Goal: Obtain resource: Download file/media

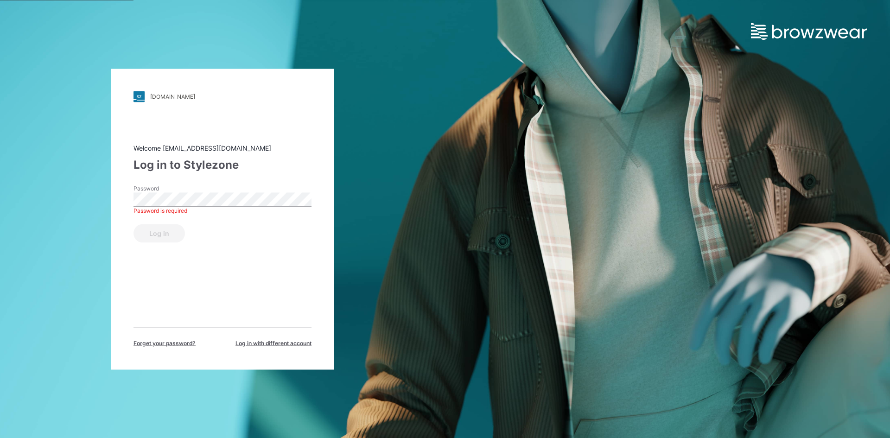
drag, startPoint x: 282, startPoint y: 279, endPoint x: 252, endPoint y: 255, distance: 38.3
click at [281, 277] on div "Welcome [EMAIL_ADDRESS][DOMAIN_NAME] Log in to Stylezone Password Password is r…" at bounding box center [222, 245] width 178 height 204
click at [111, 191] on div "star.stylezone.com Loading... Welcome design@parallel-innovation.com Log in to …" at bounding box center [222, 219] width 222 height 301
click at [152, 235] on button "Log in" at bounding box center [158, 233] width 51 height 19
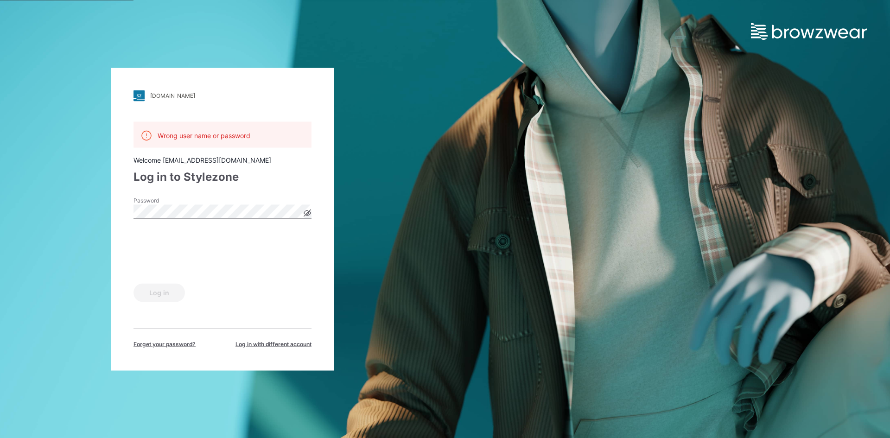
click at [234, 270] on form "Password Log in" at bounding box center [222, 249] width 178 height 106
click at [163, 298] on button "Log in" at bounding box center [158, 292] width 51 height 19
click at [176, 292] on button "Log in" at bounding box center [158, 292] width 51 height 19
click at [223, 296] on div "Log in" at bounding box center [222, 290] width 178 height 22
drag, startPoint x: 189, startPoint y: 58, endPoint x: 177, endPoint y: 53, distance: 13.1
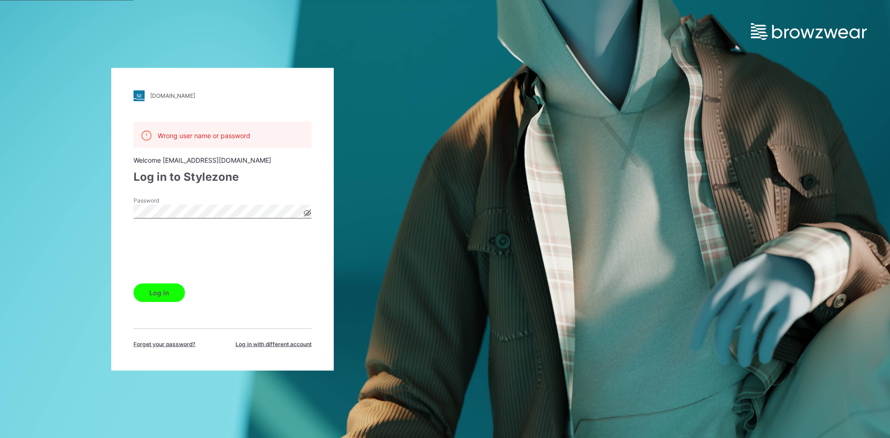
click at [189, 58] on div "star.stylezone.com Loading... Wrong user name or password Welcome design@parall…" at bounding box center [222, 219] width 445 height 438
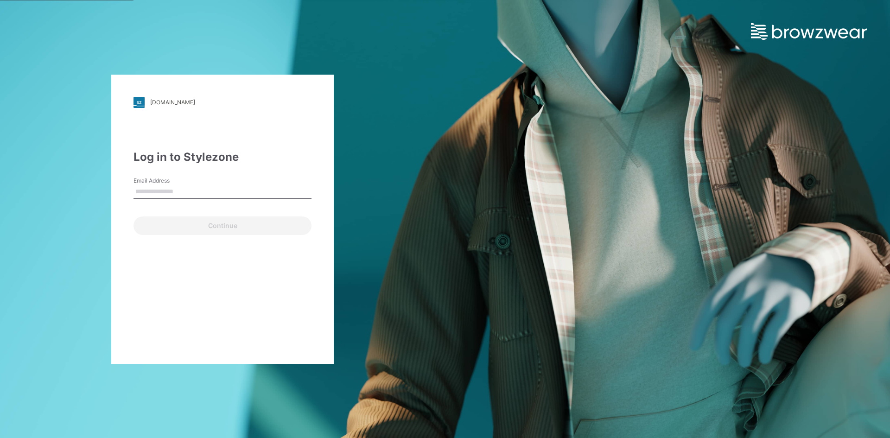
click at [165, 190] on input "Email Address" at bounding box center [222, 192] width 178 height 14
click at [70, 160] on div "star.stylezone.com Loading... Log in to Stylezone Email Address Email is requir…" at bounding box center [222, 219] width 445 height 438
drag, startPoint x: 140, startPoint y: 197, endPoint x: 78, endPoint y: 126, distance: 94.0
click at [138, 194] on input "Email Address" at bounding box center [222, 192] width 178 height 14
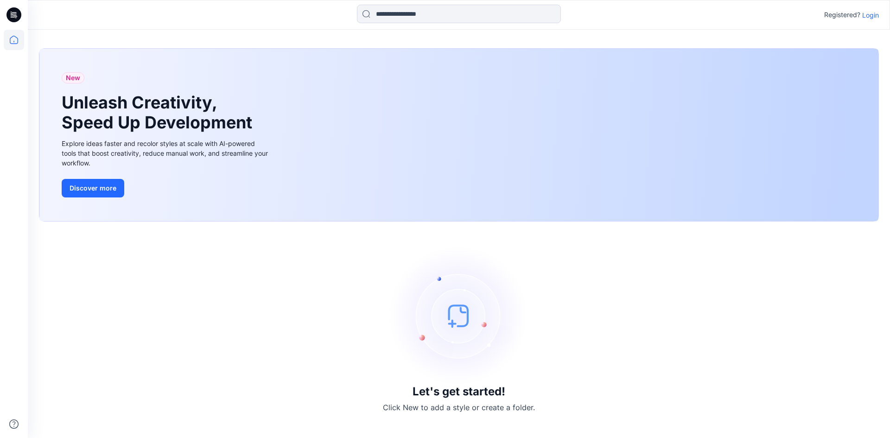
click at [868, 14] on p "Login" at bounding box center [870, 15] width 17 height 10
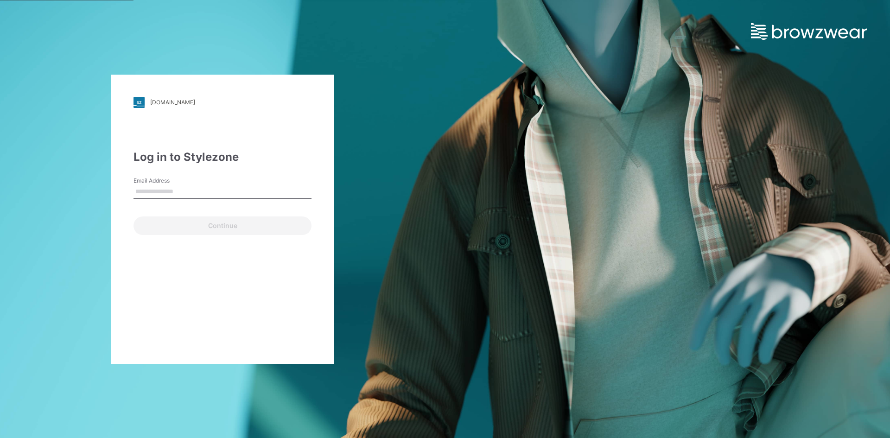
click at [228, 190] on input "Email Address" at bounding box center [222, 192] width 178 height 14
type input "**********"
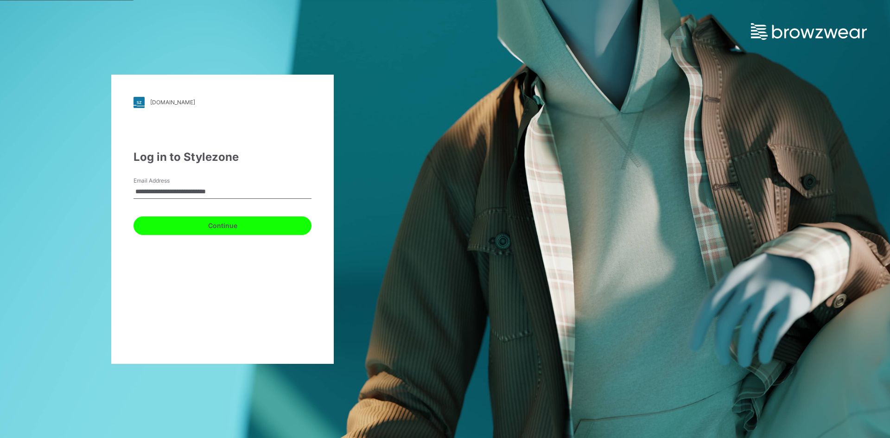
click at [203, 227] on button "Continue" at bounding box center [222, 225] width 178 height 19
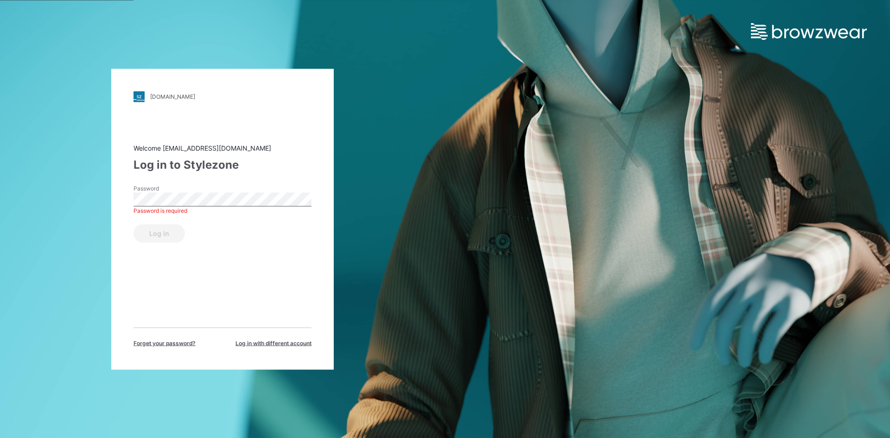
click at [84, 166] on div "star.stylezone.com Loading... Welcome design@parallel-innovation.com Log in to …" at bounding box center [222, 219] width 445 height 438
click at [133, 224] on button "Log in" at bounding box center [158, 233] width 51 height 19
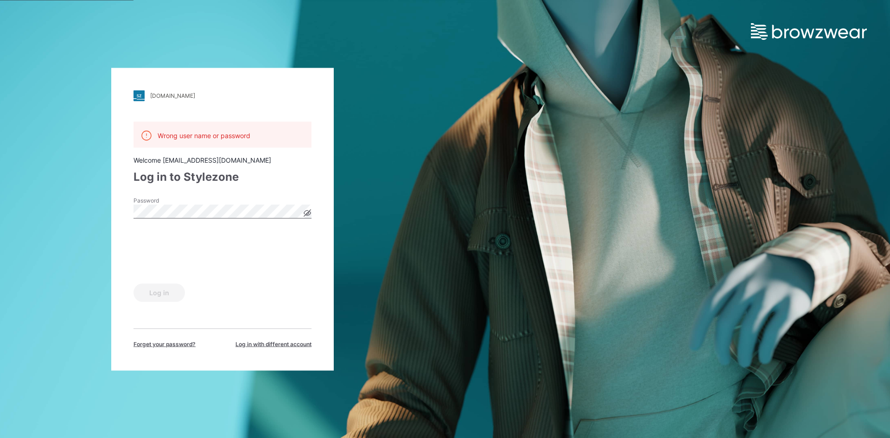
click at [167, 204] on label "Password" at bounding box center [165, 200] width 65 height 8
click at [121, 209] on div "star.stylezone.com Loading... Wrong user name or password Welcome design@parall…" at bounding box center [222, 219] width 222 height 303
click at [347, 220] on div "star.stylezone.com Loading... Wrong user name or password Welcome design@parall…" at bounding box center [222, 219] width 445 height 438
drag, startPoint x: 102, startPoint y: 39, endPoint x: 114, endPoint y: 28, distance: 16.4
click at [102, 39] on div "star.stylezone.com Loading... Wrong user name or password Welcome design@parall…" at bounding box center [222, 219] width 445 height 438
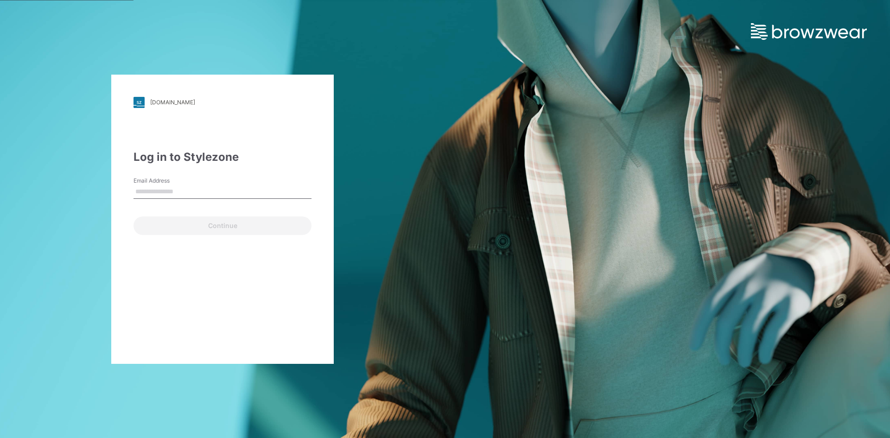
click at [151, 193] on input "Email Address" at bounding box center [222, 192] width 178 height 14
type input "**********"
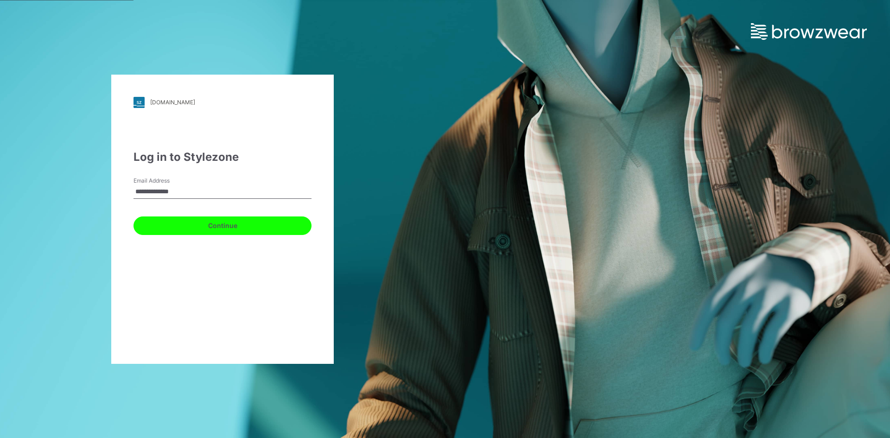
click at [163, 224] on button "Continue" at bounding box center [222, 225] width 178 height 19
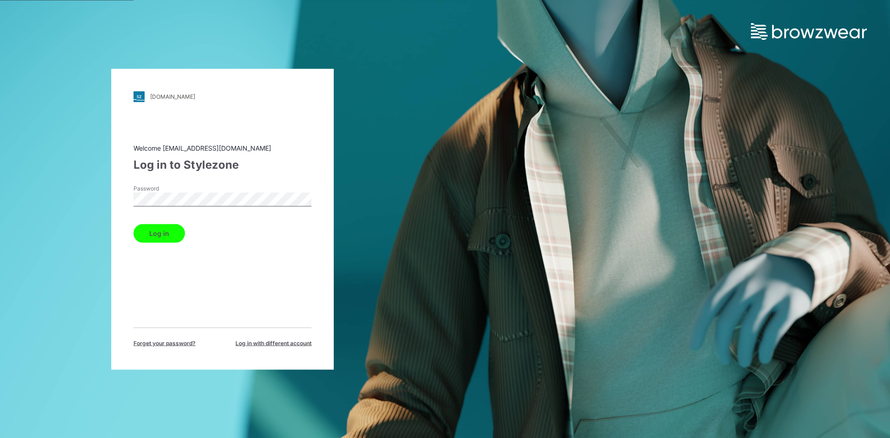
click at [160, 235] on button "Log in" at bounding box center [158, 233] width 51 height 19
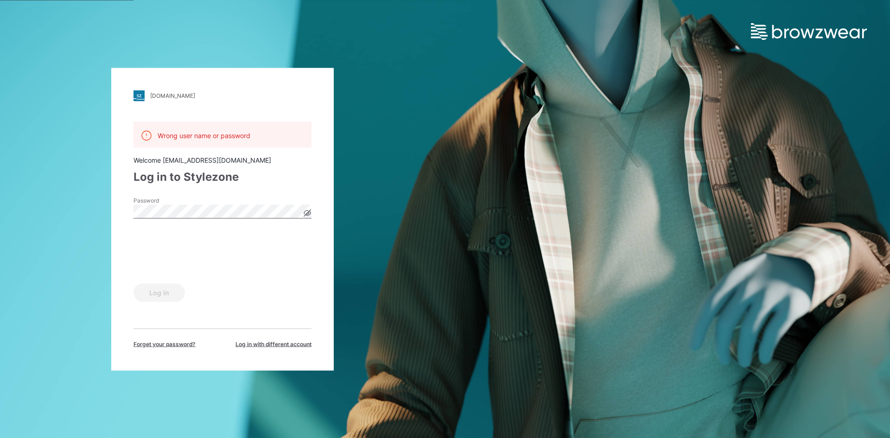
click at [100, 211] on div "star.stylezone.com Loading... Wrong user name or password Welcome gayanh@star.l…" at bounding box center [222, 219] width 445 height 438
click at [305, 212] on icon at bounding box center [307, 212] width 7 height 5
click at [170, 293] on button "Log in" at bounding box center [158, 292] width 51 height 19
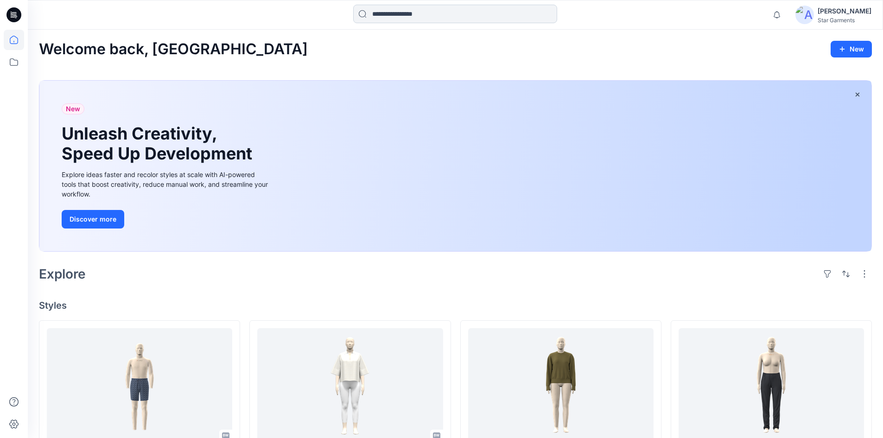
click at [402, 15] on input at bounding box center [455, 14] width 204 height 19
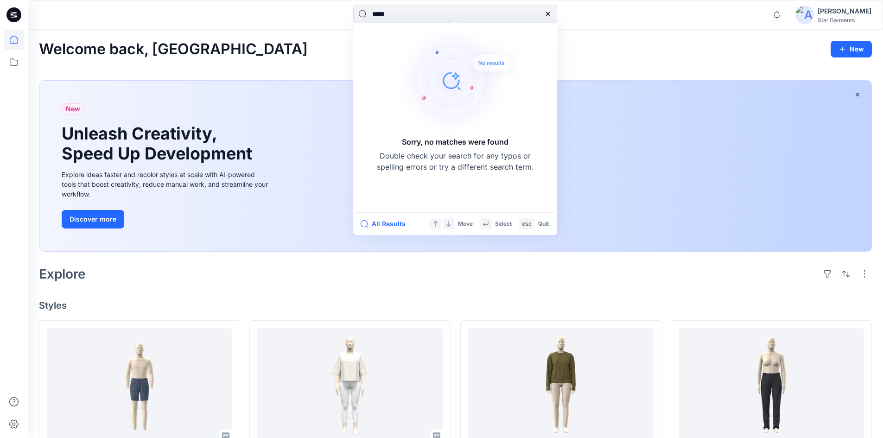
type input "******"
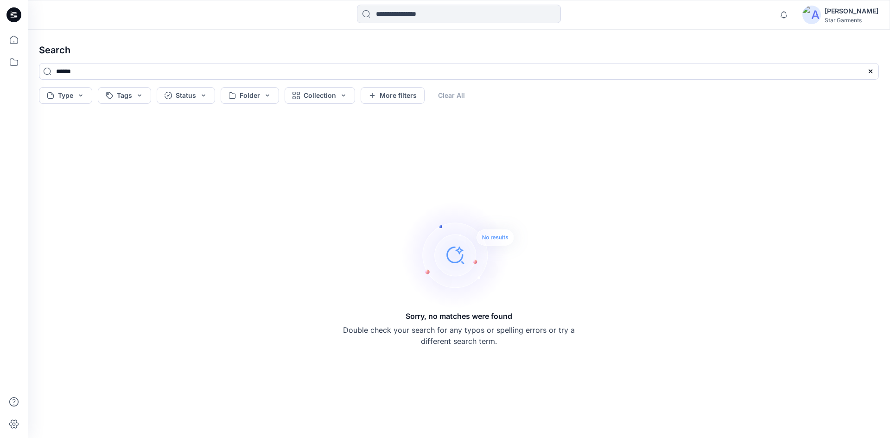
click at [12, 17] on icon at bounding box center [13, 17] width 4 height 0
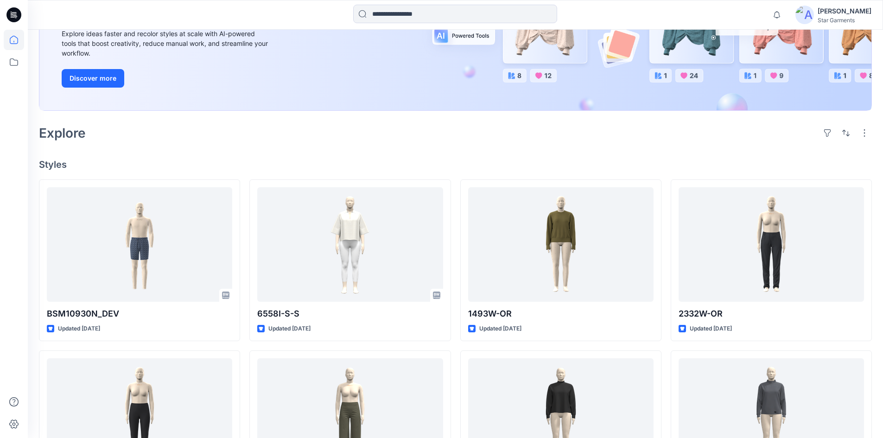
scroll to position [85, 0]
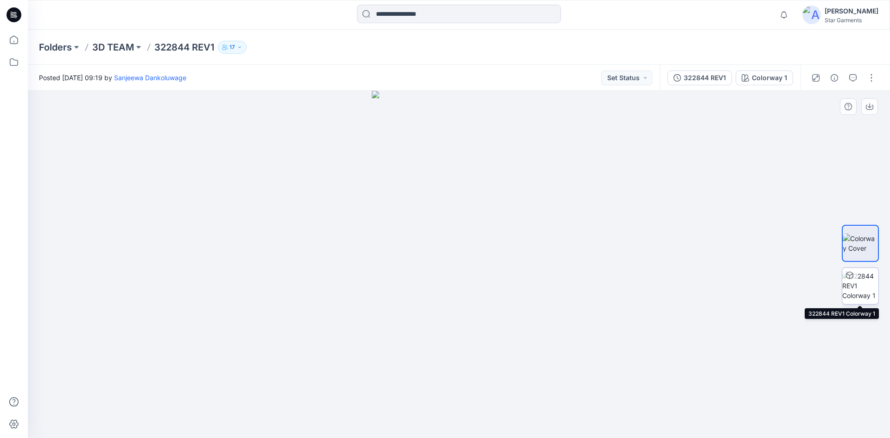
click at [855, 288] on img at bounding box center [860, 285] width 36 height 29
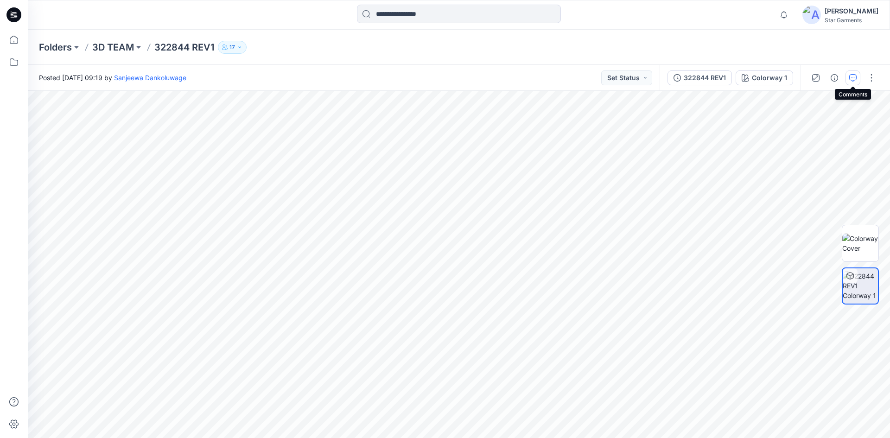
click at [858, 78] on button "button" at bounding box center [852, 77] width 15 height 15
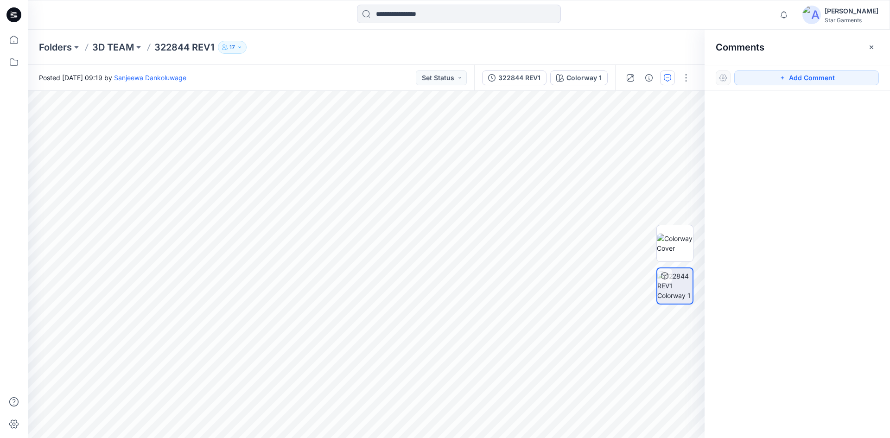
click at [763, 165] on div at bounding box center [797, 247] width 185 height 313
click at [870, 44] on icon "button" at bounding box center [871, 47] width 7 height 7
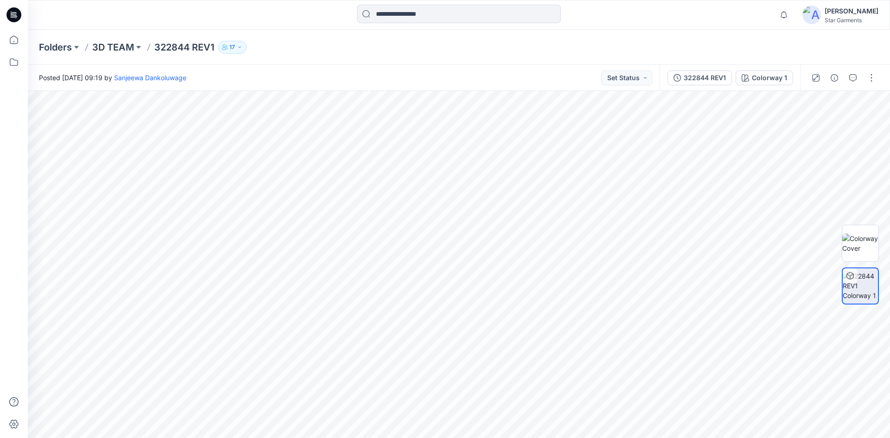
click at [10, 17] on icon at bounding box center [13, 14] width 15 height 15
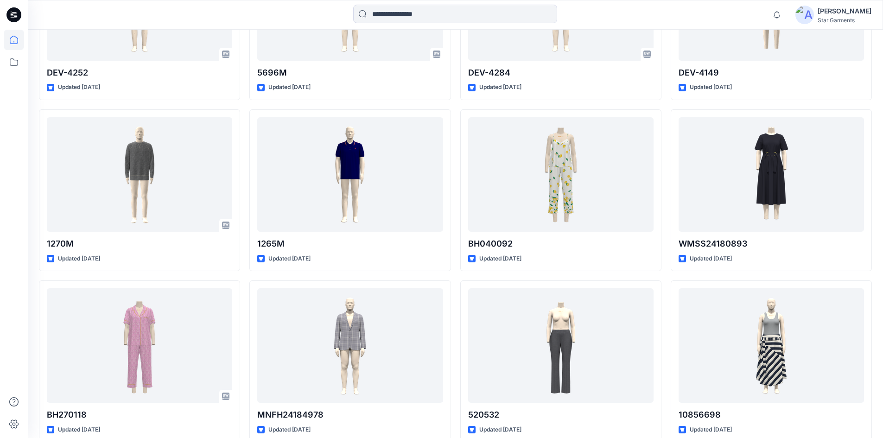
scroll to position [2855, 0]
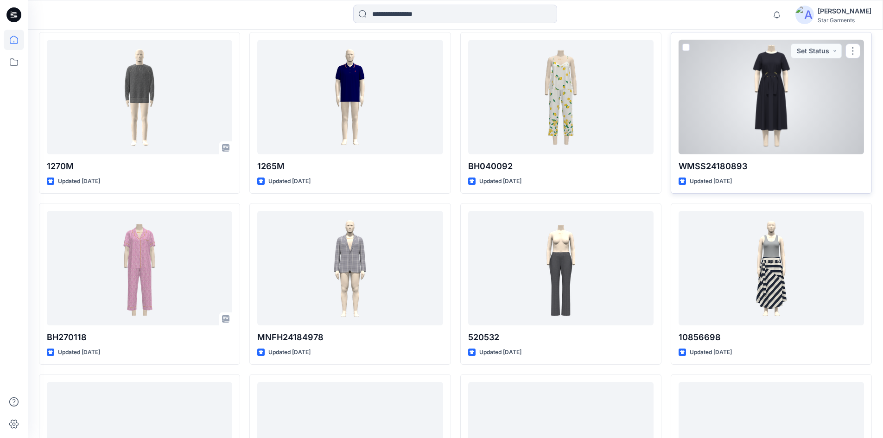
click at [744, 131] on div at bounding box center [771, 97] width 185 height 114
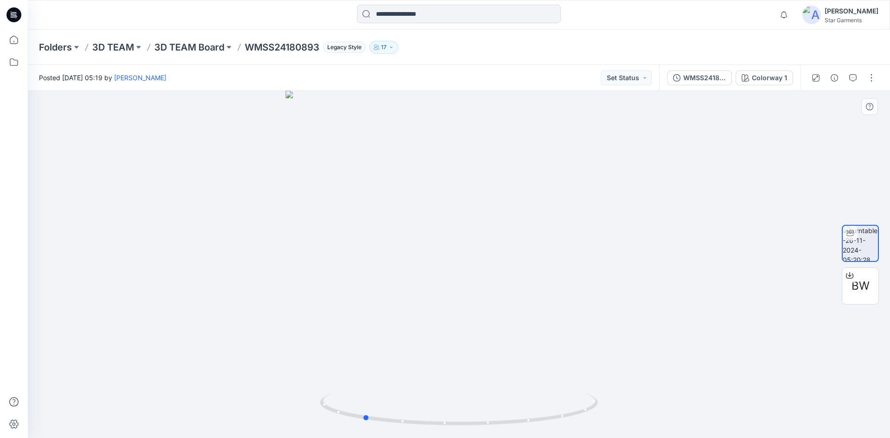
drag, startPoint x: 411, startPoint y: 284, endPoint x: 596, endPoint y: 278, distance: 185.0
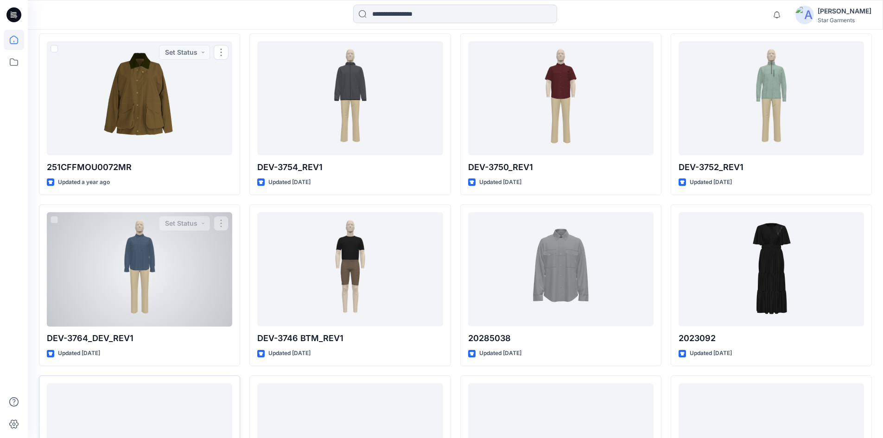
scroll to position [4365, 0]
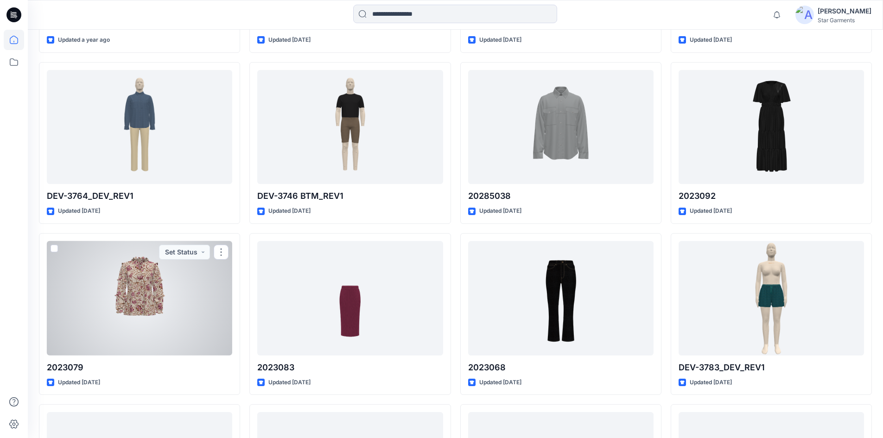
click at [135, 273] on div at bounding box center [139, 298] width 185 height 114
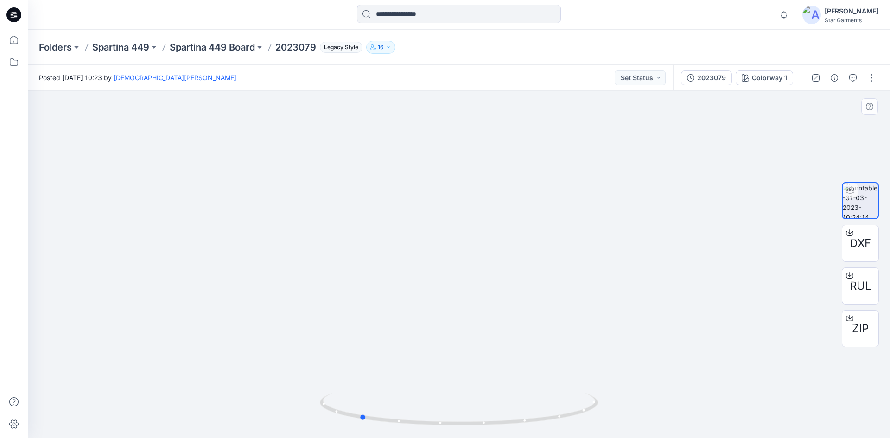
drag, startPoint x: 462, startPoint y: 424, endPoint x: 641, endPoint y: 405, distance: 179.9
click at [641, 405] on div at bounding box center [459, 264] width 862 height 347
click at [711, 75] on div "2023079" at bounding box center [711, 78] width 29 height 10
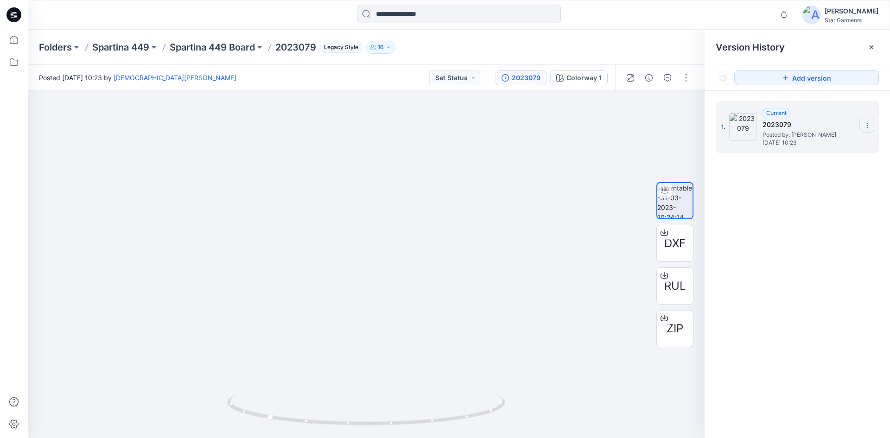
click at [871, 123] on section at bounding box center [866, 125] width 15 height 15
drag, startPoint x: 726, startPoint y: 206, endPoint x: 731, endPoint y: 199, distance: 8.6
click at [725, 206] on div "1. Current 2023079 Posted by: Ashan Fernando Friday, March 31, 2023 10:23 Dupli…" at bounding box center [797, 271] width 185 height 361
click at [748, 126] on img at bounding box center [743, 127] width 28 height 28
drag, startPoint x: 606, startPoint y: 236, endPoint x: 648, endPoint y: 204, distance: 52.5
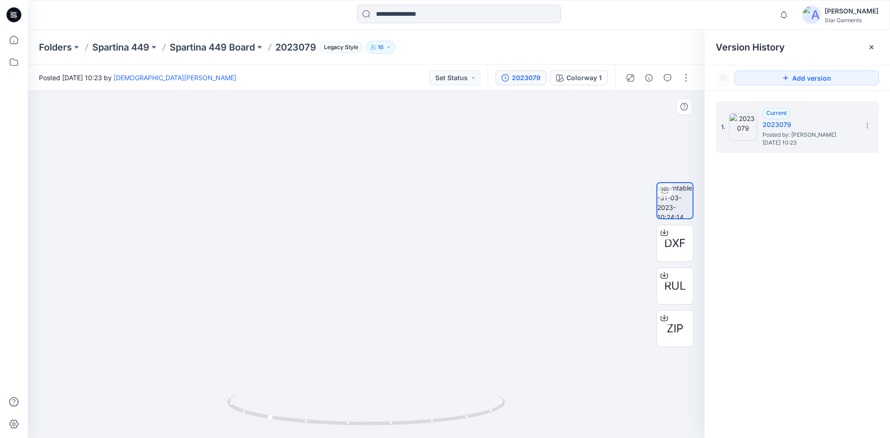
click at [607, 235] on img at bounding box center [366, 193] width 631 height 489
click at [671, 83] on button "button" at bounding box center [667, 77] width 15 height 15
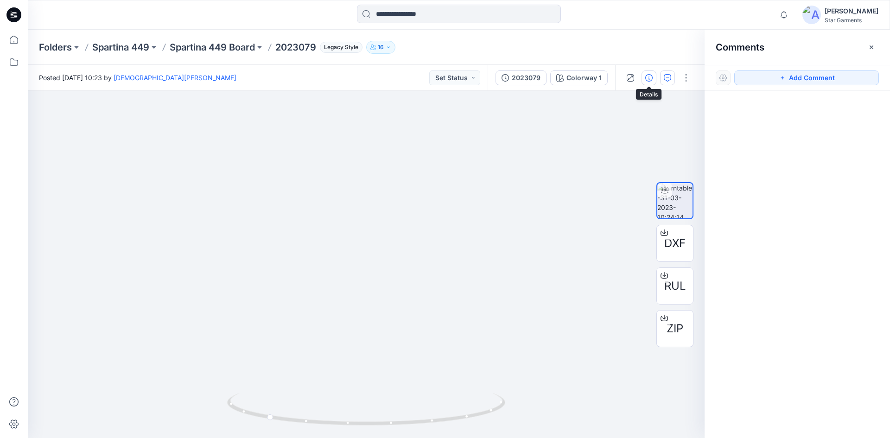
click at [646, 81] on icon "button" at bounding box center [648, 77] width 7 height 7
click at [619, 123] on img at bounding box center [366, 192] width 631 height 491
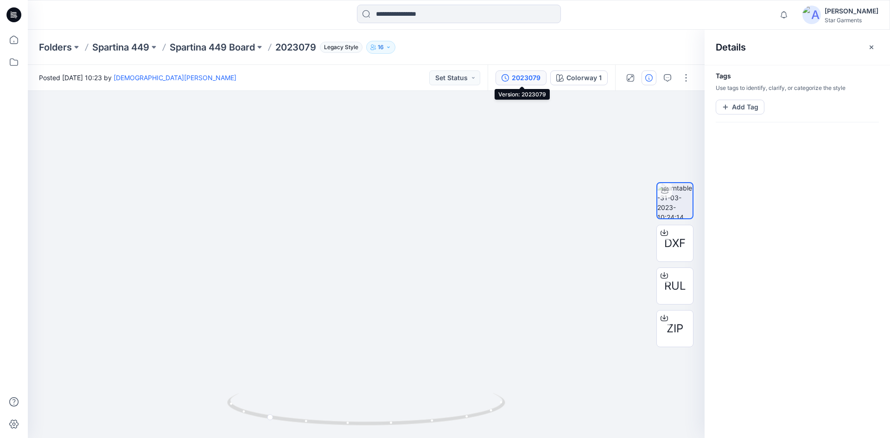
click at [526, 79] on div "2023079" at bounding box center [526, 78] width 29 height 10
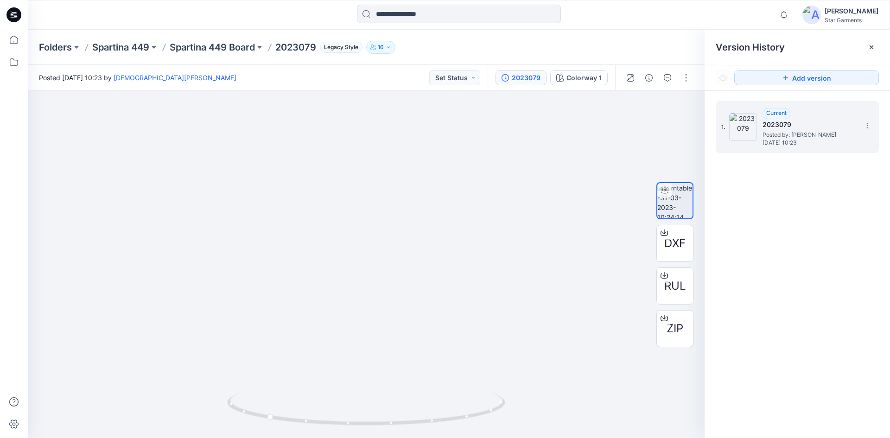
click at [859, 127] on div "1. Current 2023079 Posted by: Ashan Fernando Friday, March 31, 2023 10:23" at bounding box center [790, 127] width 139 height 44
click at [866, 127] on icon at bounding box center [867, 125] width 7 height 7
click at [589, 136] on img at bounding box center [366, 192] width 631 height 491
click at [596, 77] on div "Colorway 1" at bounding box center [583, 78] width 35 height 10
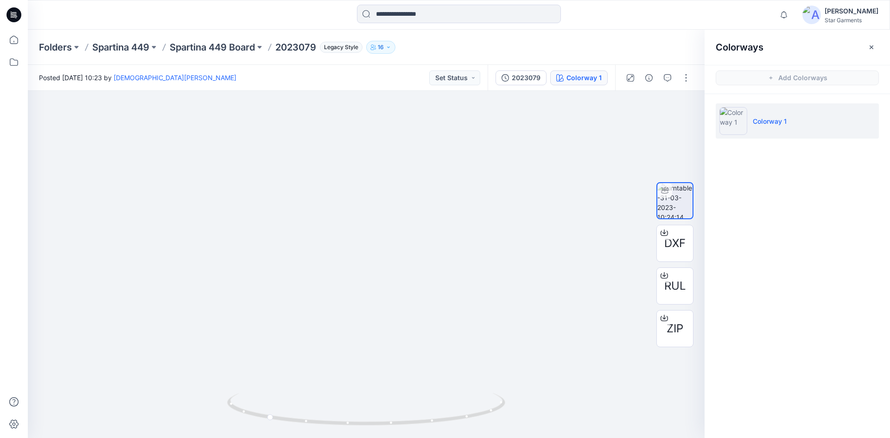
click at [849, 114] on li "Colorway 1" at bounding box center [797, 120] width 163 height 35
click at [504, 85] on div "2023079 Colorway 1" at bounding box center [551, 78] width 127 height 26
click at [506, 84] on button "2023079" at bounding box center [520, 77] width 51 height 15
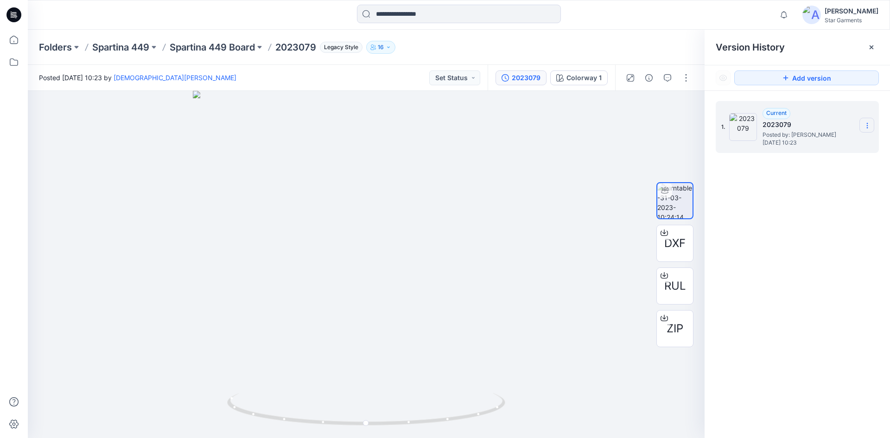
click at [868, 122] on icon at bounding box center [867, 125] width 7 height 7
drag, startPoint x: 547, startPoint y: 139, endPoint x: 691, endPoint y: 116, distance: 146.0
click at [553, 141] on div at bounding box center [366, 264] width 677 height 347
click at [872, 45] on icon at bounding box center [871, 47] width 7 height 7
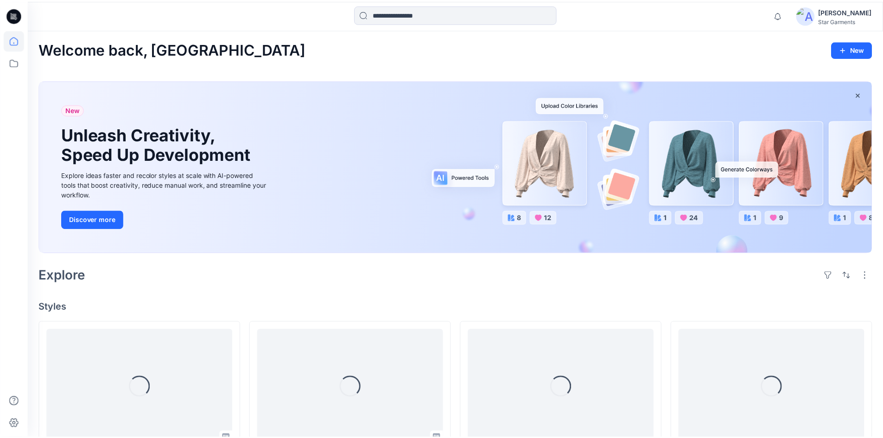
scroll to position [4365, 0]
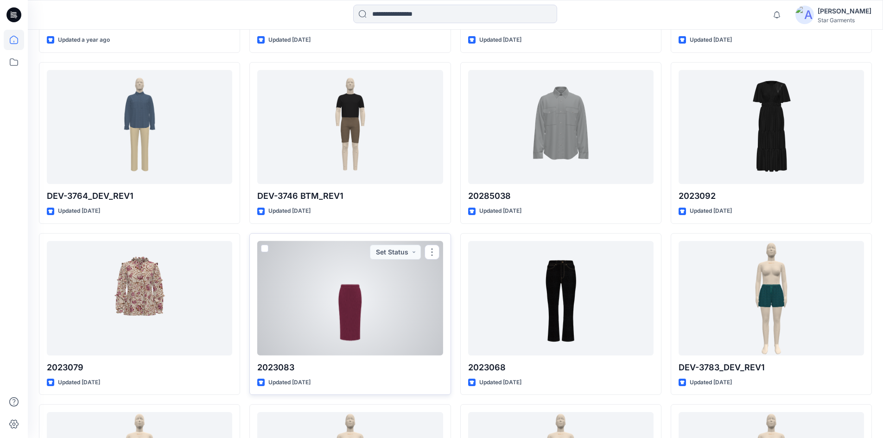
click at [319, 303] on div at bounding box center [349, 298] width 185 height 114
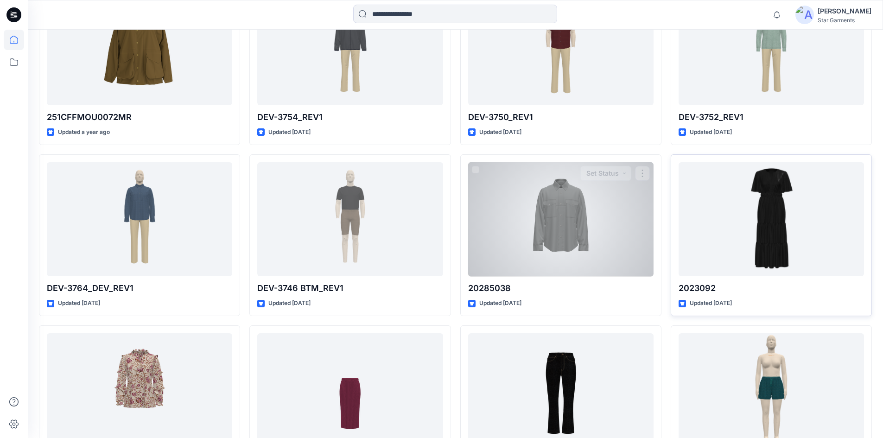
scroll to position [4273, 0]
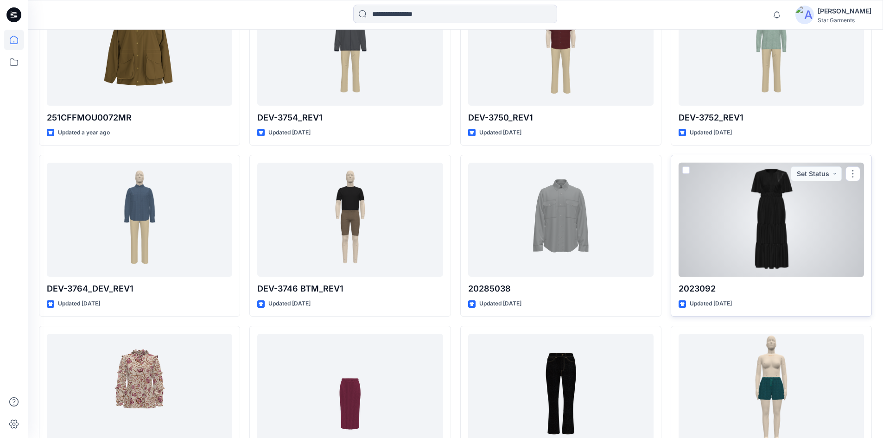
click at [737, 231] on div at bounding box center [771, 220] width 185 height 114
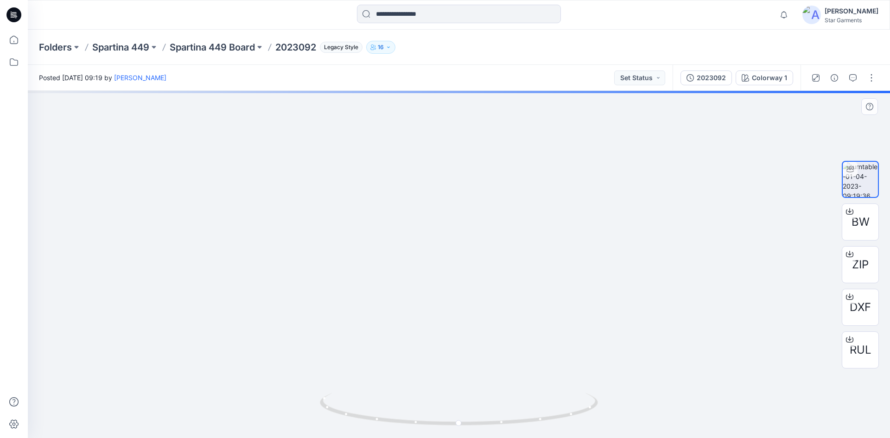
drag, startPoint x: 466, startPoint y: 158, endPoint x: 460, endPoint y: 316, distance: 158.6
click at [473, 371] on img at bounding box center [458, 249] width 847 height 377
click at [459, 274] on img at bounding box center [458, 258] width 847 height 360
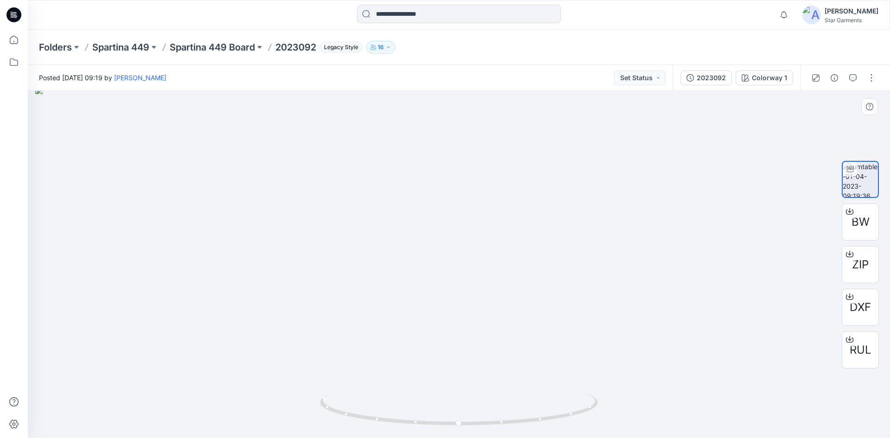
drag, startPoint x: 454, startPoint y: 290, endPoint x: 398, endPoint y: 296, distance: 55.9
drag, startPoint x: 430, startPoint y: 291, endPoint x: 428, endPoint y: 310, distance: 19.1
click at [428, 310] on img at bounding box center [458, 264] width 847 height 347
drag, startPoint x: 430, startPoint y: 332, endPoint x: 406, endPoint y: 280, distance: 56.6
click at [423, 279] on img at bounding box center [458, 233] width 847 height 410
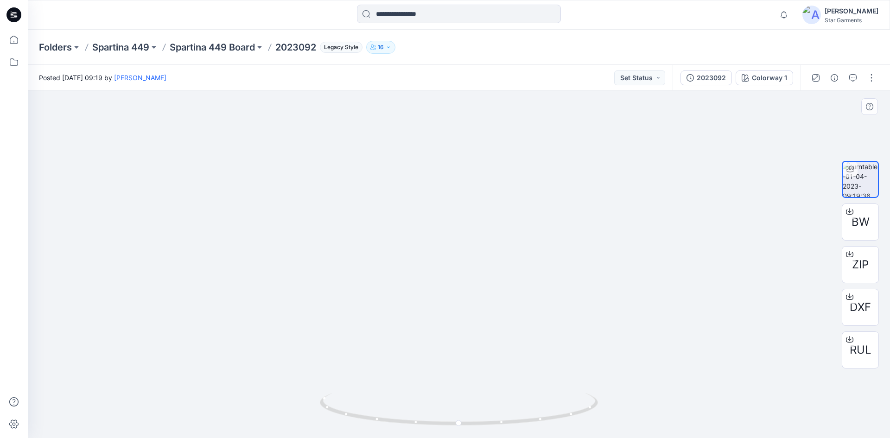
drag, startPoint x: 438, startPoint y: 246, endPoint x: 438, endPoint y: 367, distance: 121.4
click at [447, 189] on img at bounding box center [458, 140] width 847 height 595
drag, startPoint x: 435, startPoint y: 317, endPoint x: 443, endPoint y: 210, distance: 107.4
click at [444, 198] on img at bounding box center [458, 121] width 847 height 633
drag, startPoint x: 439, startPoint y: 291, endPoint x: 450, endPoint y: 192, distance: 99.4
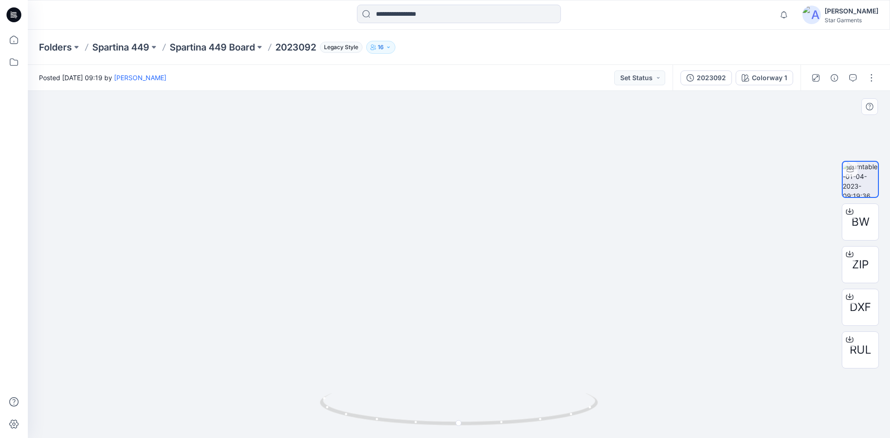
click at [450, 193] on img at bounding box center [458, 61] width 847 height 753
drag, startPoint x: 444, startPoint y: 289, endPoint x: 444, endPoint y: 219, distance: 70.5
click at [444, 219] on img at bounding box center [458, 14] width 847 height 847
drag, startPoint x: 438, startPoint y: 132, endPoint x: 435, endPoint y: 309, distance: 177.1
click at [437, 339] on img at bounding box center [458, 210] width 665 height 455
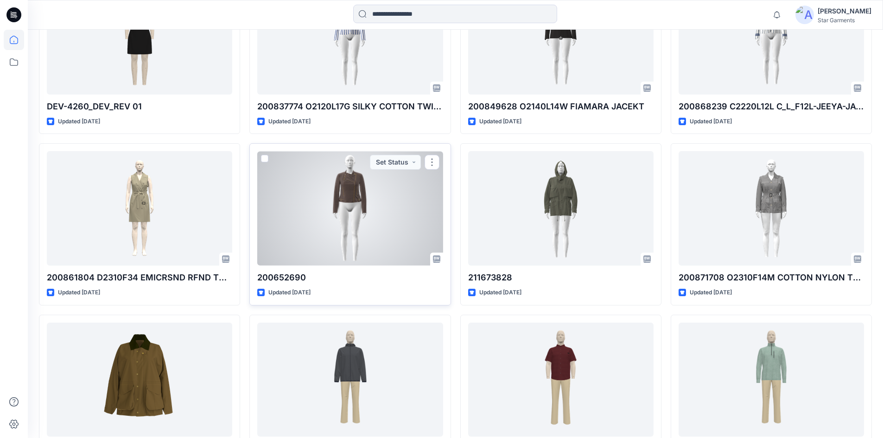
scroll to position [3855, 0]
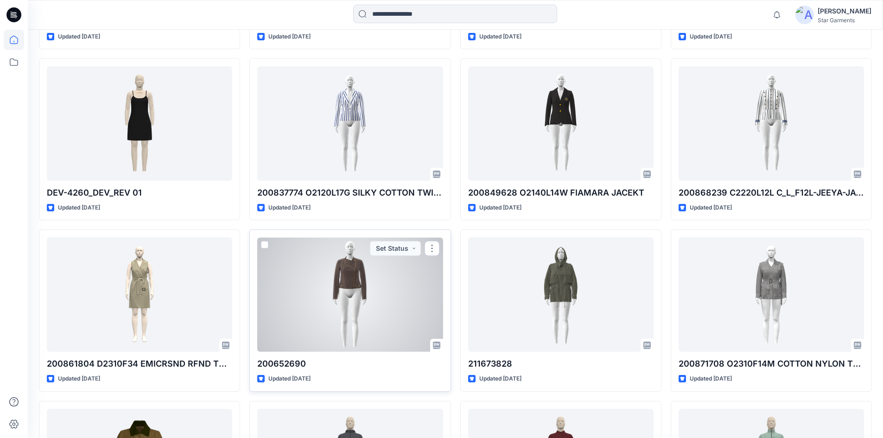
click at [323, 298] on div at bounding box center [349, 294] width 185 height 114
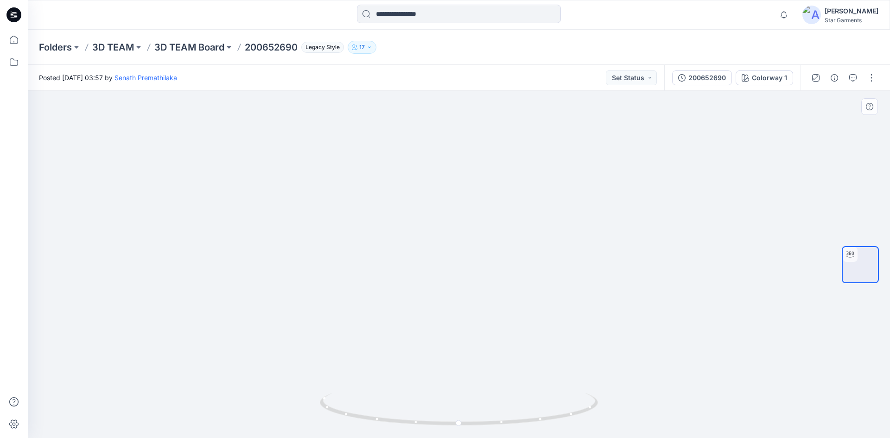
drag, startPoint x: 413, startPoint y: 130, endPoint x: 411, endPoint y: 175, distance: 44.5
click at [411, 175] on img at bounding box center [458, 180] width 801 height 515
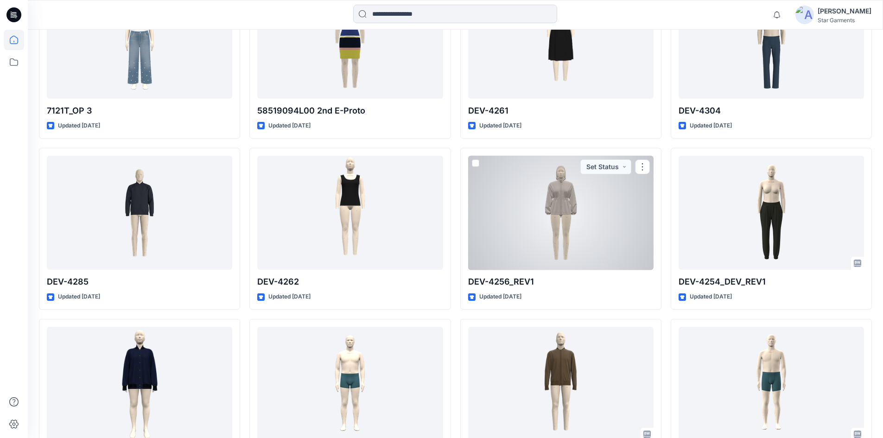
scroll to position [3067, 0]
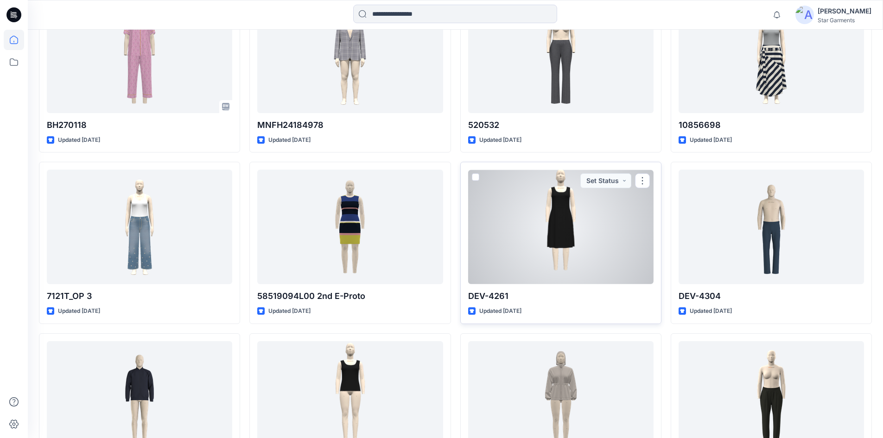
click at [506, 238] on div at bounding box center [560, 227] width 185 height 114
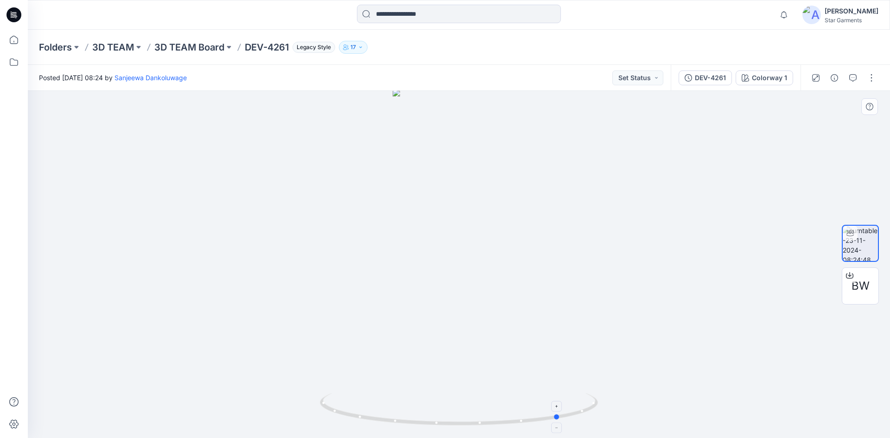
drag, startPoint x: 436, startPoint y: 423, endPoint x: 489, endPoint y: 378, distance: 69.7
click at [534, 402] on icon at bounding box center [460, 410] width 280 height 35
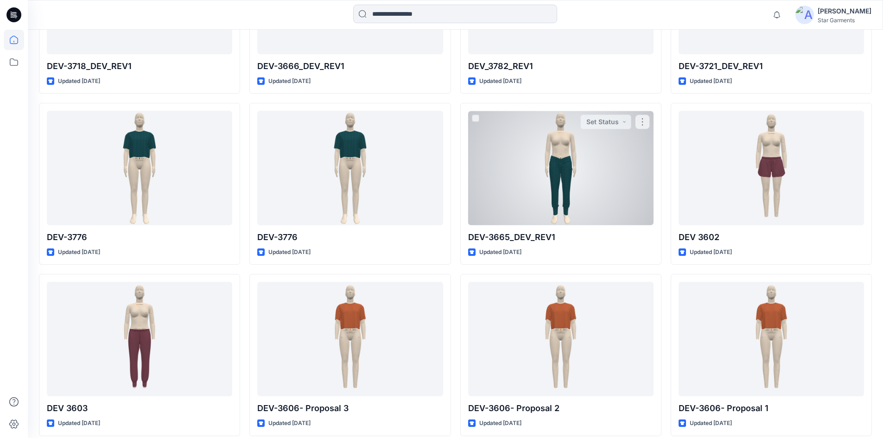
scroll to position [4875, 0]
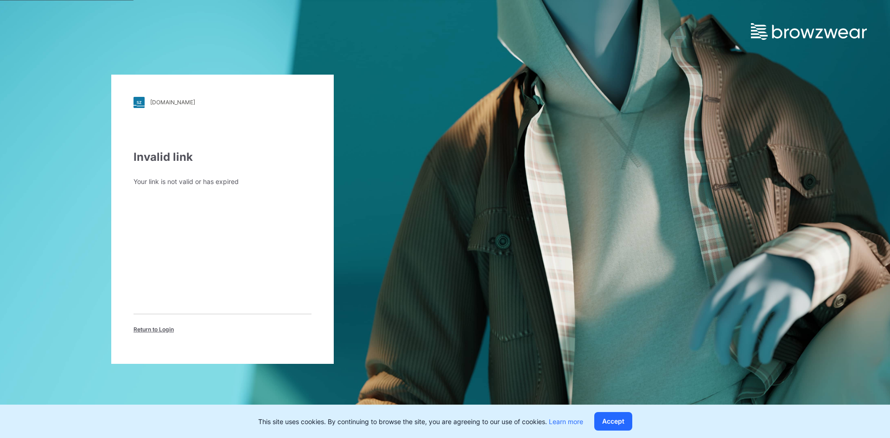
click at [157, 330] on span "Return to Login" at bounding box center [153, 329] width 40 height 8
click at [230, 191] on input "Email Address" at bounding box center [222, 192] width 178 height 14
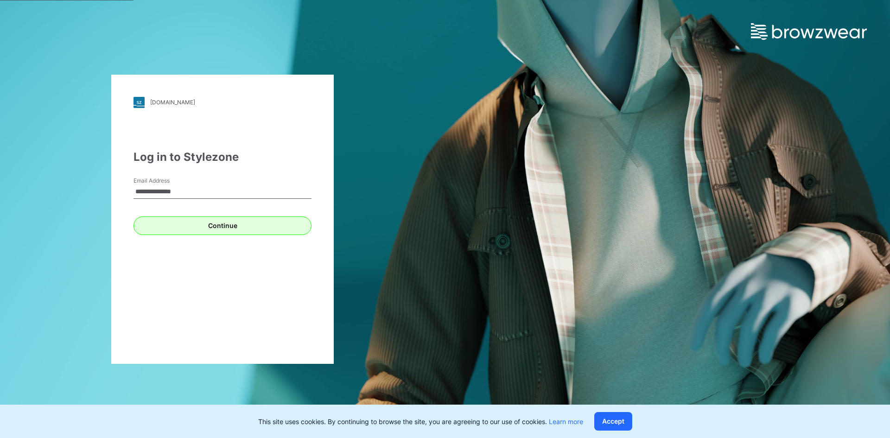
type input "**********"
click at [153, 226] on button "Continue" at bounding box center [222, 225] width 178 height 19
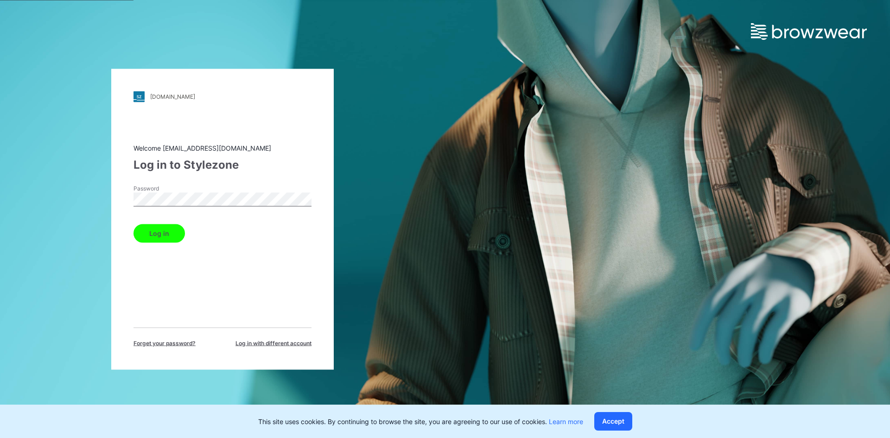
click at [142, 231] on button "Log in" at bounding box center [158, 233] width 51 height 19
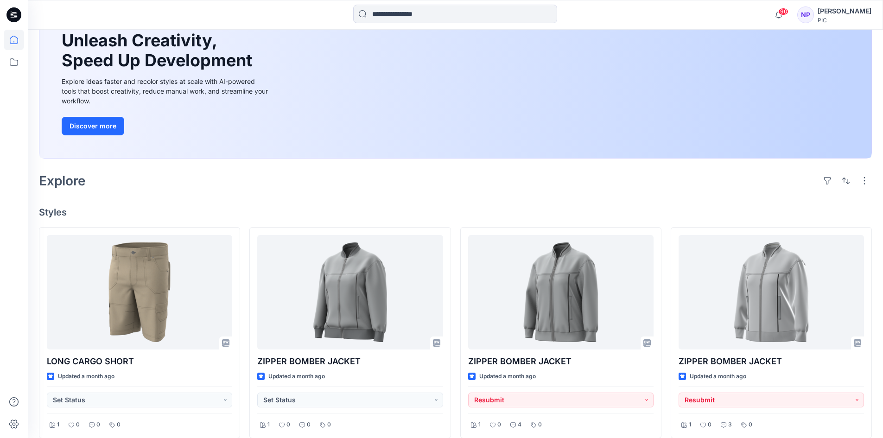
scroll to position [185, 0]
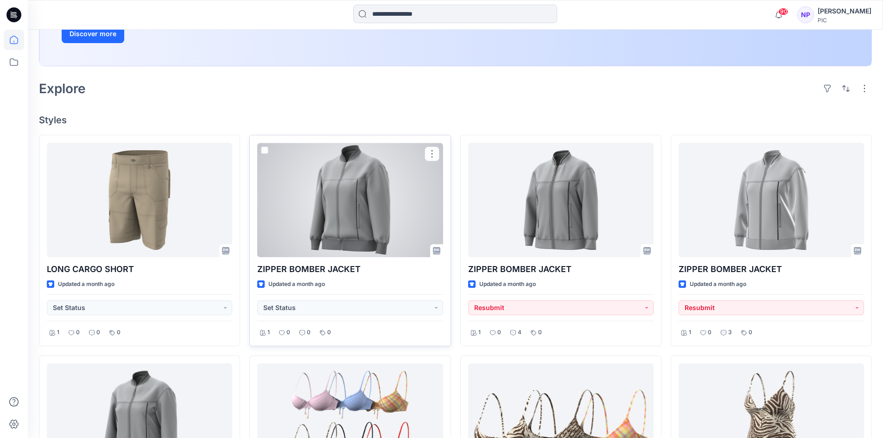
click at [340, 223] on div at bounding box center [349, 200] width 185 height 114
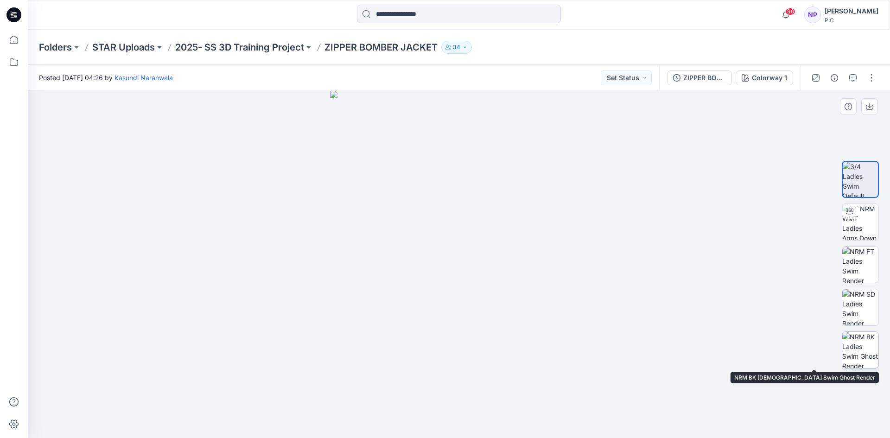
click at [853, 350] on img at bounding box center [860, 350] width 36 height 36
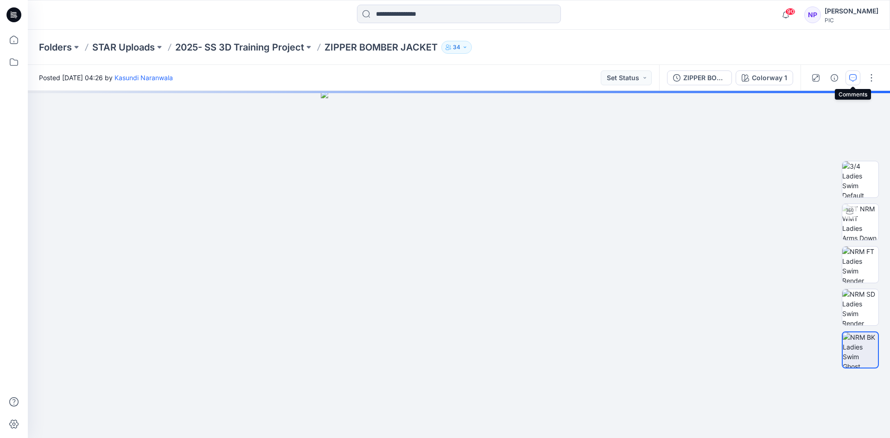
click at [850, 81] on icon "button" at bounding box center [852, 77] width 7 height 7
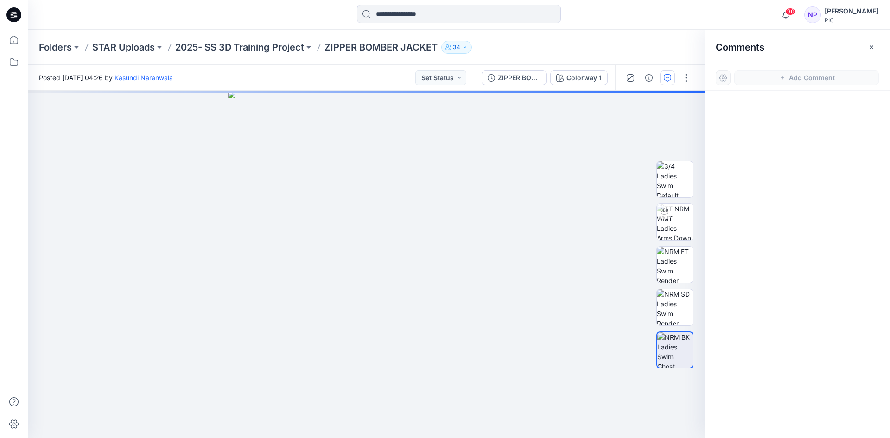
click at [791, 150] on div at bounding box center [797, 247] width 185 height 313
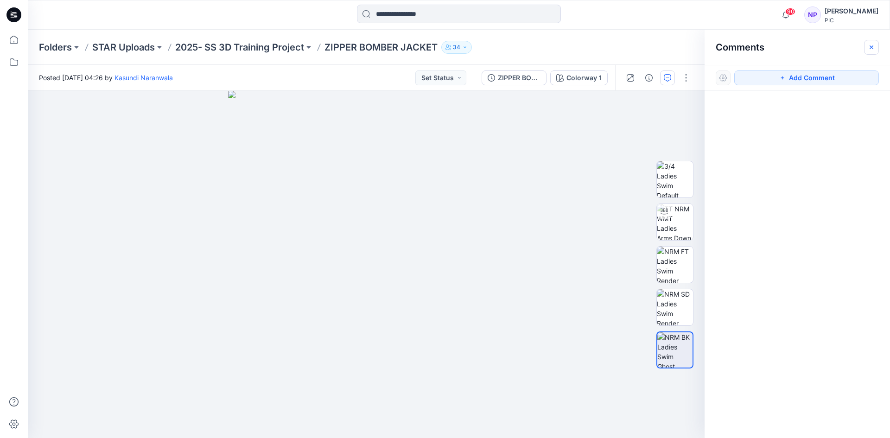
click at [874, 45] on icon "button" at bounding box center [871, 47] width 7 height 7
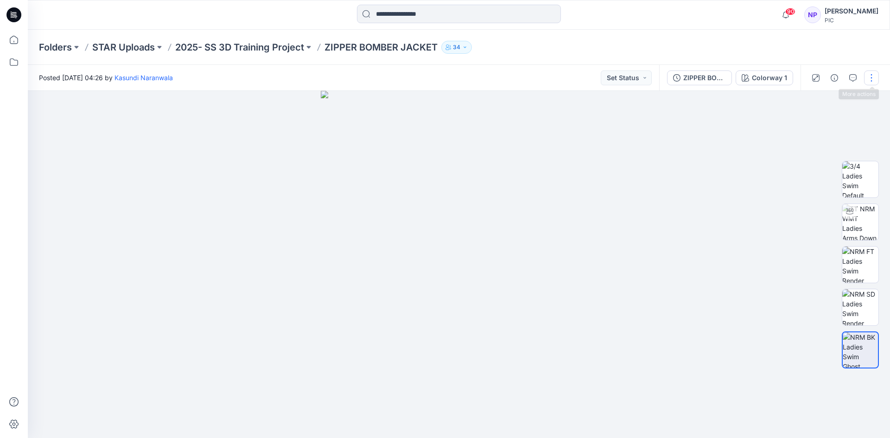
click at [873, 79] on button "button" at bounding box center [871, 77] width 15 height 15
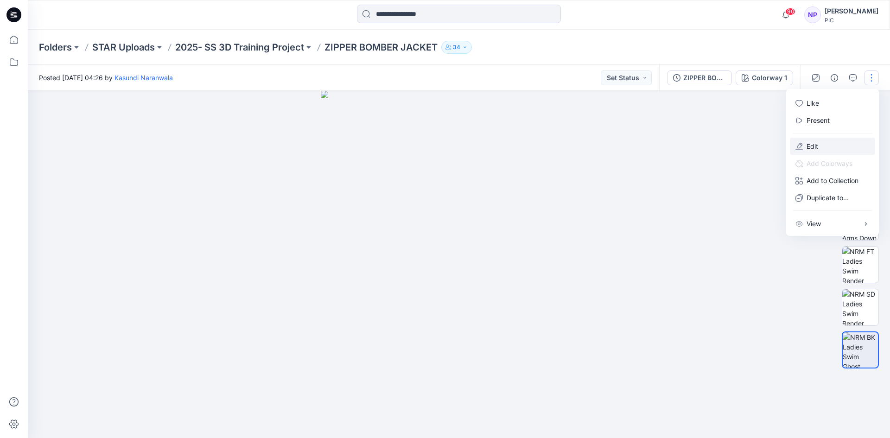
click at [818, 145] on p "Edit" at bounding box center [812, 146] width 12 height 10
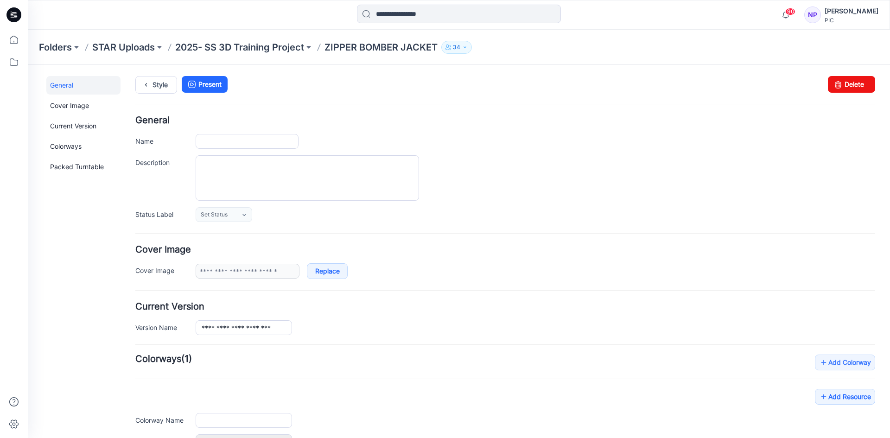
type input "**********"
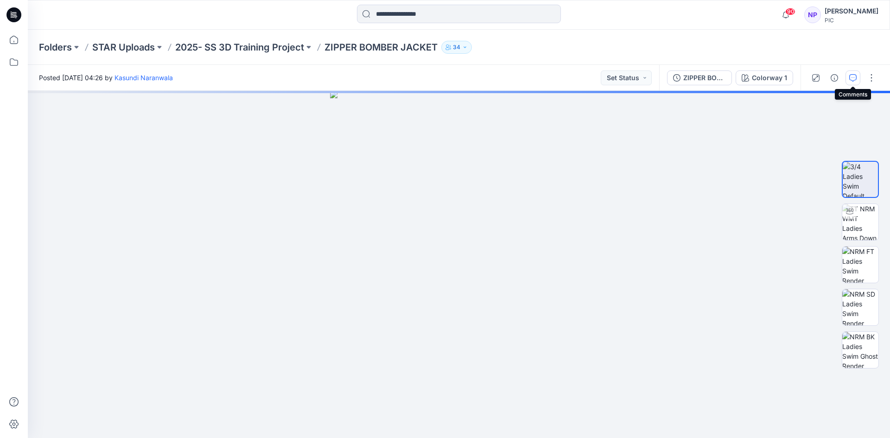
click at [853, 81] on icon "button" at bounding box center [852, 77] width 7 height 7
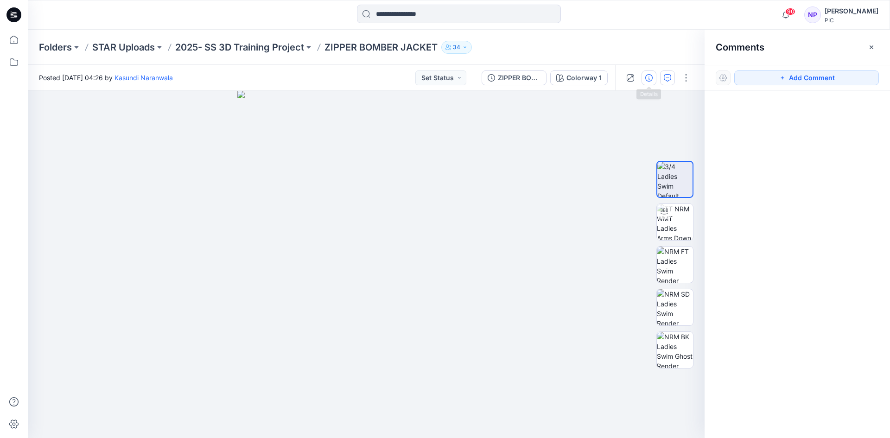
click at [655, 78] on button "button" at bounding box center [648, 77] width 15 height 15
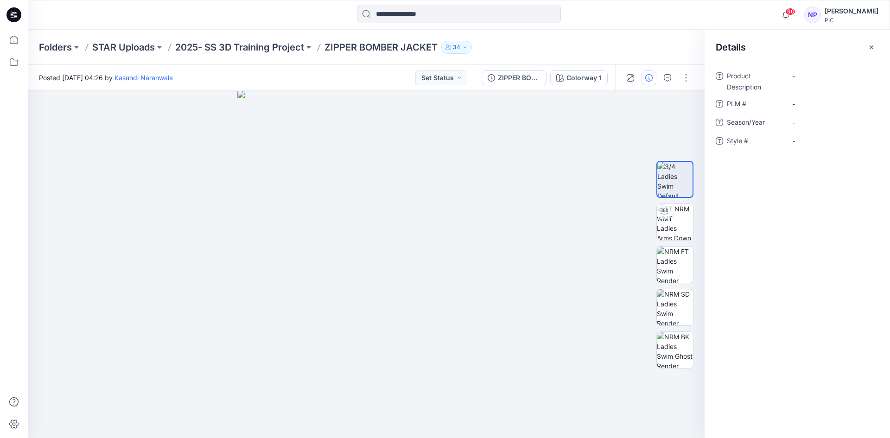
drag, startPoint x: 746, startPoint y: 79, endPoint x: 772, endPoint y: 86, distance: 26.9
click at [747, 79] on span "Product Description" at bounding box center [755, 81] width 56 height 22
drag, startPoint x: 772, startPoint y: 86, endPoint x: 777, endPoint y: 89, distance: 5.8
click at [773, 87] on span "Product Description" at bounding box center [755, 81] width 56 height 22
click at [792, 95] on div "Product Description - PLM # - Season/Year - Style # -" at bounding box center [797, 114] width 163 height 91
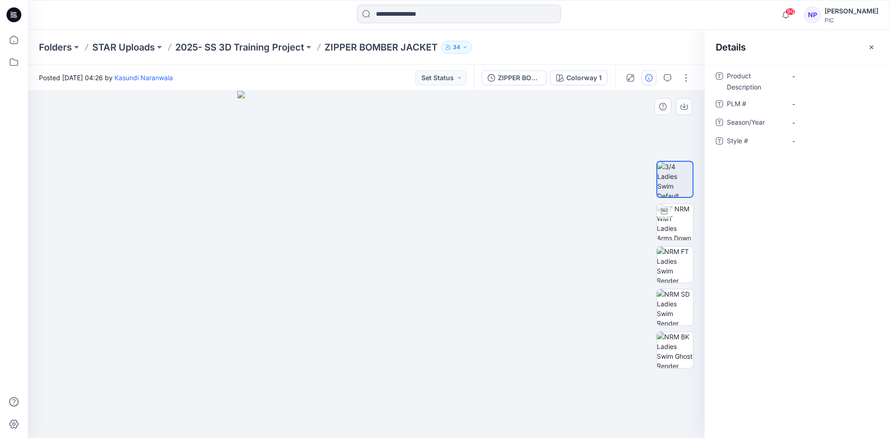
click at [616, 113] on div at bounding box center [366, 264] width 677 height 347
click at [873, 49] on icon "button" at bounding box center [871, 47] width 7 height 7
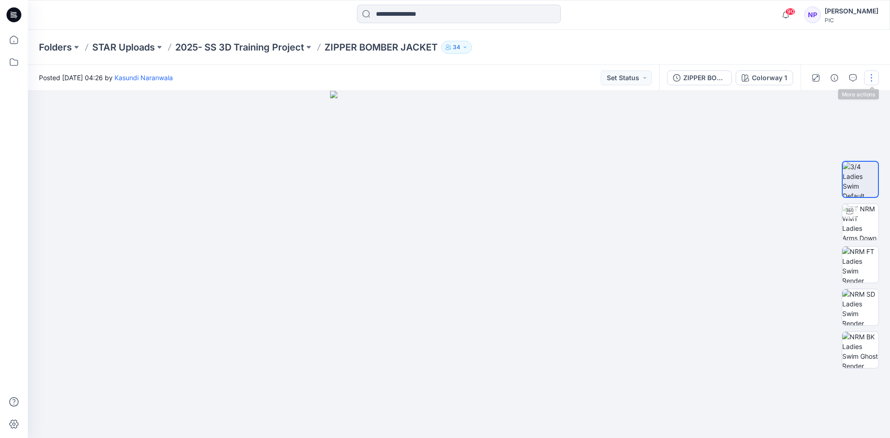
click at [868, 76] on button "button" at bounding box center [871, 77] width 15 height 15
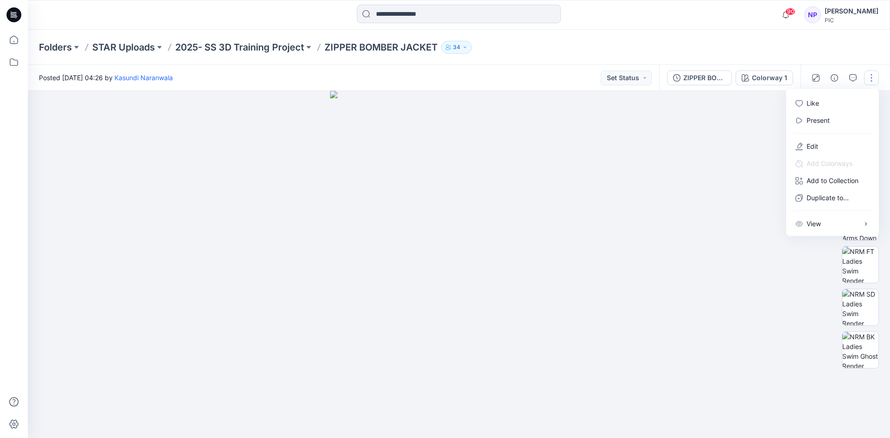
click at [721, 171] on div at bounding box center [459, 264] width 862 height 347
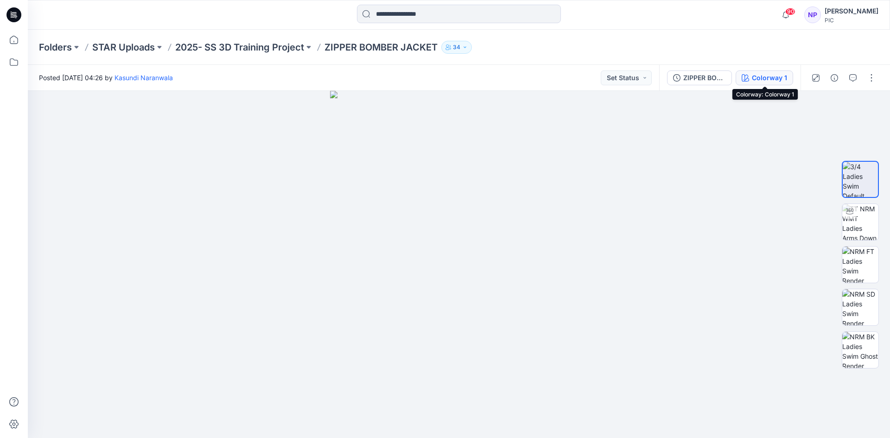
click at [768, 77] on div "Colorway 1" at bounding box center [769, 78] width 35 height 10
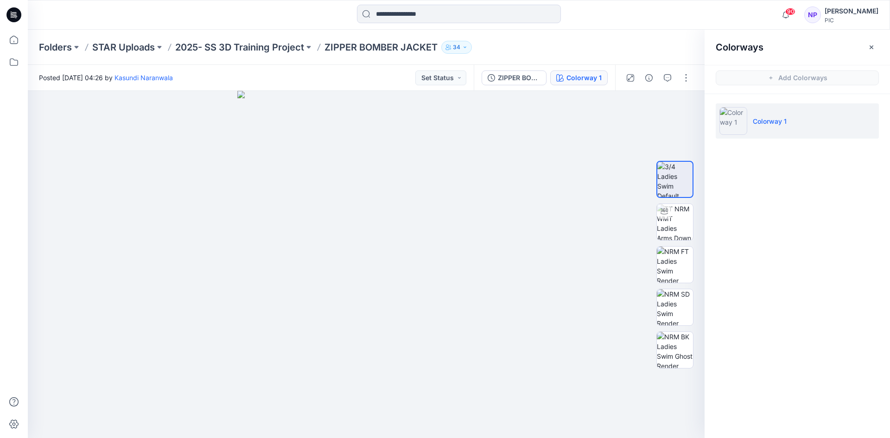
click at [842, 119] on li "Colorway 1" at bounding box center [797, 120] width 163 height 35
click at [501, 75] on div "ZIPPER BOMBER JACKET_V1" at bounding box center [519, 78] width 43 height 10
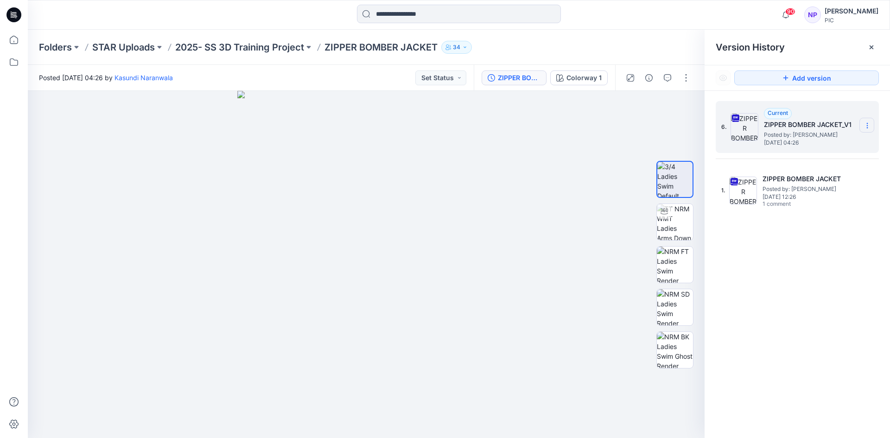
click at [870, 127] on icon at bounding box center [867, 125] width 7 height 7
click at [814, 148] on span "Download Source BW File" at bounding box center [819, 143] width 77 height 11
drag, startPoint x: 875, startPoint y: 48, endPoint x: 859, endPoint y: 47, distance: 15.8
click at [875, 48] on icon at bounding box center [871, 47] width 7 height 7
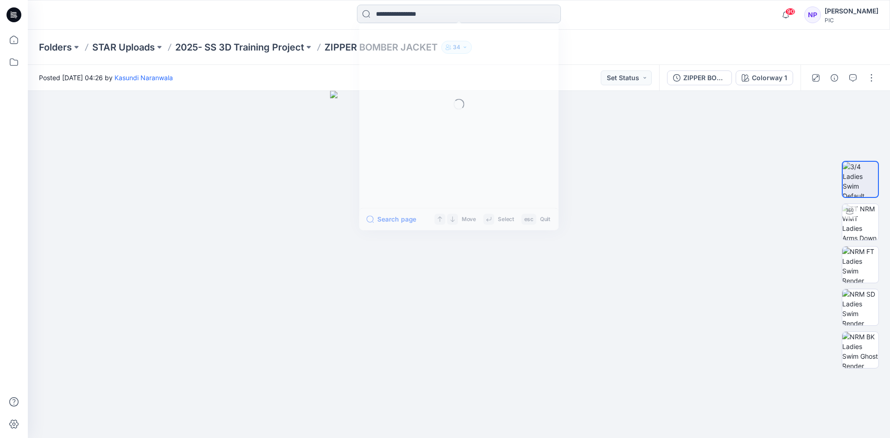
click at [429, 14] on input at bounding box center [459, 14] width 204 height 19
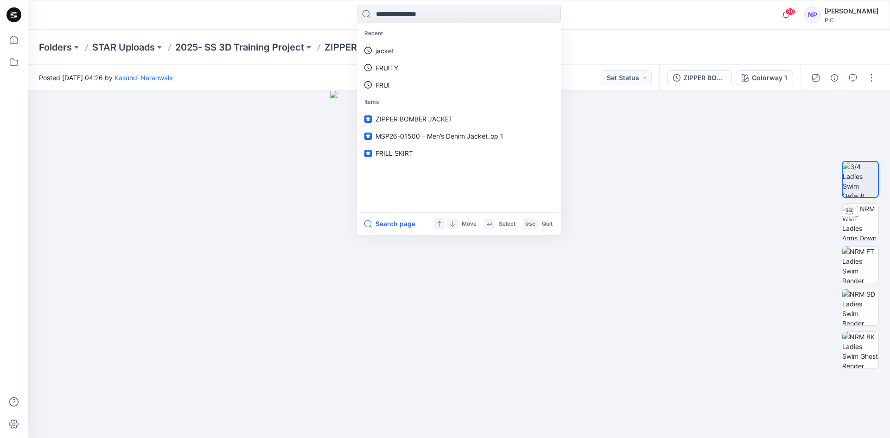
click at [212, 16] on div at bounding box center [136, 15] width 216 height 20
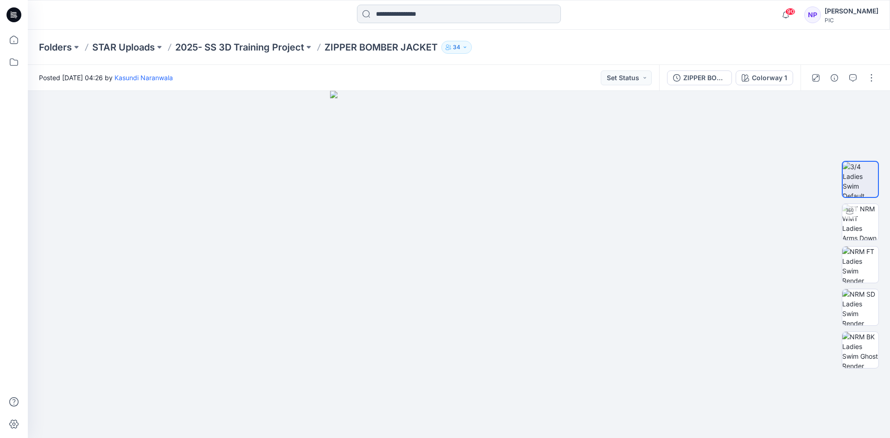
click at [397, 20] on input at bounding box center [459, 14] width 204 height 19
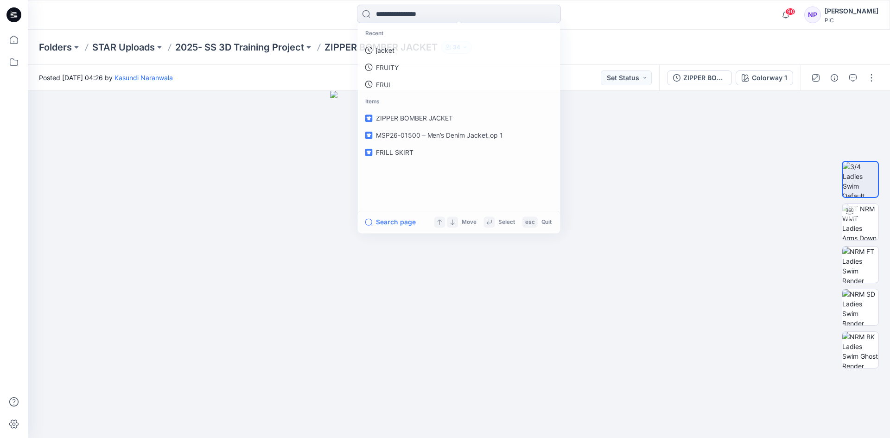
click at [13, 19] on icon at bounding box center [13, 14] width 15 height 15
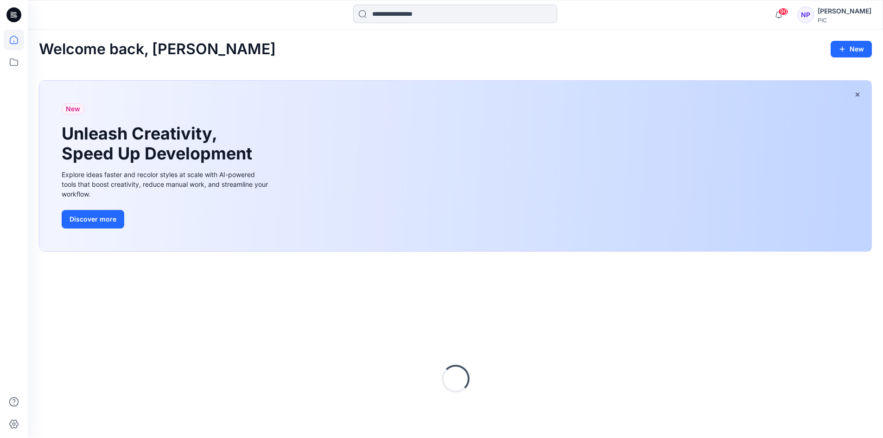
click at [405, 19] on input at bounding box center [455, 14] width 204 height 19
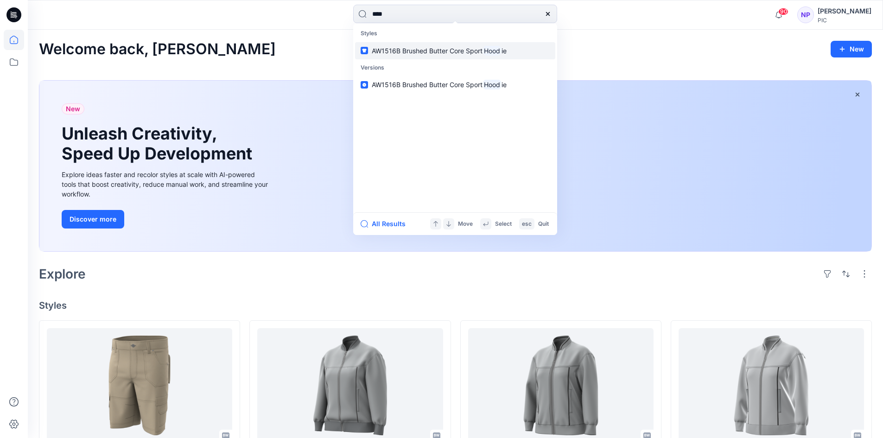
type input "****"
click at [424, 55] on p "AW1516B Brushed Butter Core Sport Hood ie" at bounding box center [439, 51] width 135 height 10
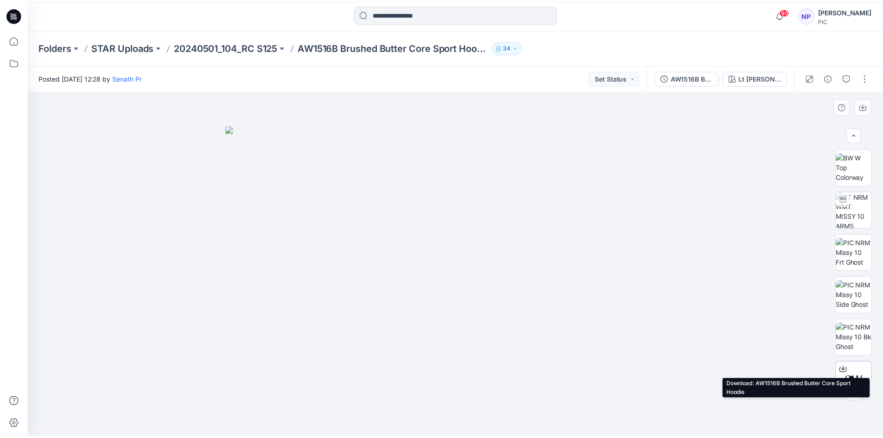
scroll to position [61, 0]
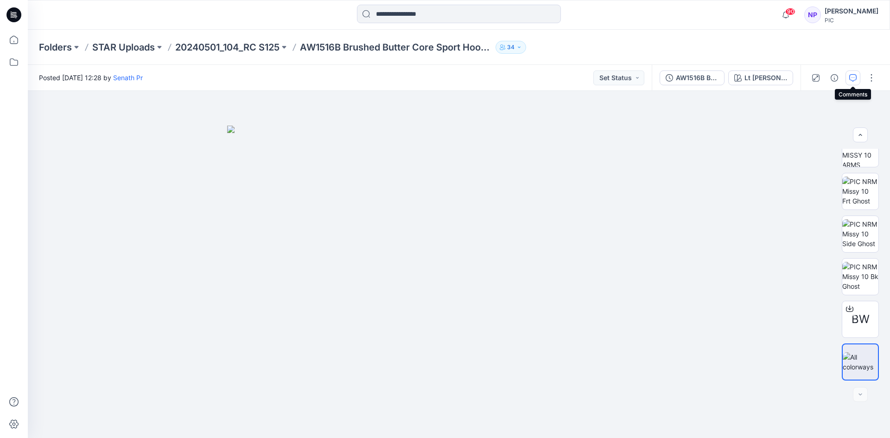
click at [854, 77] on icon "button" at bounding box center [852, 77] width 7 height 7
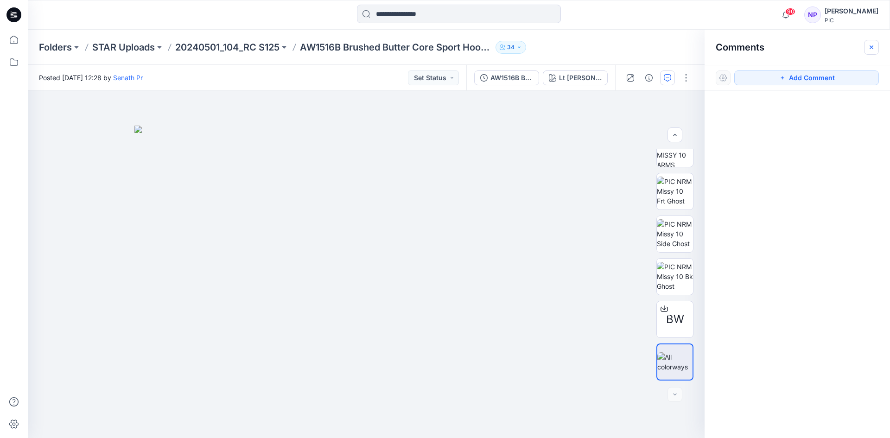
click at [868, 45] on icon "button" at bounding box center [871, 47] width 7 height 7
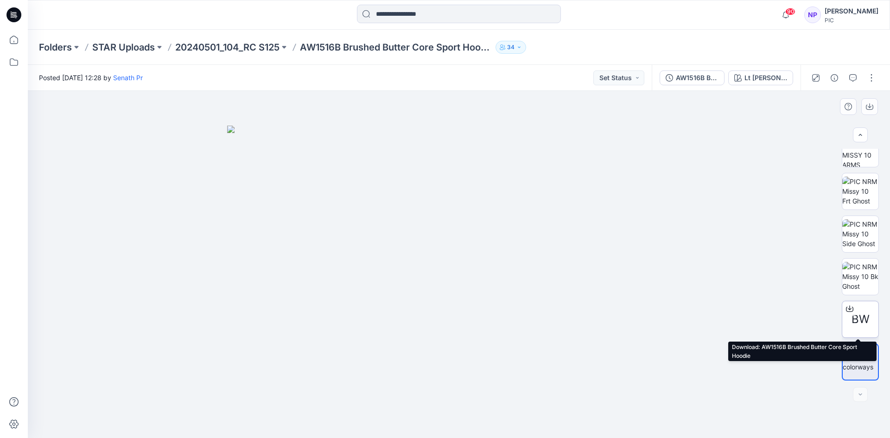
click at [851, 311] on icon at bounding box center [849, 308] width 7 height 7
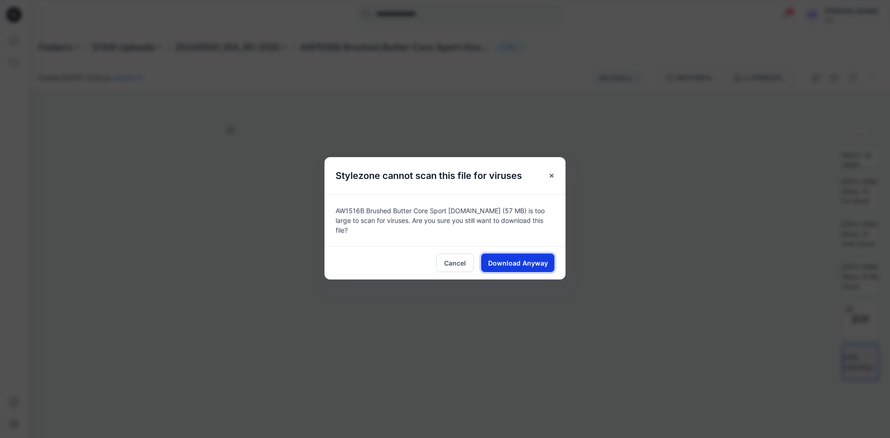
click at [516, 259] on span "Download Anyway" at bounding box center [518, 263] width 60 height 10
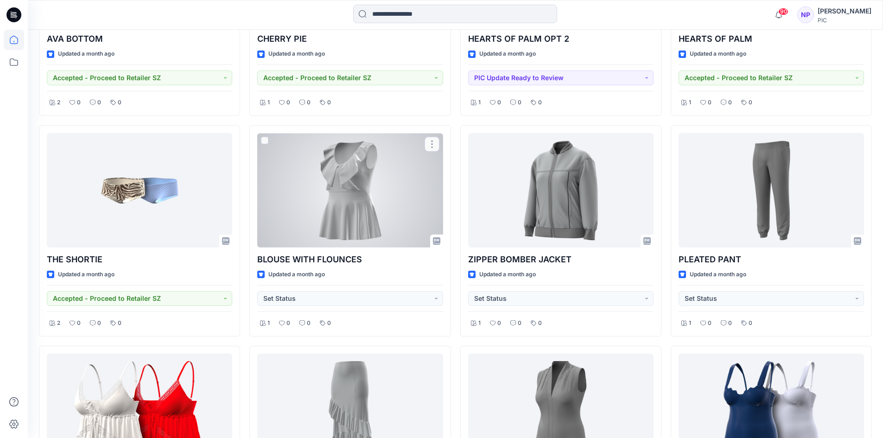
scroll to position [857, 0]
click at [353, 203] on div at bounding box center [349, 190] width 185 height 114
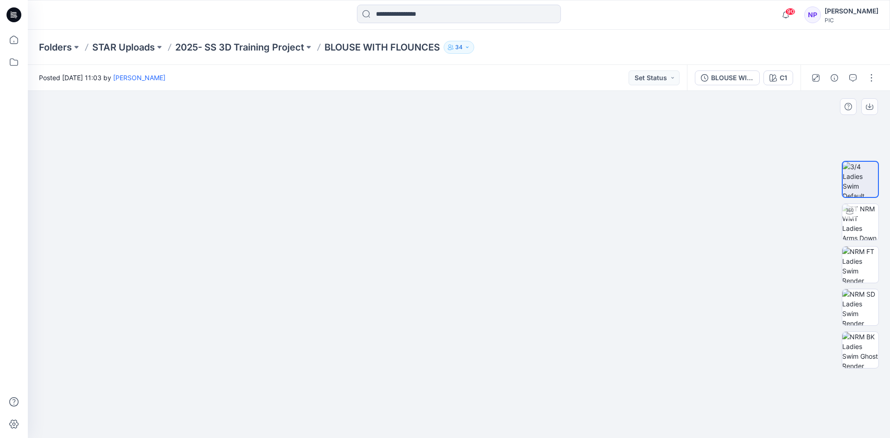
drag, startPoint x: 371, startPoint y: 284, endPoint x: 477, endPoint y: 283, distance: 106.1
click at [851, 76] on icon "button" at bounding box center [852, 77] width 7 height 7
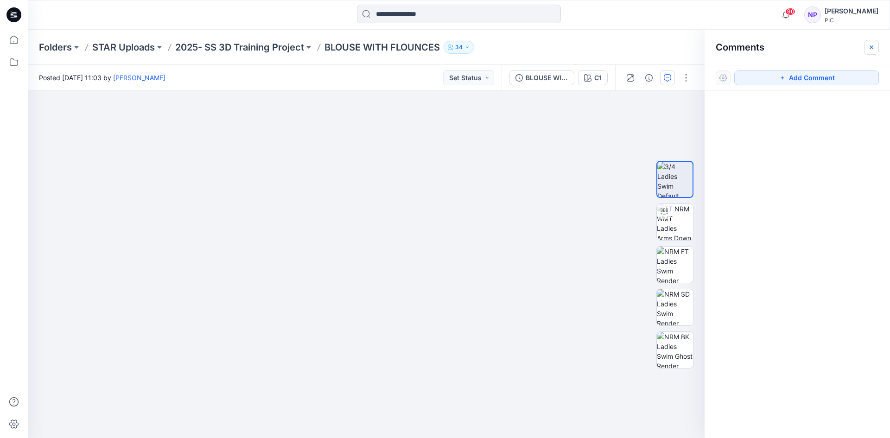
click at [876, 49] on button "button" at bounding box center [871, 47] width 15 height 15
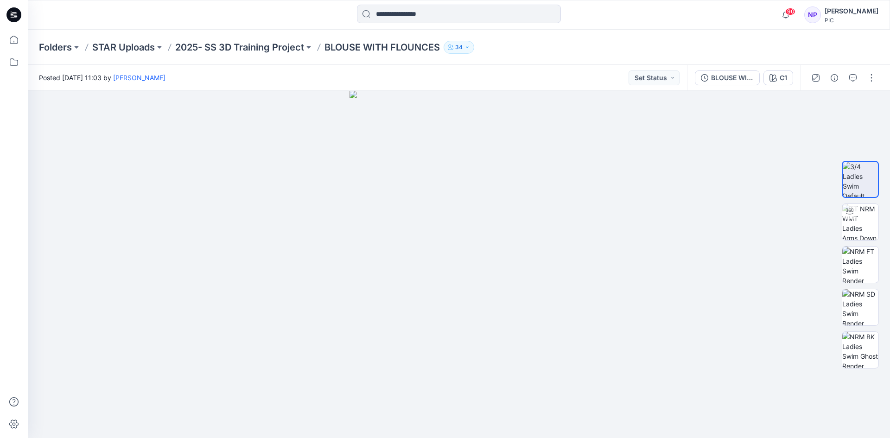
click at [16, 10] on icon at bounding box center [13, 14] width 15 height 15
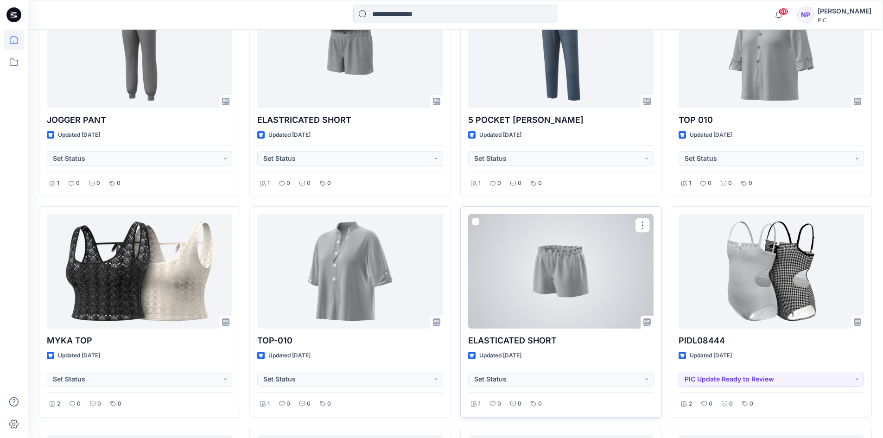
scroll to position [2703, 0]
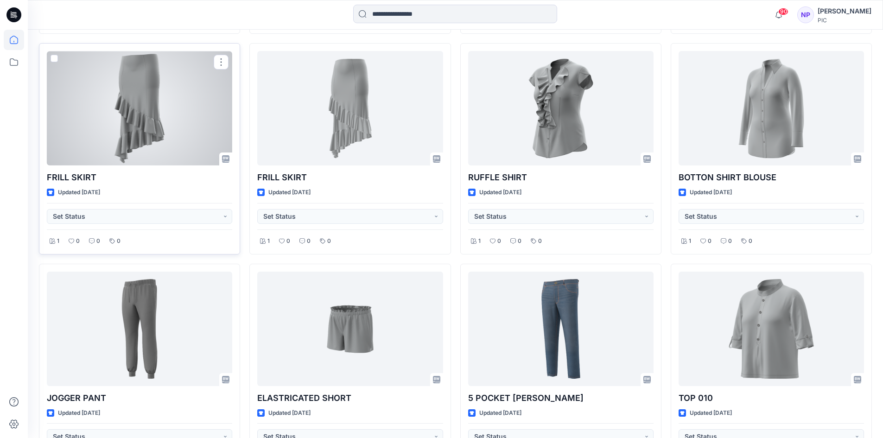
click at [153, 130] on div at bounding box center [139, 108] width 185 height 114
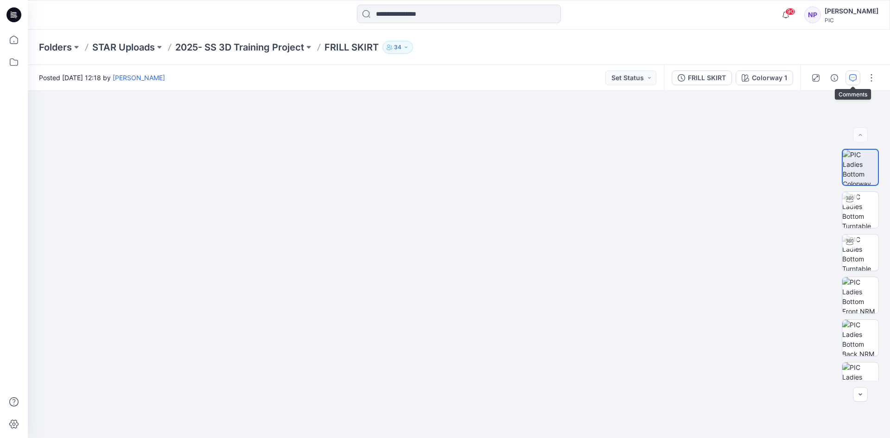
click at [849, 80] on button "button" at bounding box center [852, 77] width 15 height 15
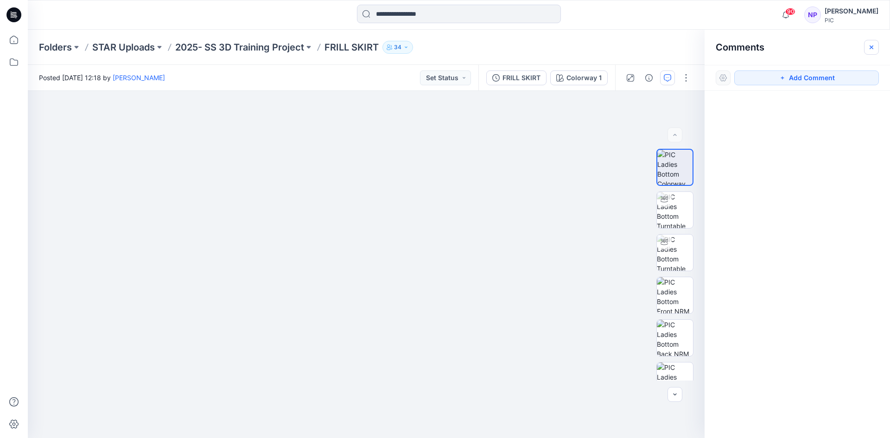
click at [872, 46] on icon "button" at bounding box center [872, 47] width 4 height 4
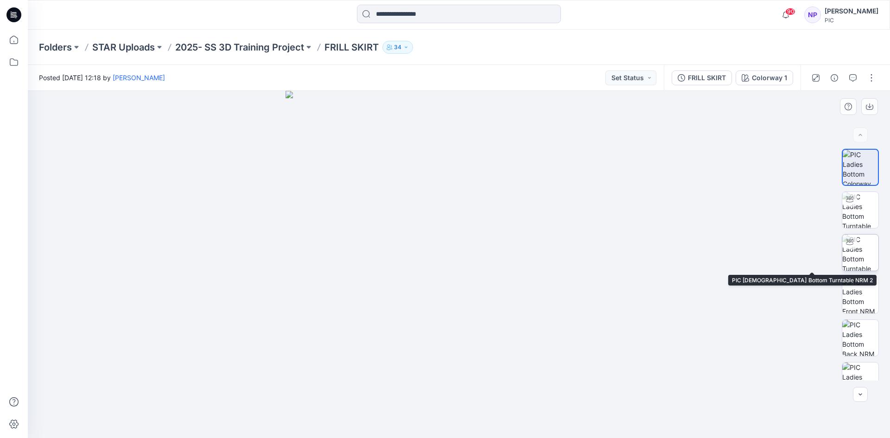
click at [848, 263] on img at bounding box center [860, 253] width 36 height 36
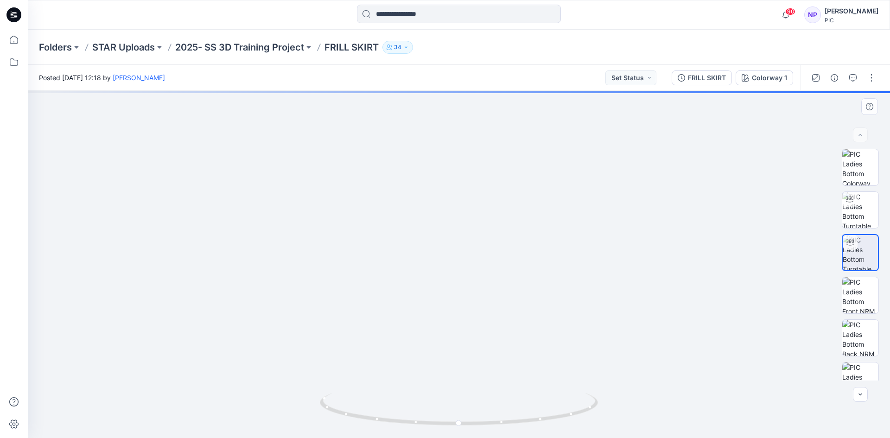
drag, startPoint x: 425, startPoint y: 304, endPoint x: 471, endPoint y: 104, distance: 205.1
click at [471, 104] on img at bounding box center [480, 12] width 904 height 852
drag, startPoint x: 465, startPoint y: 223, endPoint x: 524, endPoint y: 238, distance: 60.6
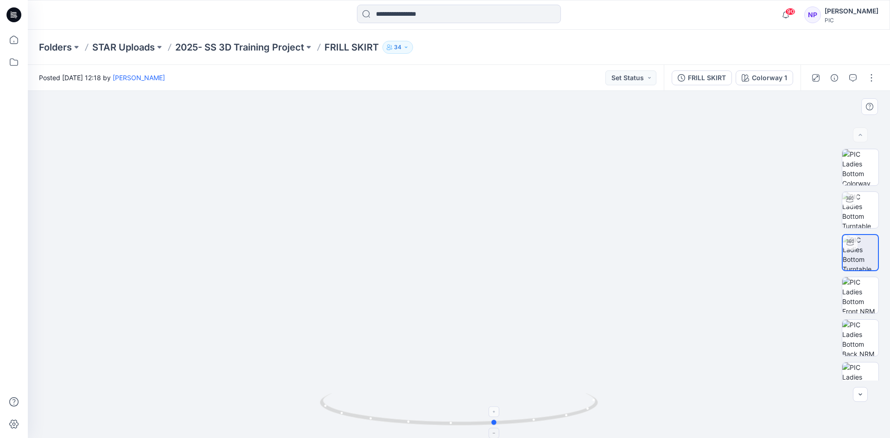
drag, startPoint x: 461, startPoint y: 425, endPoint x: 456, endPoint y: 403, distance: 21.9
click at [457, 404] on icon at bounding box center [460, 410] width 280 height 35
click at [9, 10] on icon at bounding box center [13, 14] width 15 height 15
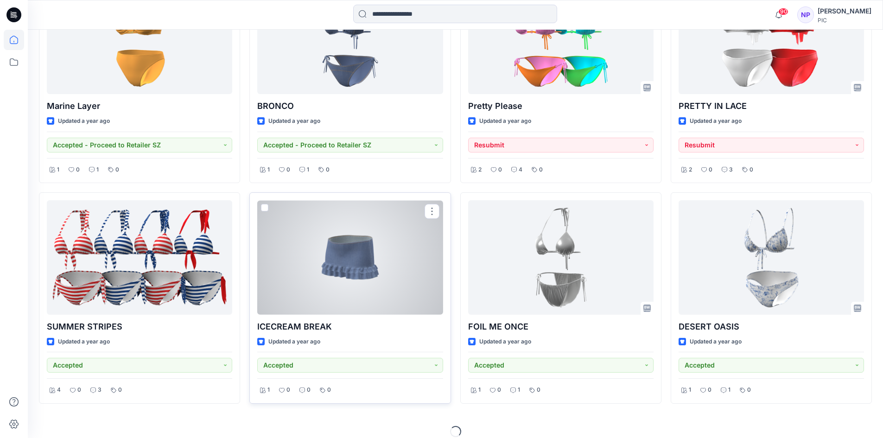
scroll to position [31010, 0]
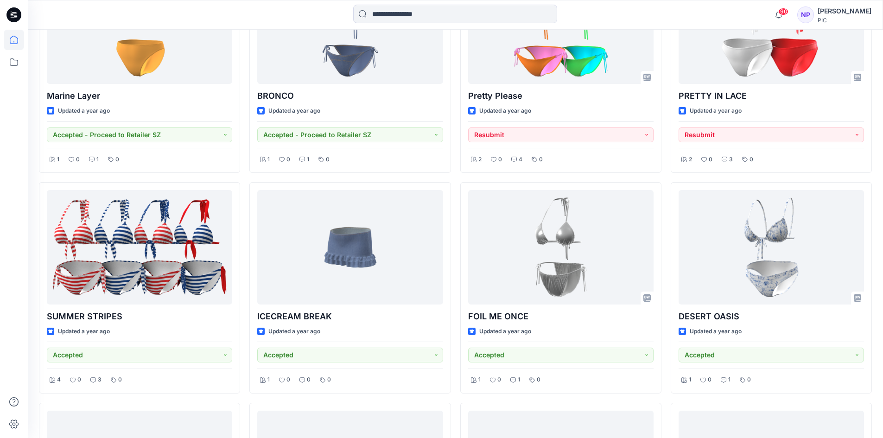
click at [15, 155] on div at bounding box center [14, 234] width 20 height 408
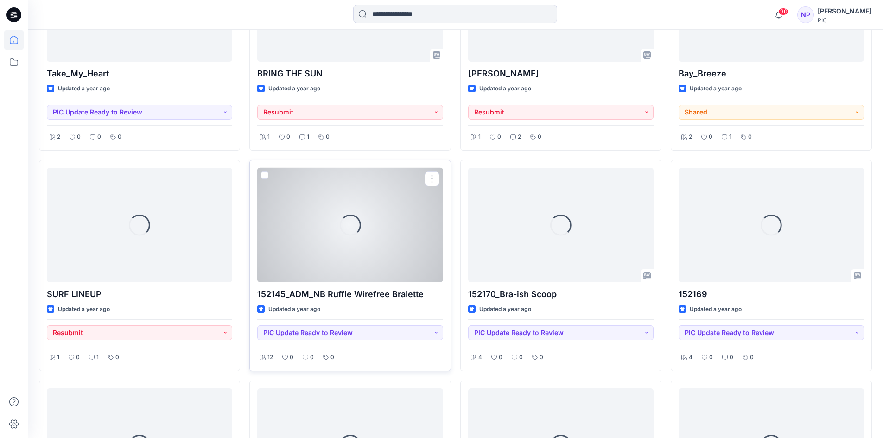
scroll to position [32227, 0]
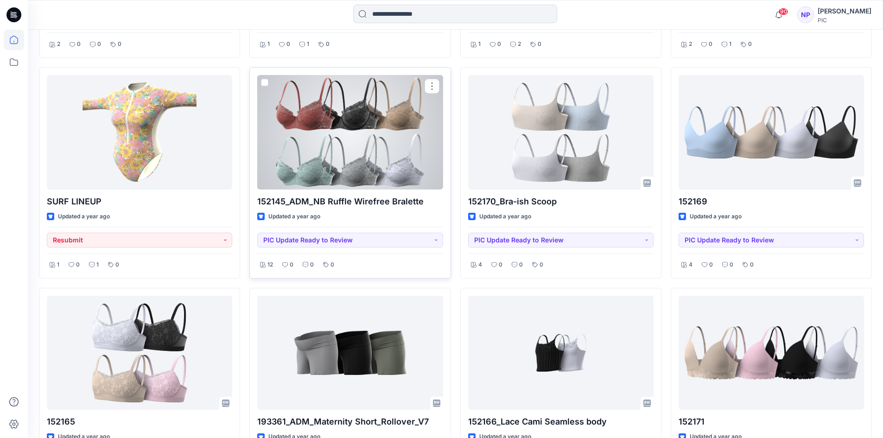
click at [356, 171] on div at bounding box center [349, 132] width 185 height 114
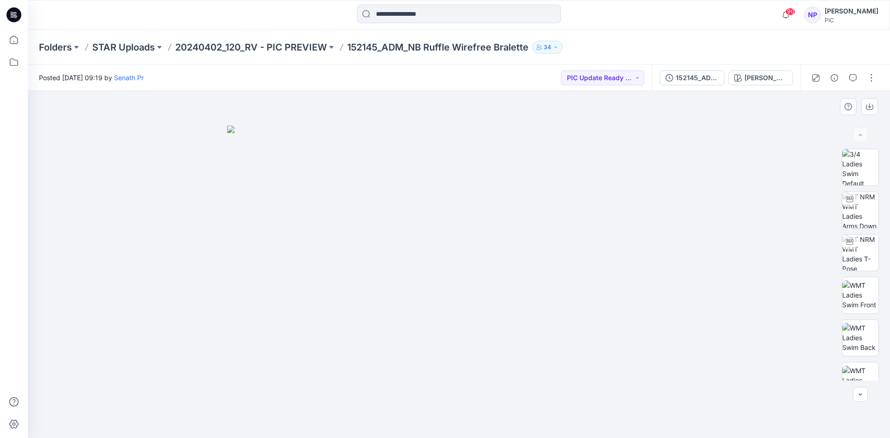
drag, startPoint x: 114, startPoint y: 351, endPoint x: 162, endPoint y: 367, distance: 50.7
click at [114, 351] on div at bounding box center [459, 264] width 862 height 347
click at [851, 78] on icon "button" at bounding box center [852, 77] width 7 height 7
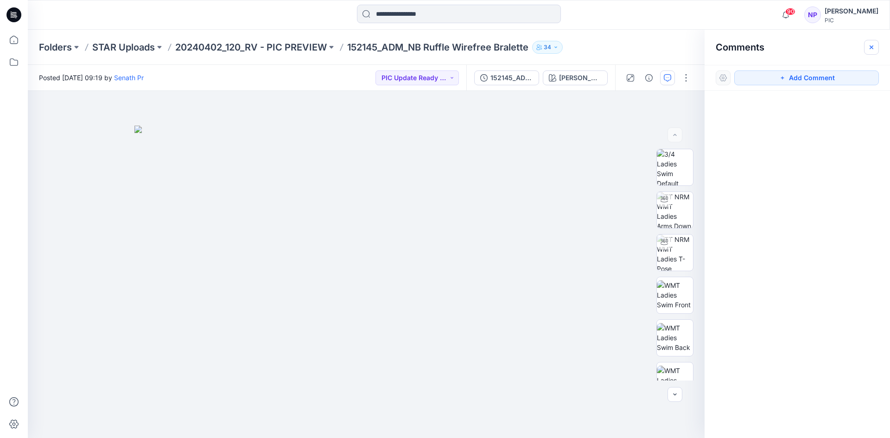
click at [869, 50] on icon "button" at bounding box center [871, 47] width 7 height 7
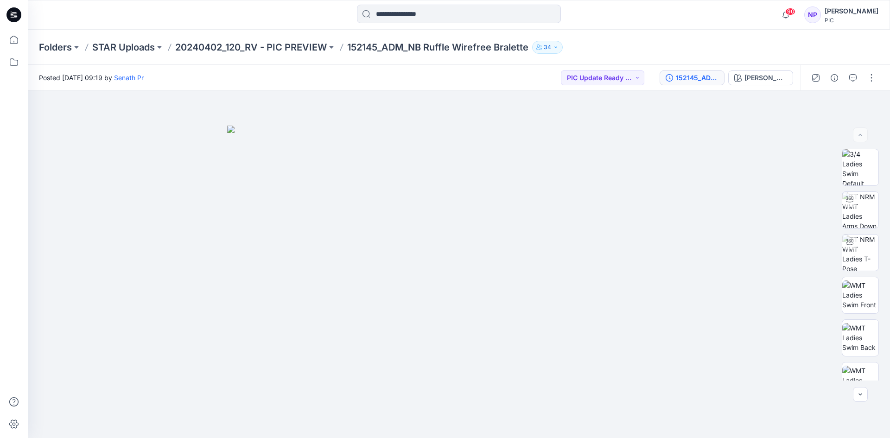
click at [697, 84] on button "152145_ADM_NB Ruffle Wirefree Bralette_REV 5" at bounding box center [692, 77] width 65 height 15
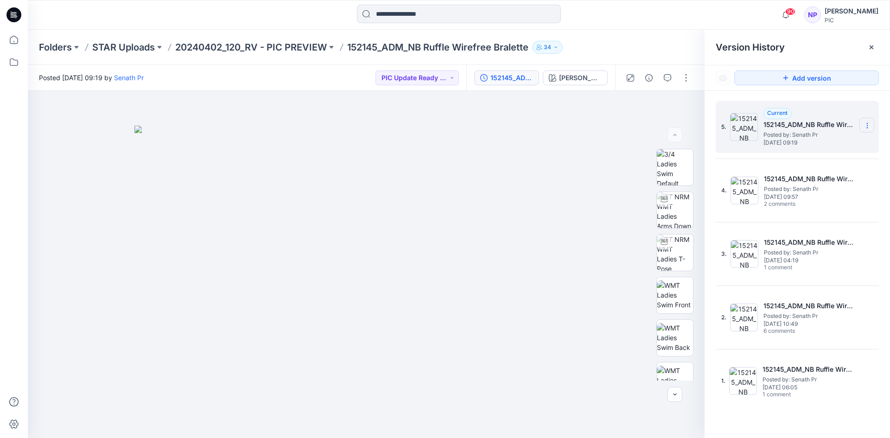
click at [869, 127] on icon at bounding box center [867, 125] width 7 height 7
click at [561, 183] on img at bounding box center [366, 282] width 464 height 313
click at [576, 82] on div "Clay Brick" at bounding box center [580, 78] width 43 height 10
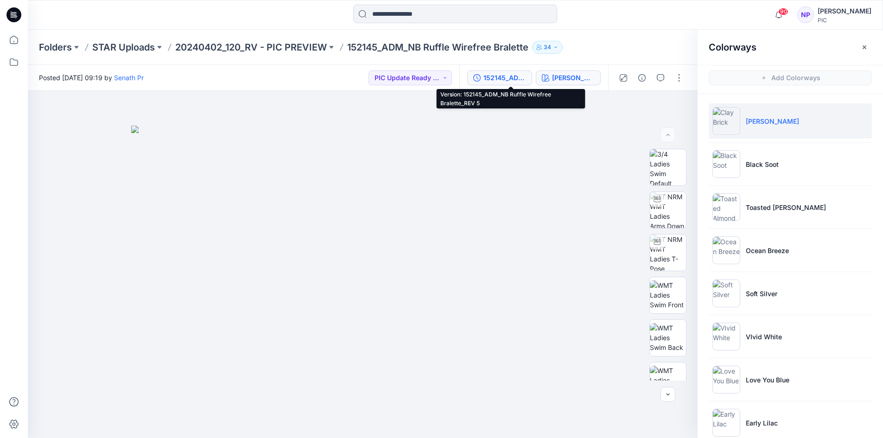
click at [502, 75] on div "152145_ADM_NB Ruffle Wirefree Bralette_REV 5" at bounding box center [504, 78] width 43 height 10
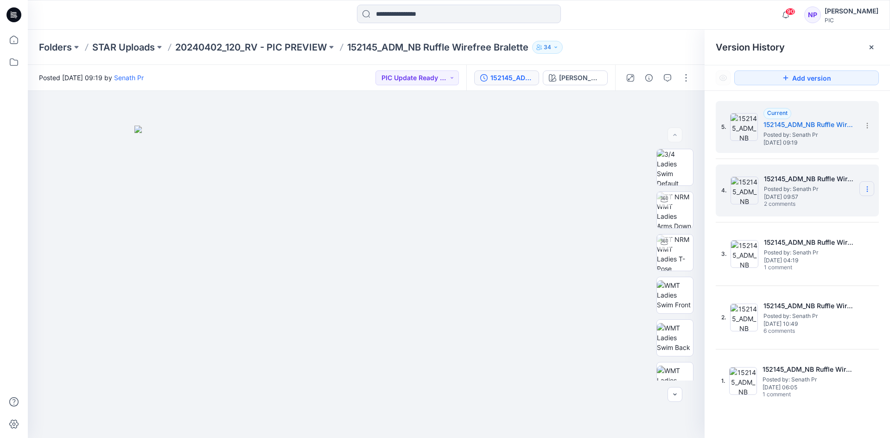
click at [868, 184] on section at bounding box center [866, 188] width 15 height 15
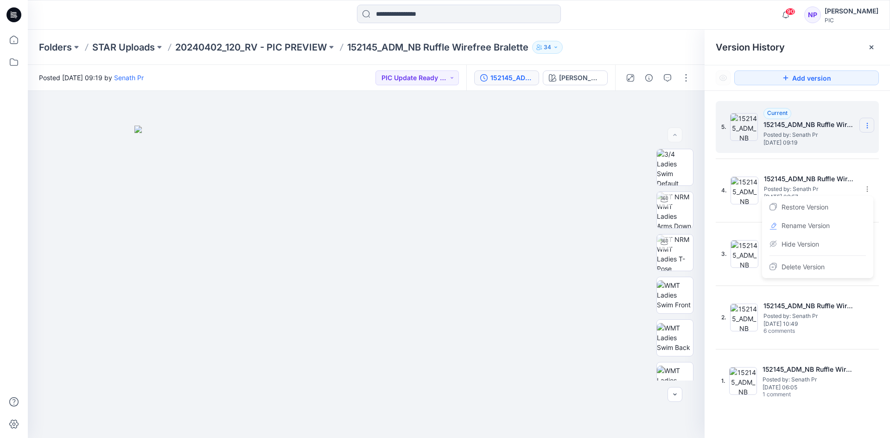
click at [868, 123] on icon at bounding box center [867, 125] width 7 height 7
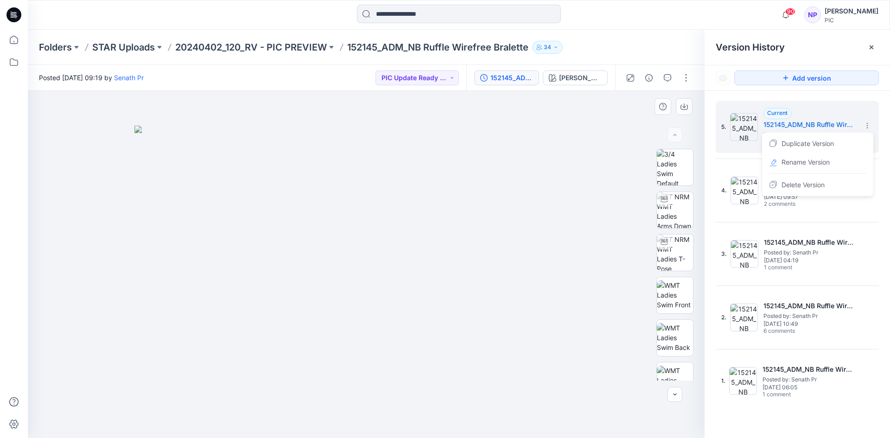
click at [591, 112] on div at bounding box center [366, 264] width 677 height 347
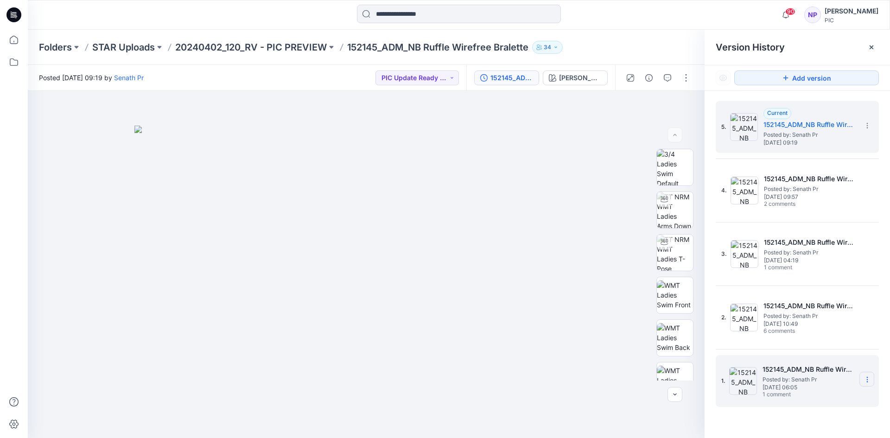
click at [868, 378] on icon at bounding box center [867, 379] width 7 height 7
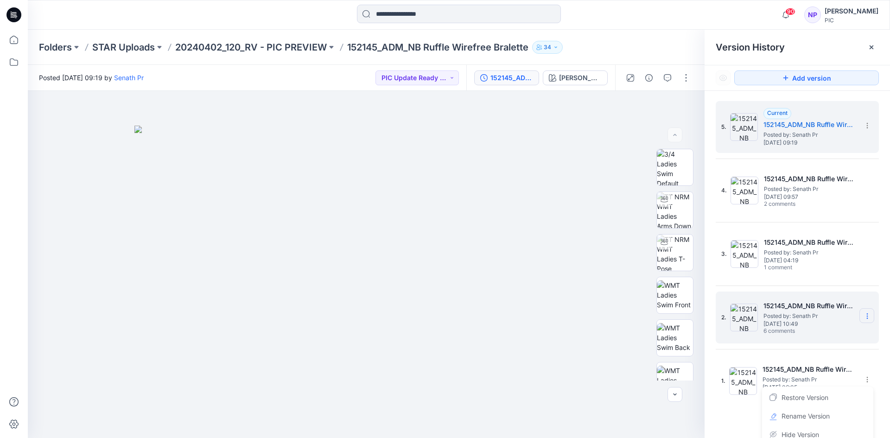
click at [861, 284] on div "5. Current 152145_ADM_NB Ruffle Wirefree Bralette_REV 5 Posted by: Senath Pr Fr…" at bounding box center [797, 254] width 163 height 306
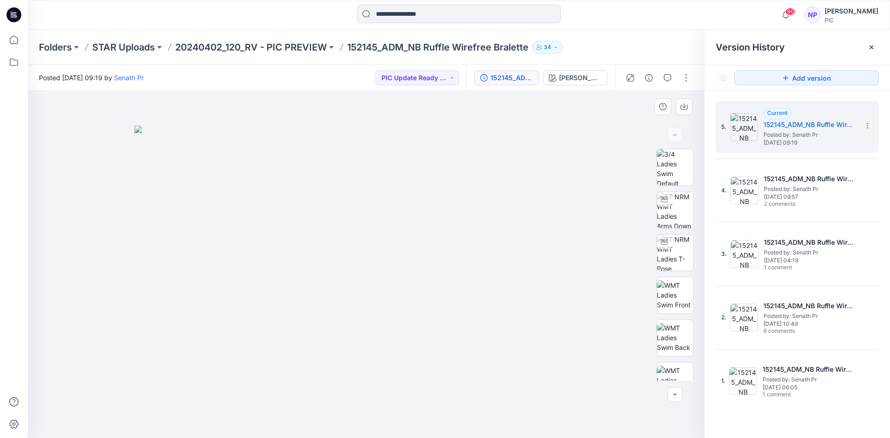
click at [608, 272] on div at bounding box center [366, 264] width 677 height 347
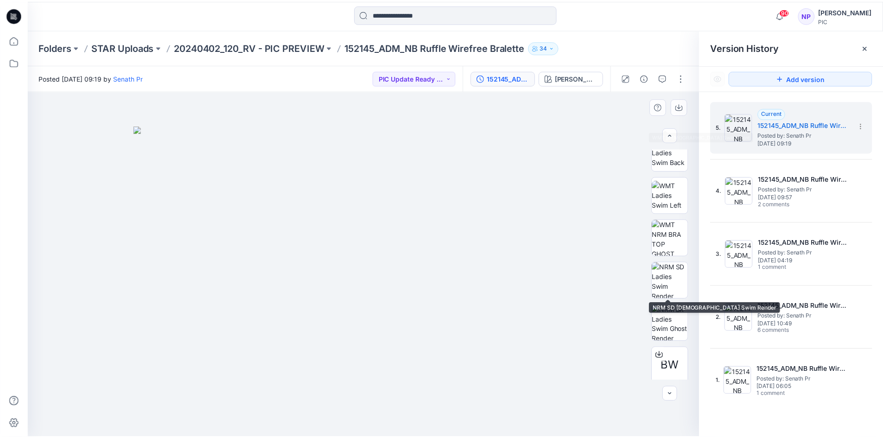
scroll to position [232, 0]
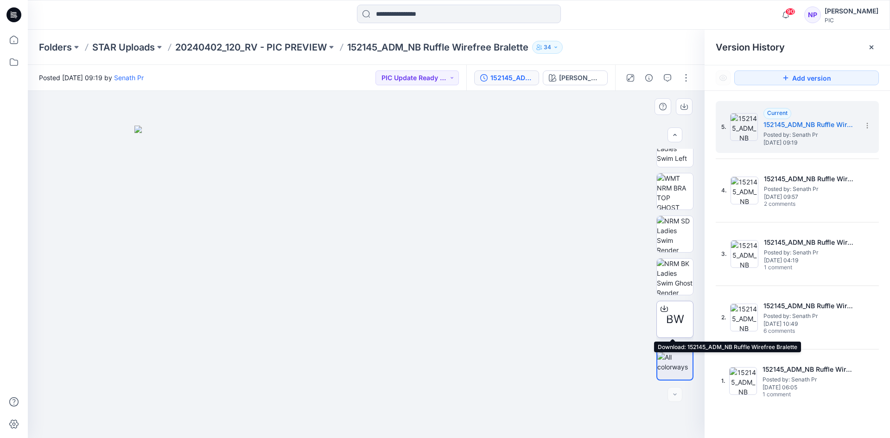
click at [662, 311] on icon at bounding box center [663, 308] width 7 height 7
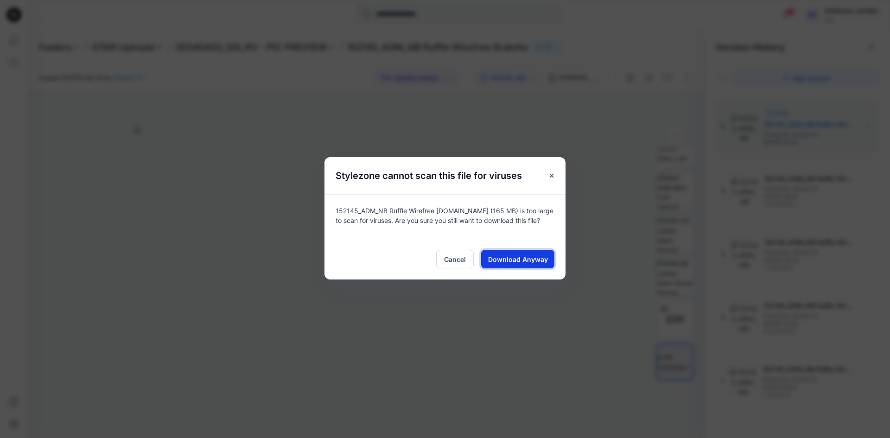
click at [510, 262] on span "Download Anyway" at bounding box center [518, 259] width 60 height 10
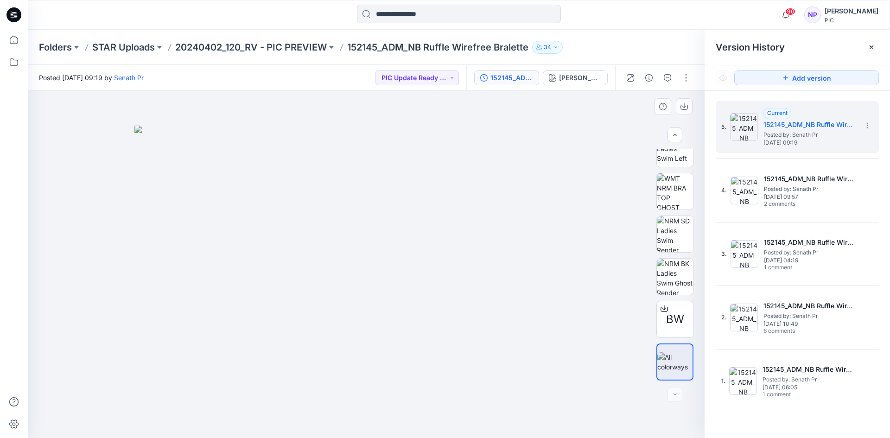
drag, startPoint x: 87, startPoint y: 156, endPoint x: 107, endPoint y: 179, distance: 30.9
click at [87, 157] on div at bounding box center [366, 264] width 677 height 347
click at [12, 20] on icon at bounding box center [13, 14] width 15 height 15
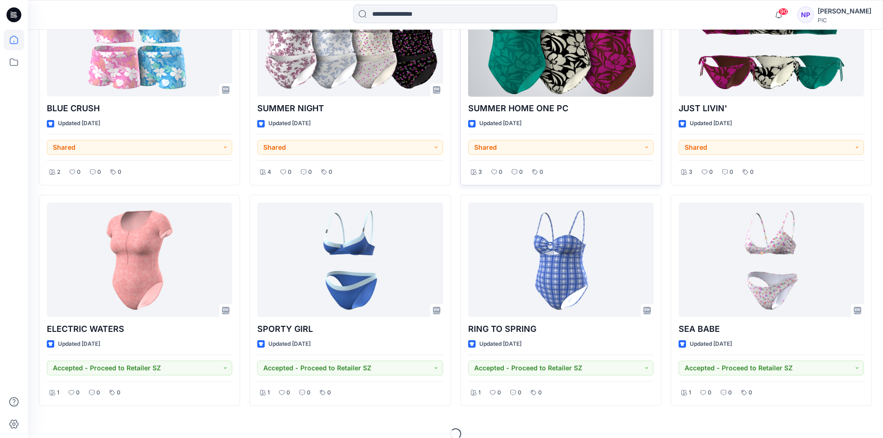
scroll to position [15794, 0]
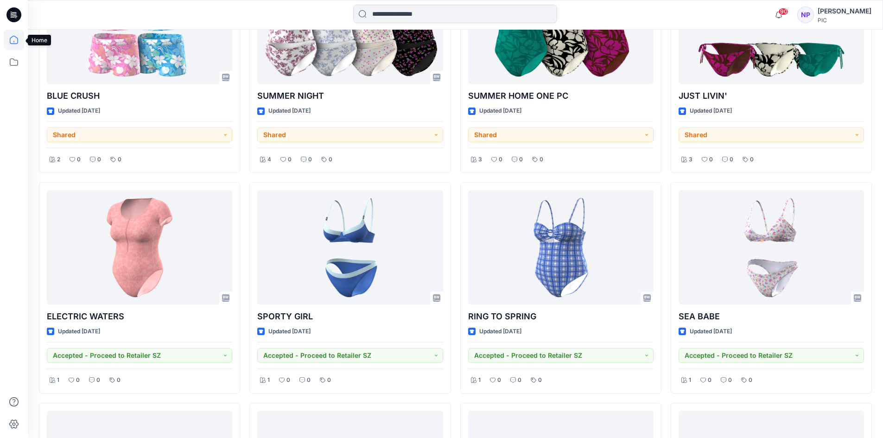
click at [8, 44] on icon at bounding box center [14, 40] width 20 height 20
click at [11, 57] on icon at bounding box center [14, 62] width 20 height 20
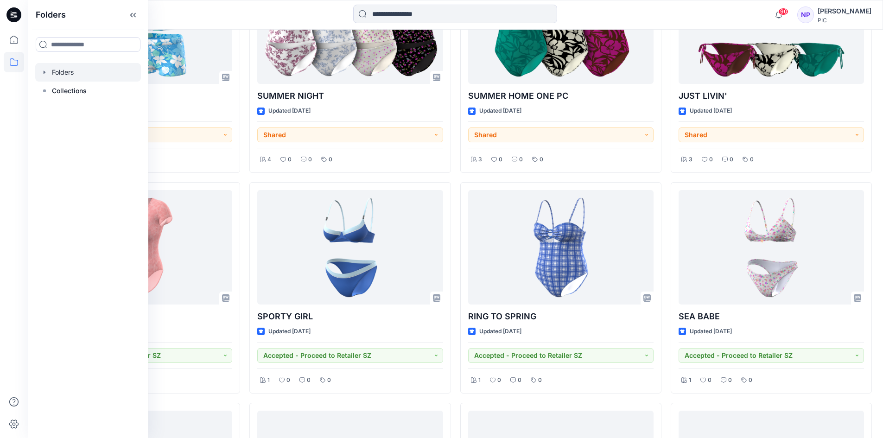
click at [70, 74] on div at bounding box center [88, 72] width 106 height 19
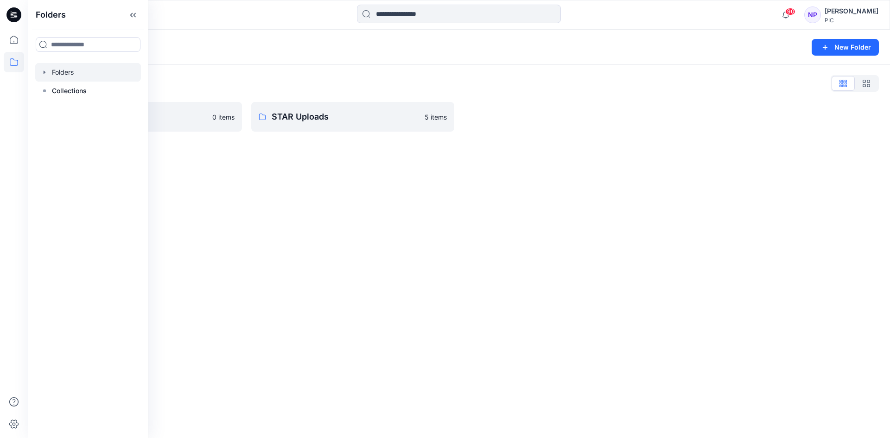
click at [382, 200] on div "Folders New Folder Folders List 118 Add Black 0 items STAR Uploads 5 items" at bounding box center [459, 234] width 862 height 408
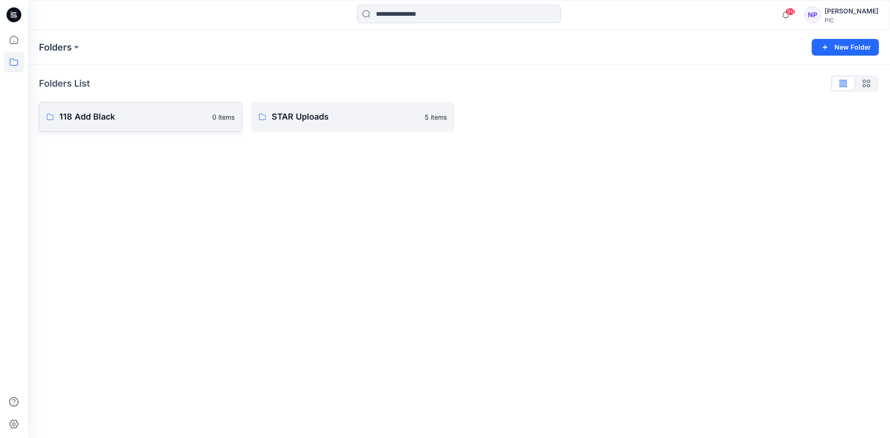
click at [144, 119] on p "118 Add Black" at bounding box center [132, 116] width 147 height 13
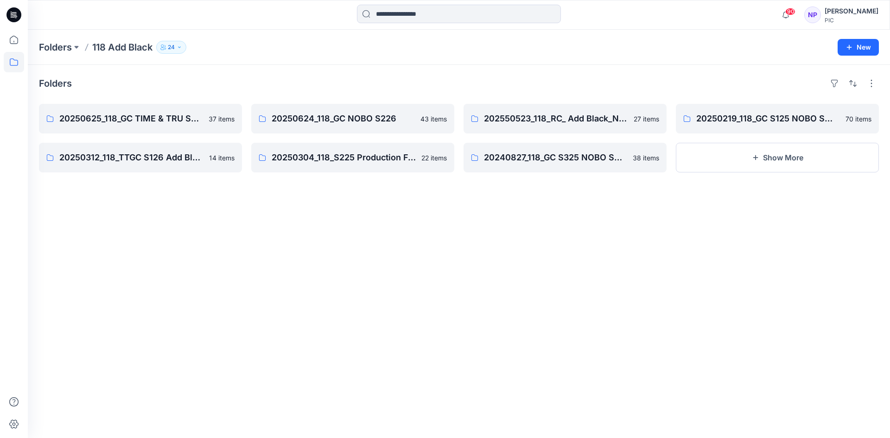
click at [807, 18] on div "NP" at bounding box center [812, 14] width 17 height 17
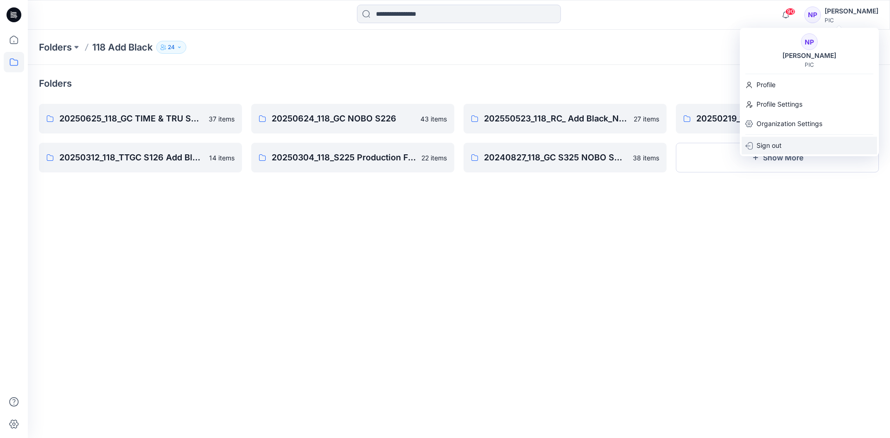
click at [765, 148] on p "Sign out" at bounding box center [768, 146] width 25 height 18
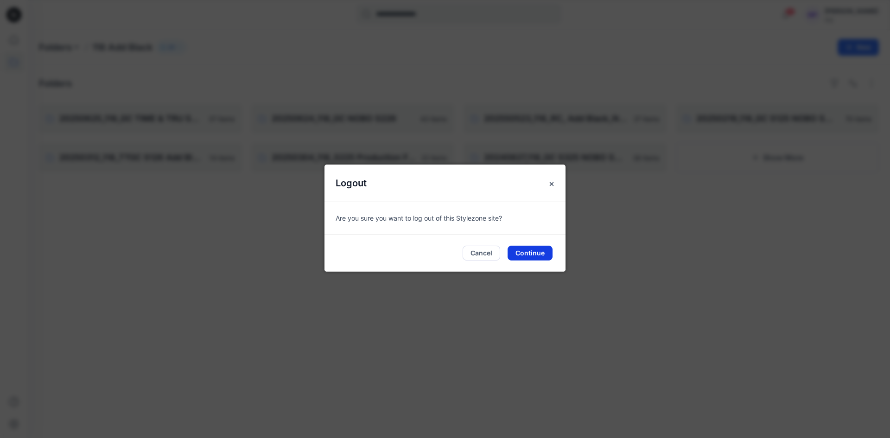
click at [520, 251] on button "Continue" at bounding box center [530, 253] width 45 height 15
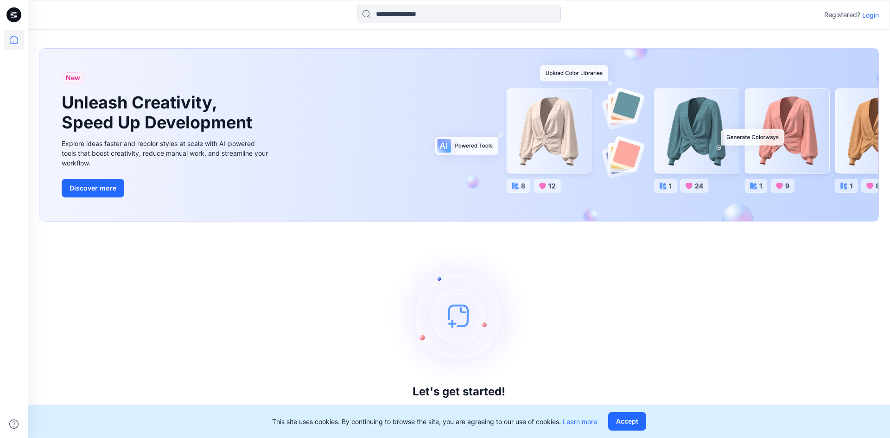
click at [507, 236] on div "Let's get started! Click New to add a style or create a folder." at bounding box center [459, 330] width 840 height 194
click at [867, 14] on p "Login" at bounding box center [870, 15] width 17 height 10
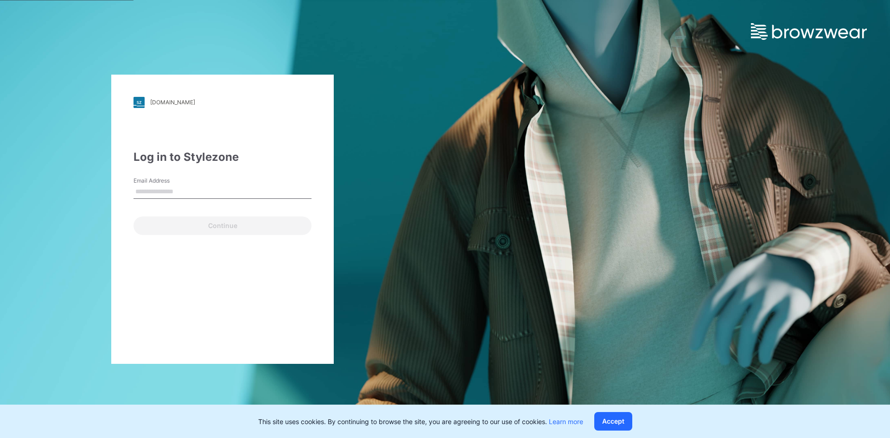
click at [217, 188] on input "Email Address" at bounding box center [222, 192] width 178 height 14
type input "**********"
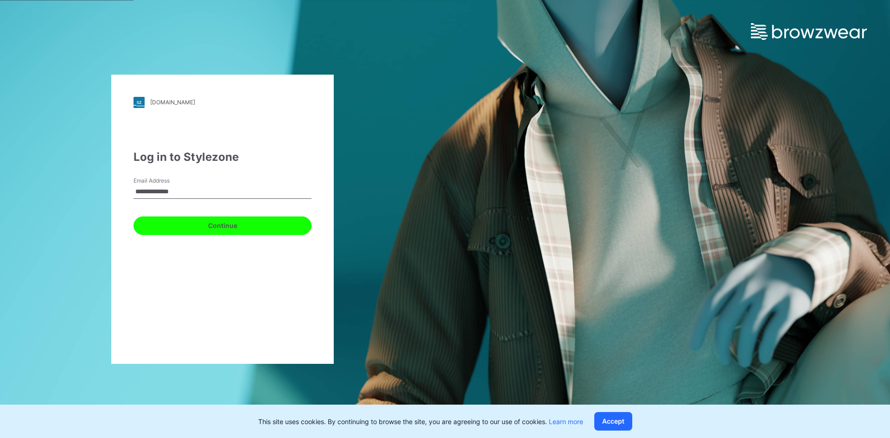
click at [206, 226] on button "Continue" at bounding box center [222, 225] width 178 height 19
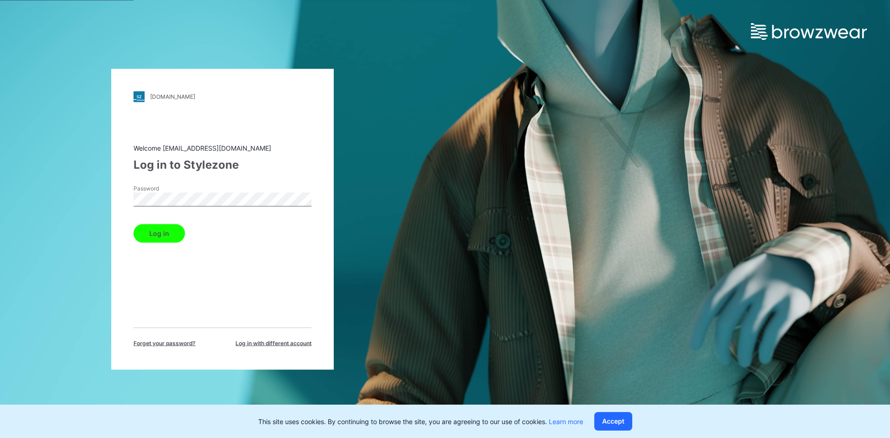
click at [165, 233] on button "Log in" at bounding box center [158, 233] width 51 height 19
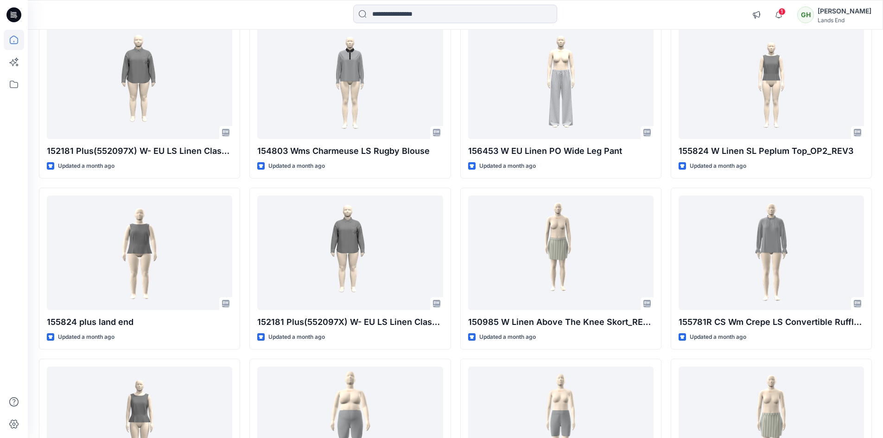
scroll to position [472, 0]
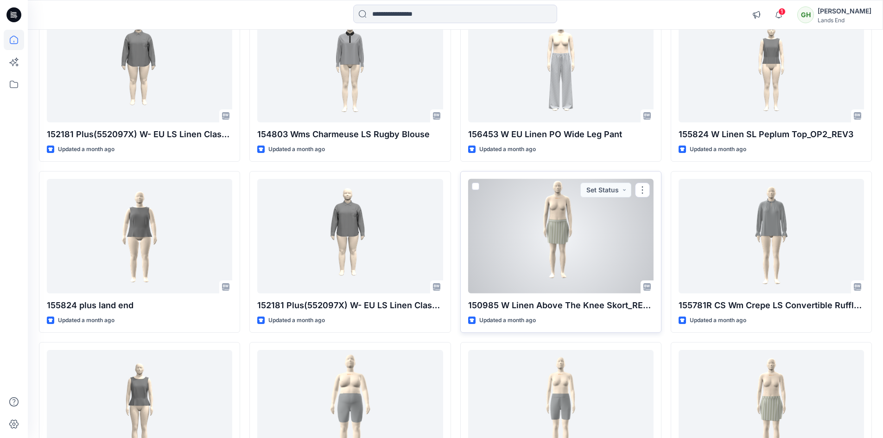
click at [586, 253] on div at bounding box center [560, 236] width 185 height 114
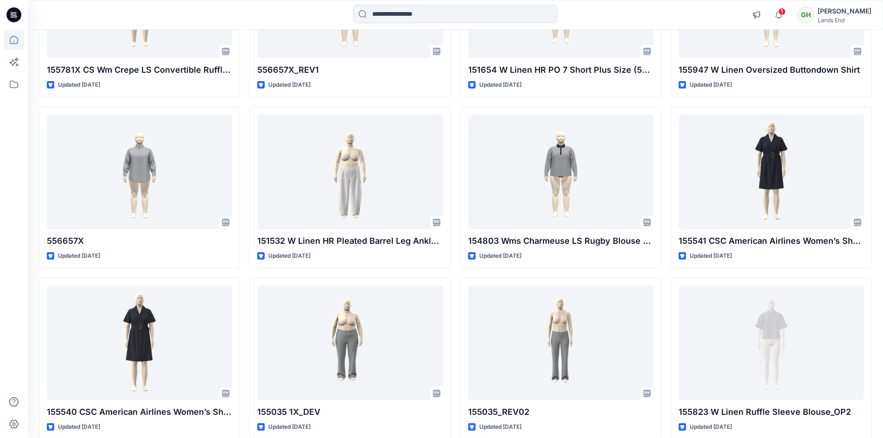
scroll to position [1592, 0]
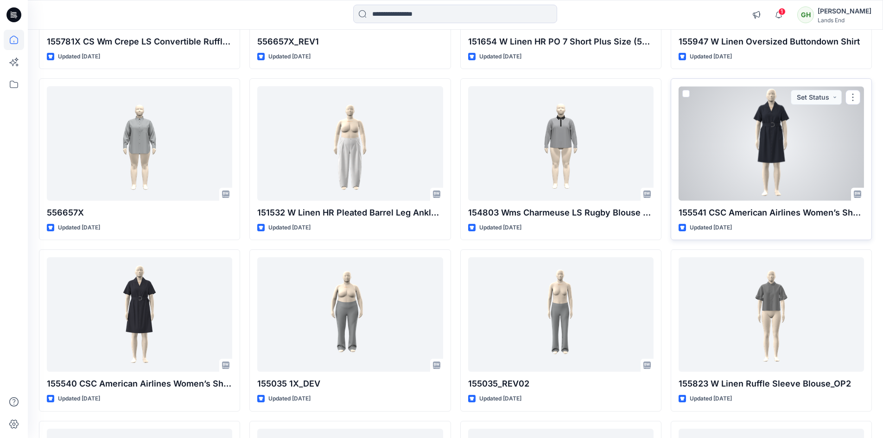
click at [771, 168] on div at bounding box center [771, 143] width 185 height 114
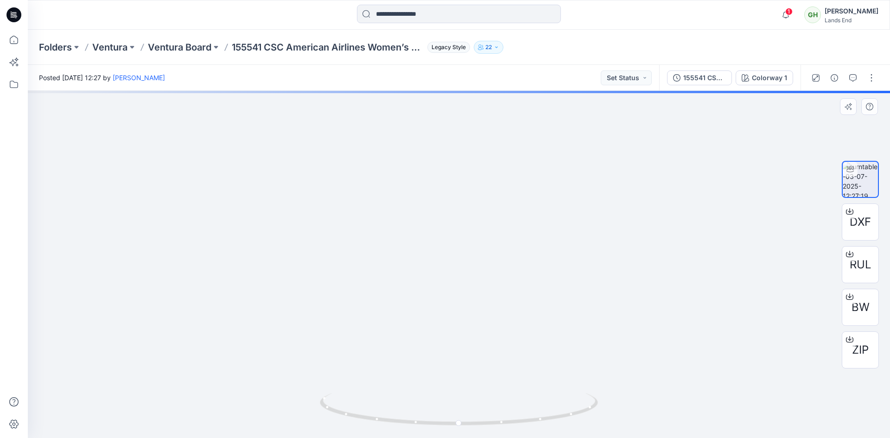
drag, startPoint x: 447, startPoint y: 180, endPoint x: 426, endPoint y: 358, distance: 178.7
click at [426, 358] on img at bounding box center [443, 206] width 904 height 464
drag, startPoint x: 389, startPoint y: 317, endPoint x: 478, endPoint y: 338, distance: 91.4
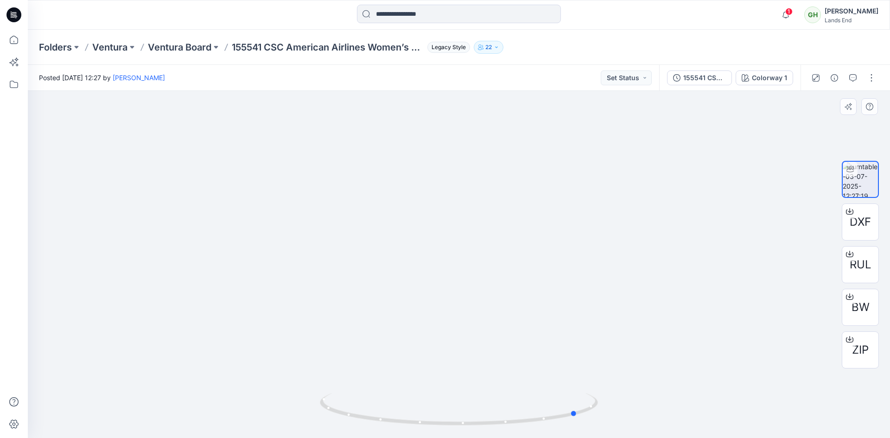
drag, startPoint x: 484, startPoint y: 423, endPoint x: 556, endPoint y: 366, distance: 91.4
click at [583, 403] on icon at bounding box center [460, 410] width 280 height 35
click at [712, 261] on img at bounding box center [459, 207] width 904 height 464
click at [834, 78] on icon "button" at bounding box center [834, 77] width 7 height 7
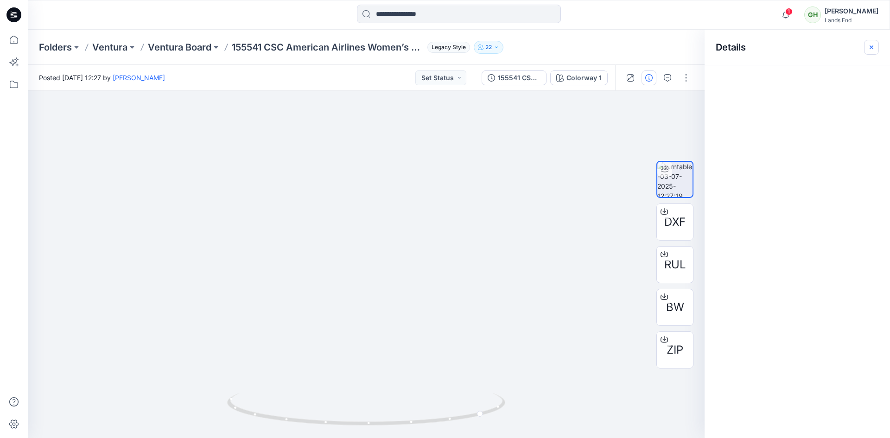
click at [873, 45] on icon "button" at bounding box center [872, 47] width 4 height 4
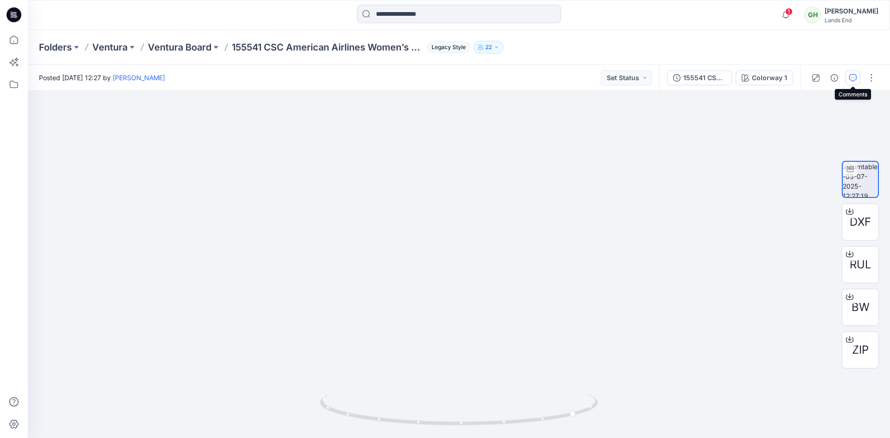
click at [851, 78] on icon "button" at bounding box center [852, 77] width 7 height 7
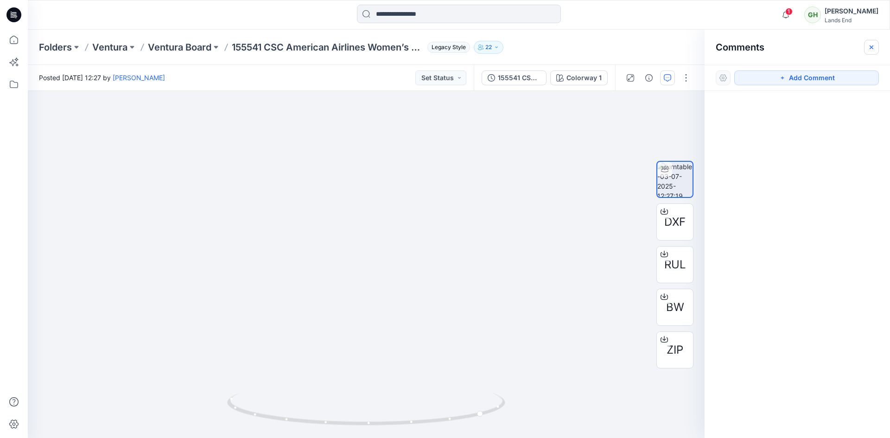
click at [869, 47] on icon "button" at bounding box center [871, 47] width 7 height 7
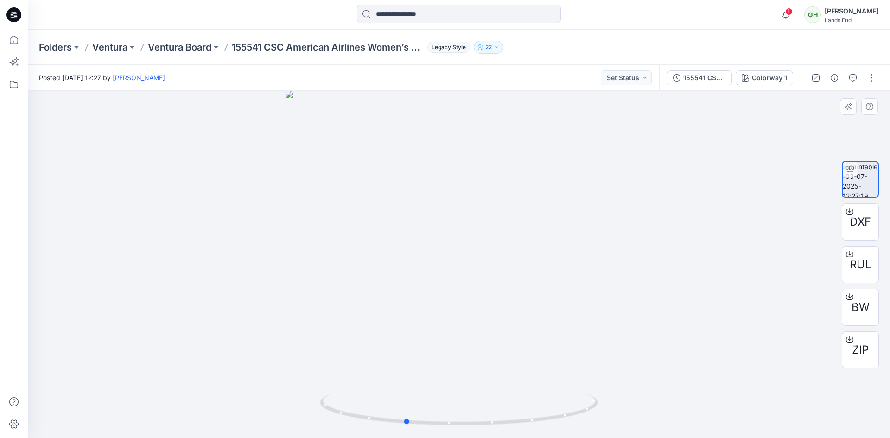
drag, startPoint x: 472, startPoint y: 308, endPoint x: 566, endPoint y: 306, distance: 94.1
drag, startPoint x: 566, startPoint y: 306, endPoint x: 306, endPoint y: 74, distance: 348.7
click at [306, 74] on div "Posted [DATE] 12:27 by [PERSON_NAME] Set Status" at bounding box center [343, 77] width 631 height 25
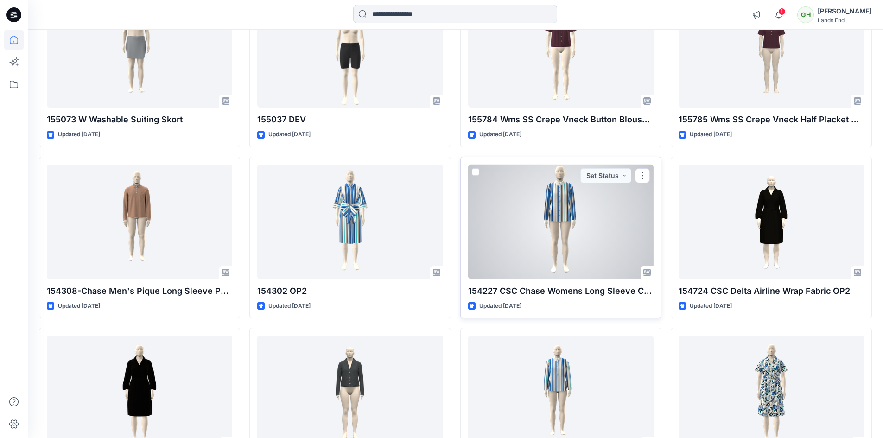
scroll to position [2105, 0]
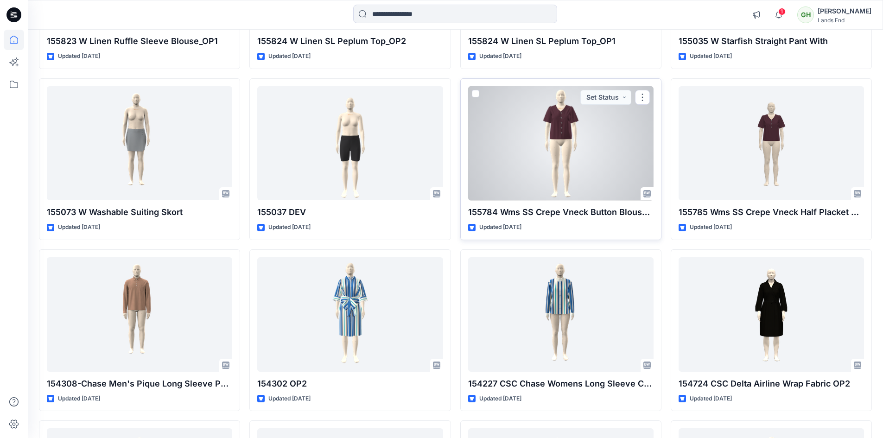
click at [542, 176] on div at bounding box center [560, 143] width 185 height 114
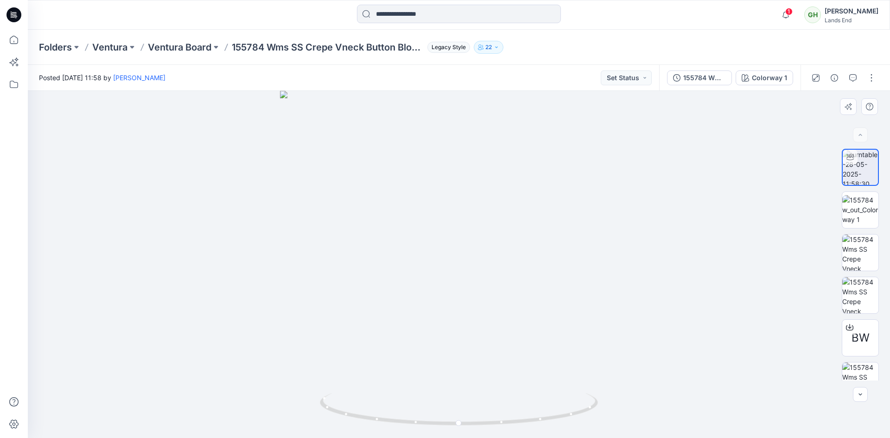
drag, startPoint x: 472, startPoint y: 217, endPoint x: 470, endPoint y: 248, distance: 30.7
click at [470, 248] on img at bounding box center [459, 264] width 358 height 347
drag, startPoint x: 413, startPoint y: 277, endPoint x: 433, endPoint y: 317, distance: 44.6
click at [496, 274] on img at bounding box center [459, 262] width 358 height 351
drag, startPoint x: 463, startPoint y: 422, endPoint x: 490, endPoint y: 368, distance: 61.1
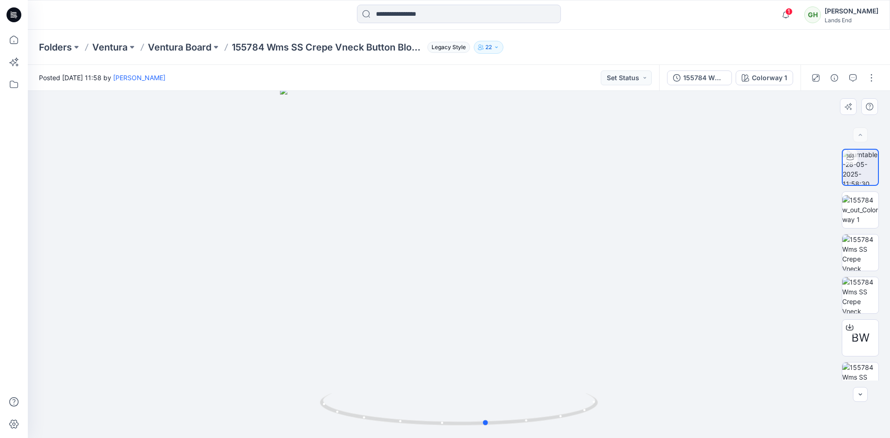
click at [528, 400] on icon at bounding box center [460, 410] width 280 height 35
drag, startPoint x: 17, startPoint y: 0, endPoint x: 207, endPoint y: 151, distance: 242.9
click at [225, 164] on div at bounding box center [459, 264] width 862 height 347
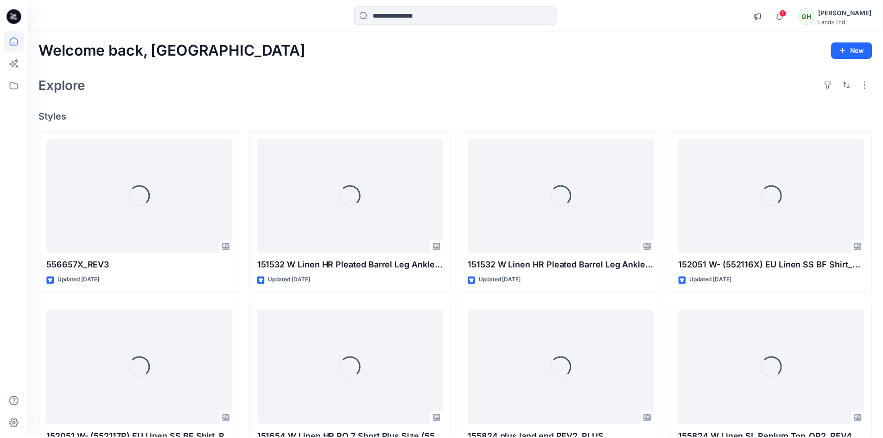
scroll to position [2105, 0]
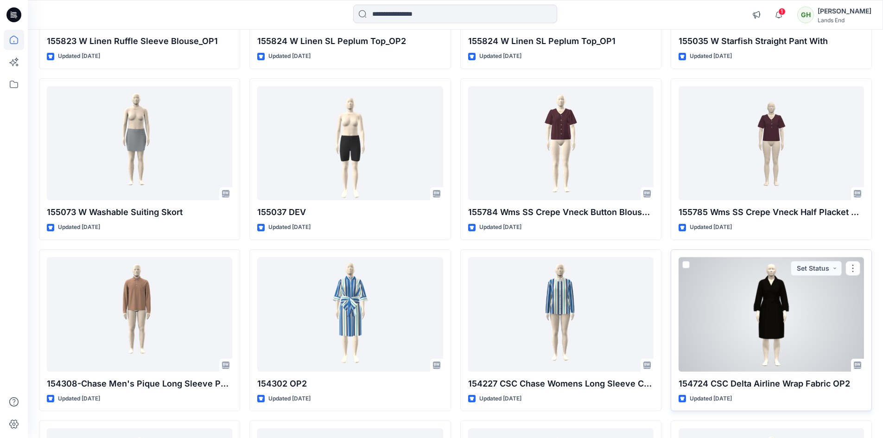
click at [732, 292] on div at bounding box center [771, 314] width 185 height 114
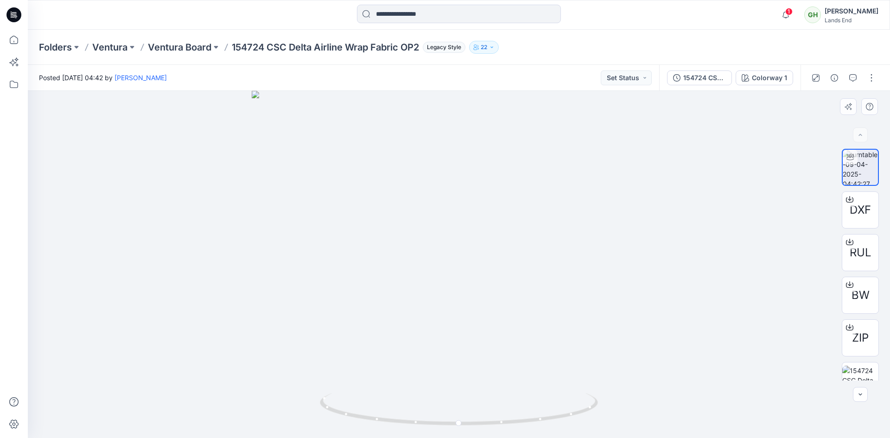
drag, startPoint x: 454, startPoint y: 210, endPoint x: 469, endPoint y: 286, distance: 76.9
click at [470, 291] on img at bounding box center [459, 264] width 415 height 347
drag, startPoint x: 435, startPoint y: 423, endPoint x: 506, endPoint y: 388, distance: 78.6
click at [514, 400] on icon at bounding box center [460, 410] width 280 height 35
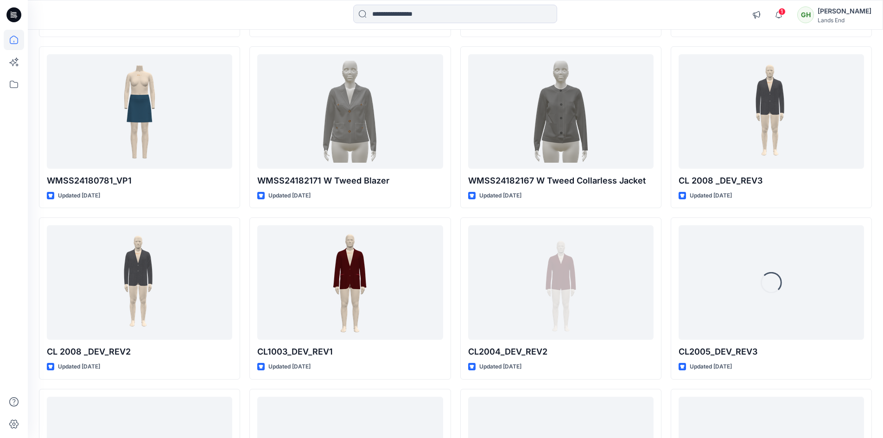
scroll to position [7285, 0]
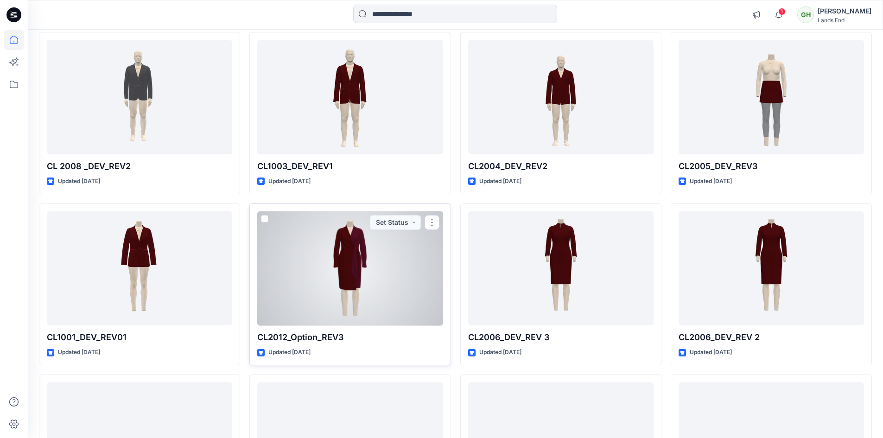
click at [349, 277] on div at bounding box center [349, 268] width 185 height 114
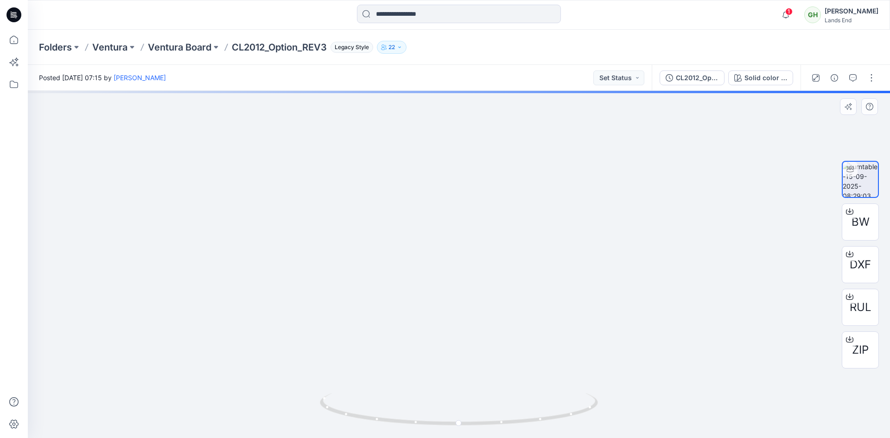
drag, startPoint x: 471, startPoint y: 178, endPoint x: 457, endPoint y: 327, distance: 149.0
click at [457, 327] on img at bounding box center [445, 199] width 904 height 477
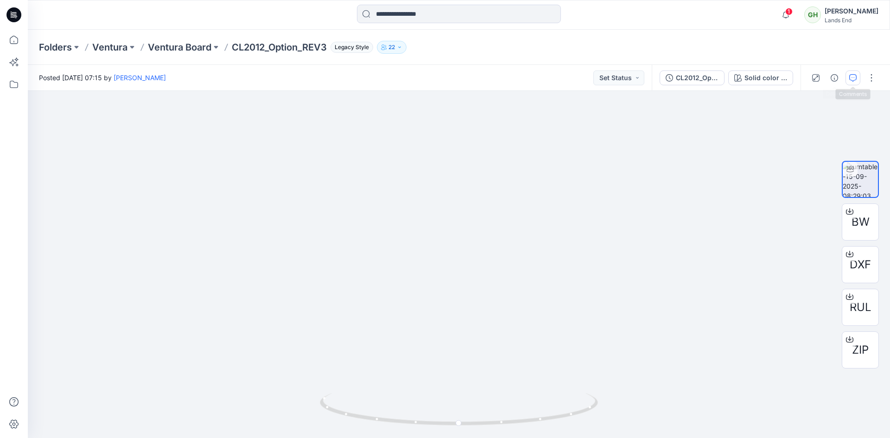
click at [852, 78] on icon "button" at bounding box center [852, 77] width 7 height 7
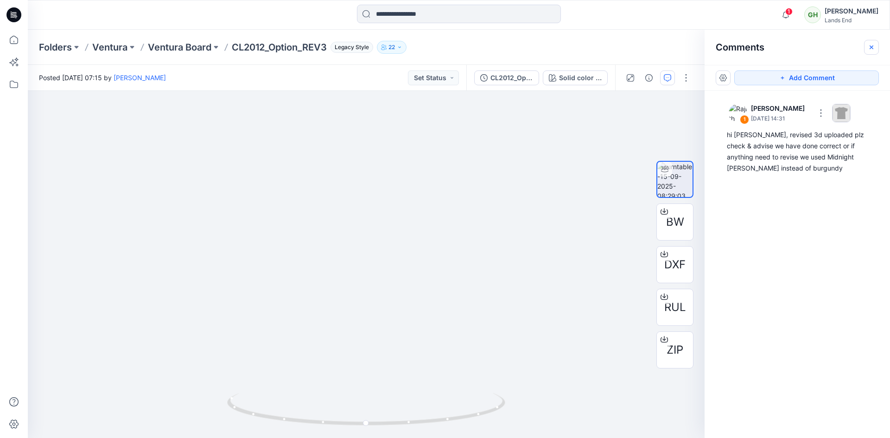
click at [870, 50] on icon "button" at bounding box center [871, 47] width 7 height 7
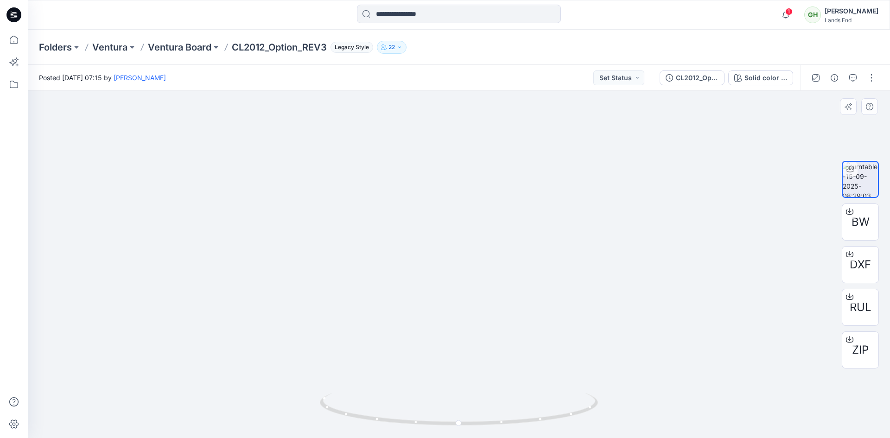
drag, startPoint x: 365, startPoint y: 371, endPoint x: 491, endPoint y: 187, distance: 222.4
drag, startPoint x: 489, startPoint y: 343, endPoint x: 483, endPoint y: 317, distance: 25.5
drag, startPoint x: 470, startPoint y: 176, endPoint x: 456, endPoint y: 279, distance: 103.8
drag, startPoint x: 452, startPoint y: 260, endPoint x: 448, endPoint y: 246, distance: 15.4
drag, startPoint x: 463, startPoint y: 429, endPoint x: 612, endPoint y: 392, distance: 153.8
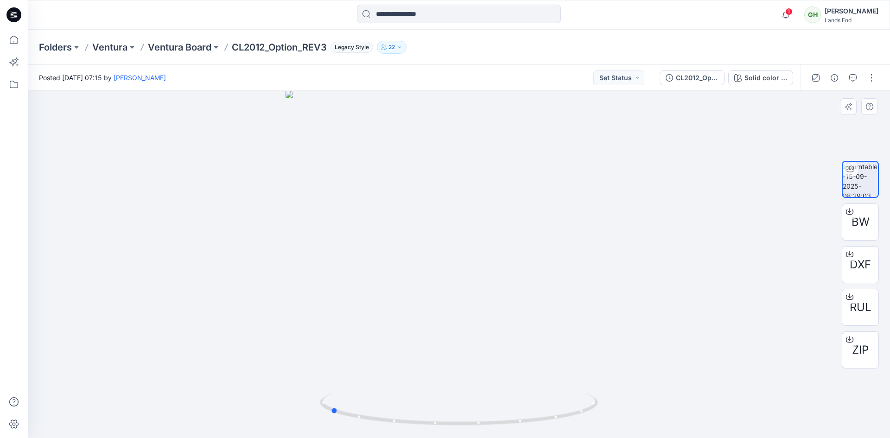
click at [612, 392] on div at bounding box center [459, 264] width 862 height 347
click at [540, 277] on div at bounding box center [459, 264] width 862 height 347
click at [848, 211] on icon at bounding box center [850, 210] width 4 height 5
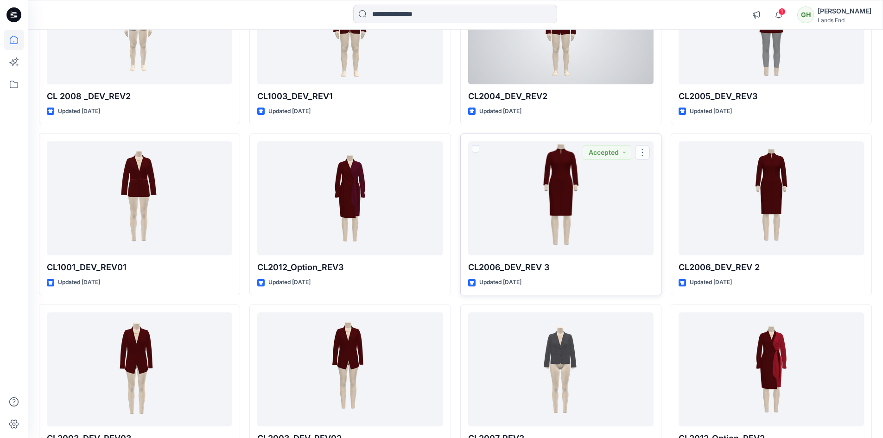
scroll to position [7428, 0]
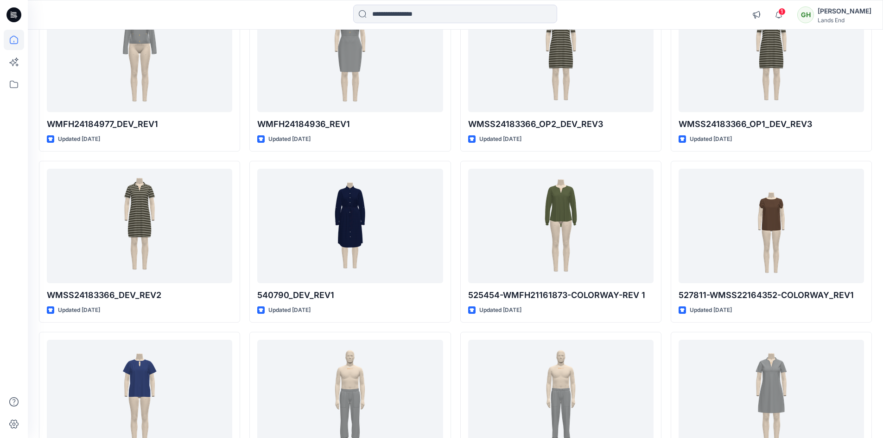
scroll to position [5939, 0]
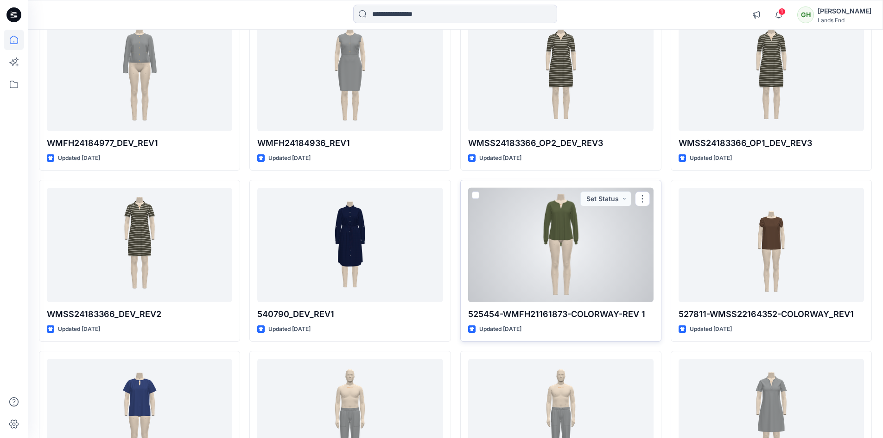
click at [546, 273] on div at bounding box center [560, 245] width 185 height 114
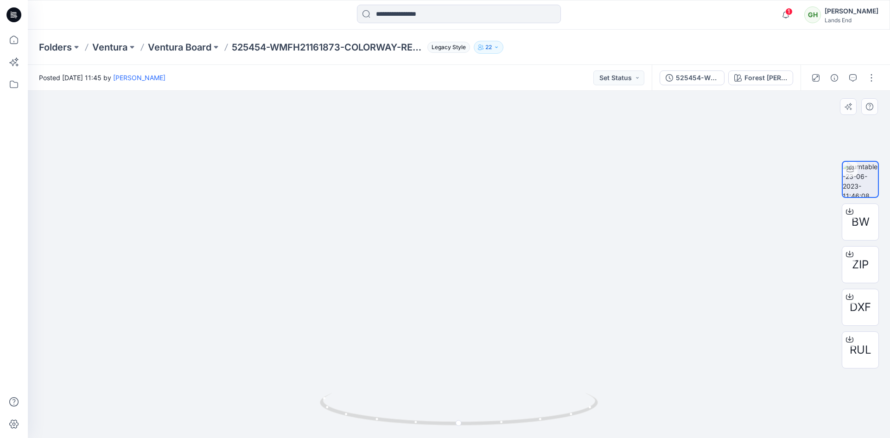
drag, startPoint x: 451, startPoint y: 118, endPoint x: 447, endPoint y: 340, distance: 222.0
click at [456, 356] on img at bounding box center [448, 210] width 904 height 458
drag, startPoint x: 457, startPoint y: 243, endPoint x: 572, endPoint y: 204, distance: 122.4
click at [572, 204] on img at bounding box center [459, 247] width 450 height 381
drag, startPoint x: 427, startPoint y: 265, endPoint x: 445, endPoint y: 278, distance: 22.3
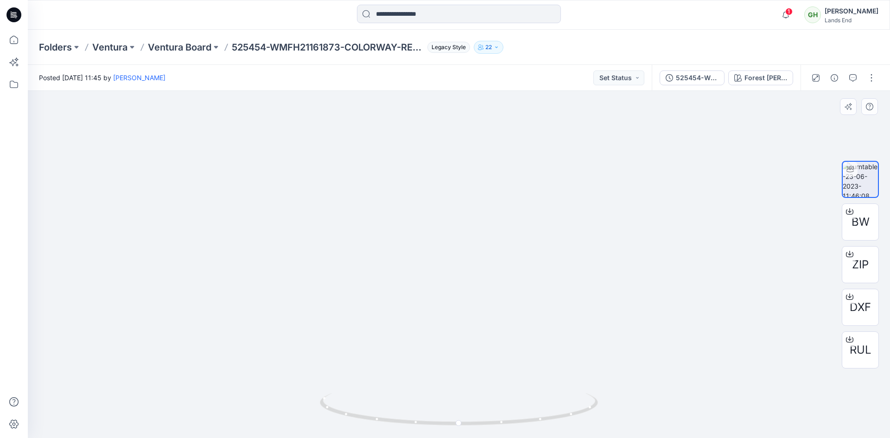
click at [426, 266] on img at bounding box center [459, 138] width 904 height 600
click at [851, 80] on icon "button" at bounding box center [852, 77] width 7 height 7
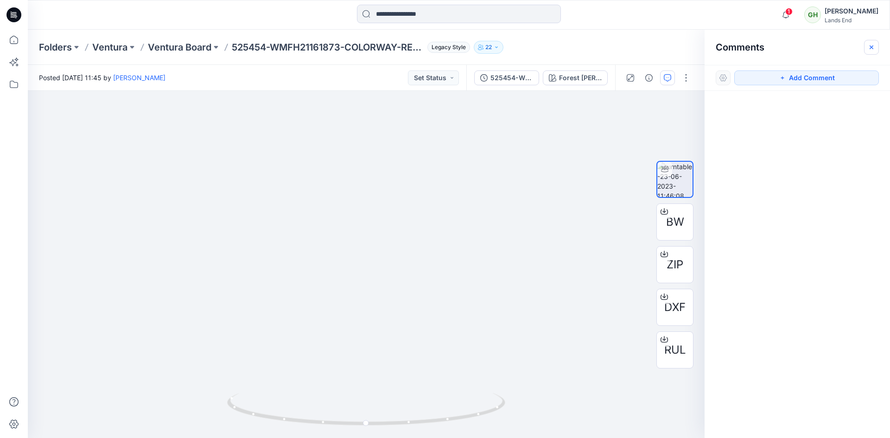
click at [871, 49] on icon "button" at bounding box center [871, 47] width 7 height 7
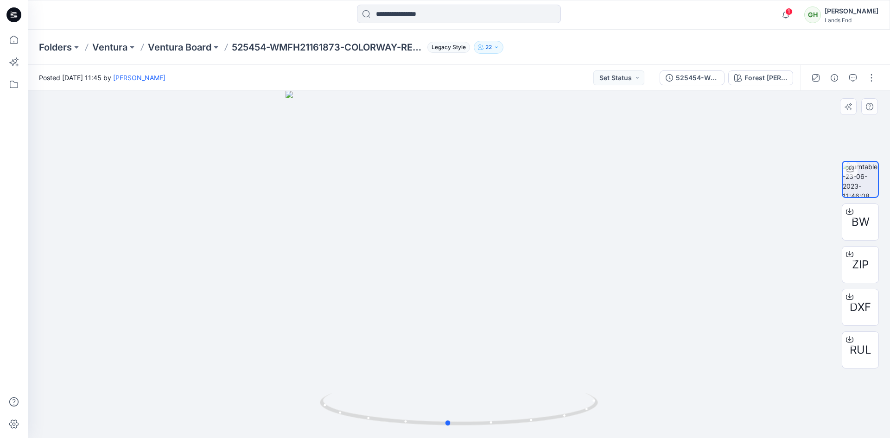
drag, startPoint x: 457, startPoint y: 143, endPoint x: 422, endPoint y: 242, distance: 105.4
click at [433, 248] on div at bounding box center [459, 264] width 862 height 347
click at [849, 213] on icon at bounding box center [849, 211] width 7 height 7
click at [778, 18] on icon "button" at bounding box center [786, 15] width 18 height 19
click at [686, 15] on div "Notifications Your style 556657X_REV3 is ready 1 new Colorways Friday, Septembe…" at bounding box center [459, 15] width 862 height 20
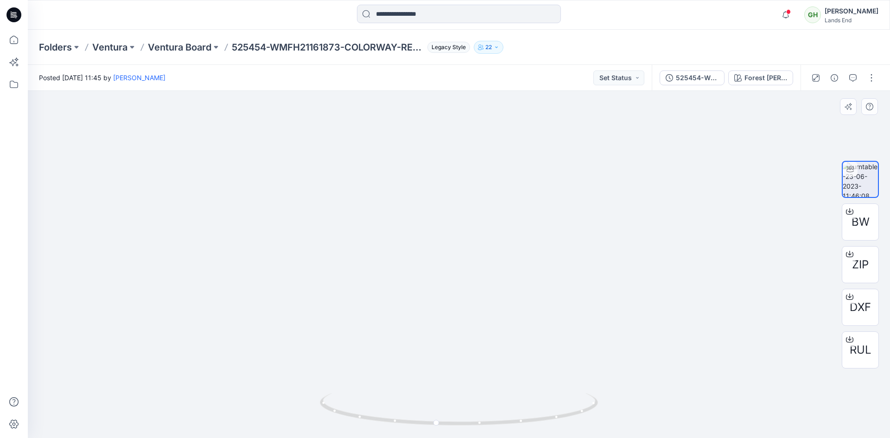
drag, startPoint x: 400, startPoint y: 178, endPoint x: 418, endPoint y: 357, distance: 179.8
click at [418, 357] on img at bounding box center [464, 244] width 904 height 387
drag, startPoint x: 479, startPoint y: 223, endPoint x: 476, endPoint y: 271, distance: 47.8
click at [476, 271] on img at bounding box center [464, 244] width 904 height 387
drag, startPoint x: 414, startPoint y: 220, endPoint x: 522, endPoint y: 217, distance: 108.0
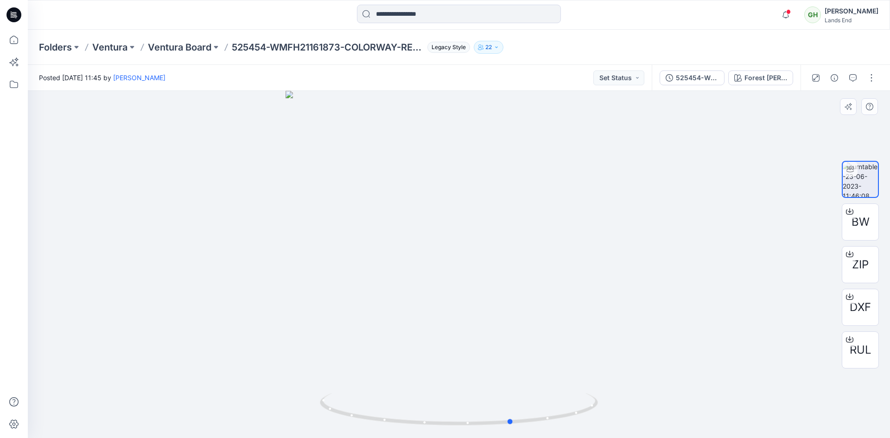
click at [527, 220] on div at bounding box center [459, 264] width 862 height 347
drag, startPoint x: 459, startPoint y: 215, endPoint x: 545, endPoint y: 222, distance: 86.1
click at [556, 222] on div at bounding box center [459, 264] width 862 height 347
drag, startPoint x: 453, startPoint y: 221, endPoint x: 541, endPoint y: 230, distance: 88.1
click at [559, 230] on div at bounding box center [459, 264] width 862 height 347
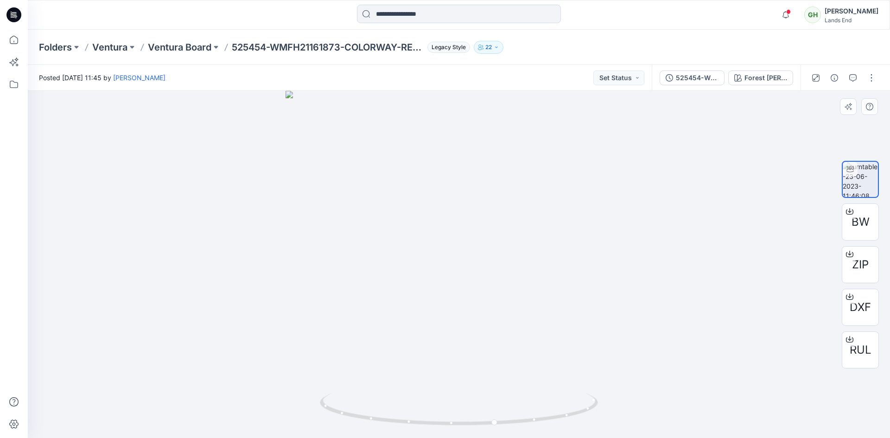
click at [466, 241] on div at bounding box center [459, 264] width 862 height 347
drag, startPoint x: 339, startPoint y: 234, endPoint x: 266, endPoint y: 190, distance: 85.5
click at [339, 233] on div at bounding box center [459, 264] width 862 height 347
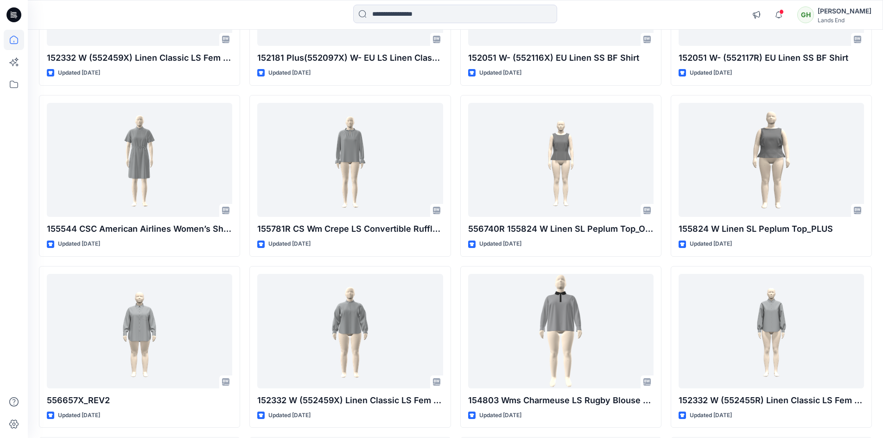
scroll to position [1079, 0]
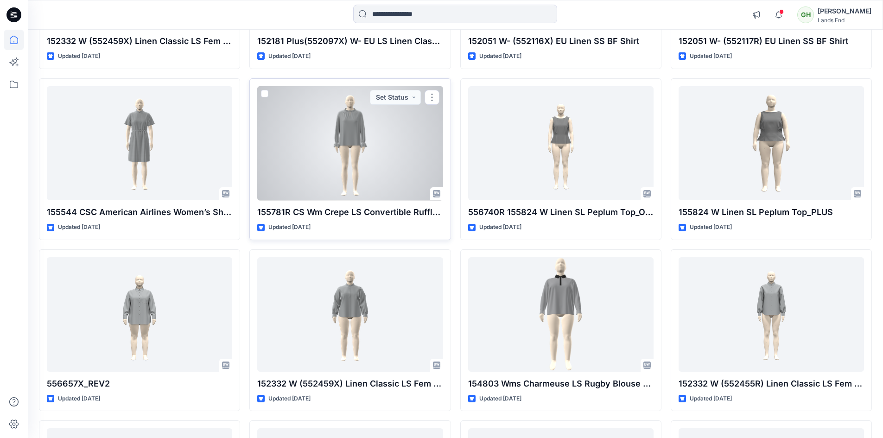
click at [378, 158] on div at bounding box center [349, 143] width 185 height 114
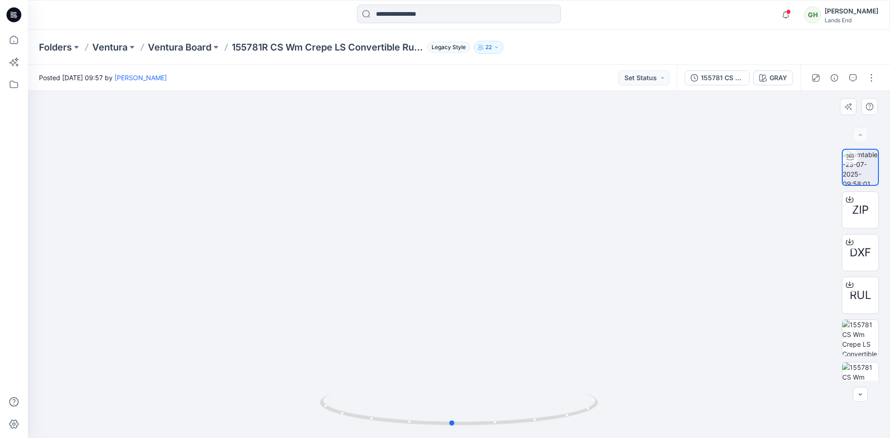
drag, startPoint x: 465, startPoint y: 424, endPoint x: 452, endPoint y: 373, distance: 52.7
click at [452, 373] on div at bounding box center [459, 264] width 862 height 347
click at [853, 78] on icon "button" at bounding box center [852, 77] width 7 height 7
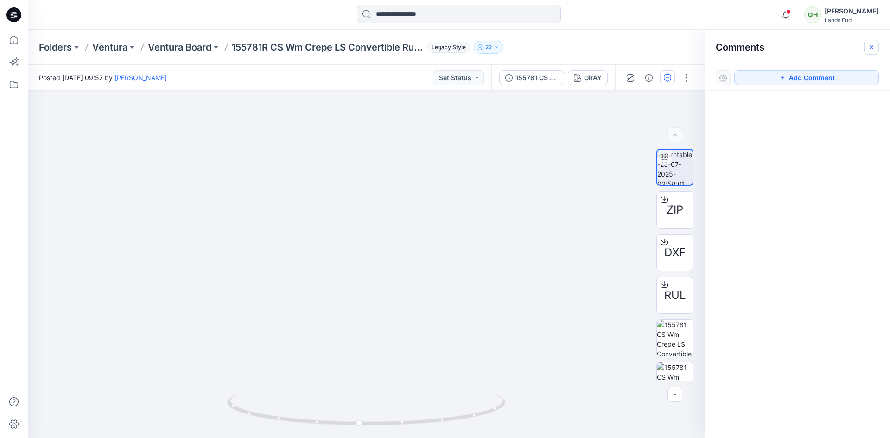
click at [868, 47] on icon "button" at bounding box center [871, 47] width 7 height 7
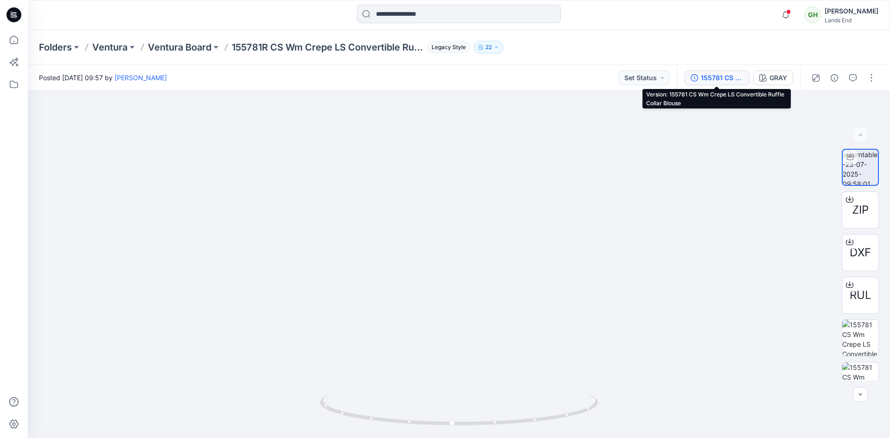
click at [715, 78] on div "155781 CS Wm Crepe LS Convertible Ruffle Collar Blouse" at bounding box center [722, 78] width 43 height 10
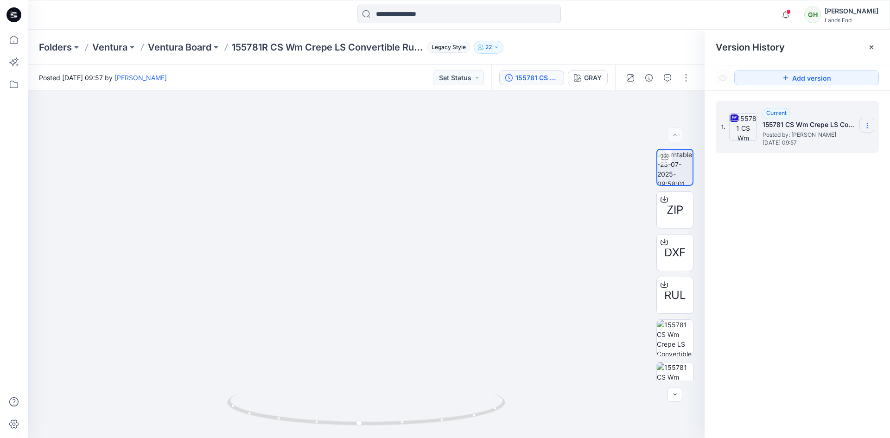
click at [870, 123] on icon at bounding box center [867, 125] width 7 height 7
click at [822, 148] on span "Download Source BW File" at bounding box center [819, 143] width 77 height 11
click at [532, 38] on div "Folders Ventura Ventura Board 155781R CS Wm Crepe LS Convertible Ruffle Collar …" at bounding box center [459, 47] width 862 height 35
drag, startPoint x: 317, startPoint y: 223, endPoint x: 345, endPoint y: 216, distance: 29.1
click at [318, 223] on div at bounding box center [366, 264] width 677 height 347
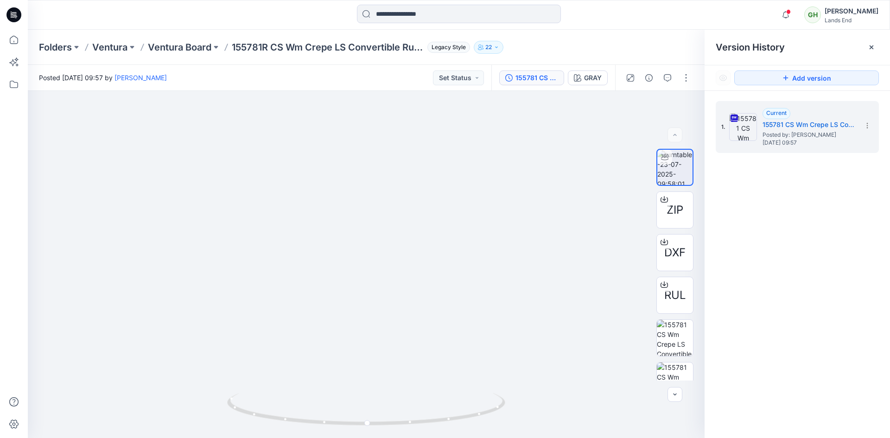
click at [676, 10] on div "Notifications Your style 556657X_REV3 is ready 1 new Colorways Friday, Septembe…" at bounding box center [459, 15] width 862 height 20
click at [131, 28] on div "Notifications Your style 556657X_REV3 is ready 1 new Colorways Friday, Septembe…" at bounding box center [459, 15] width 862 height 30
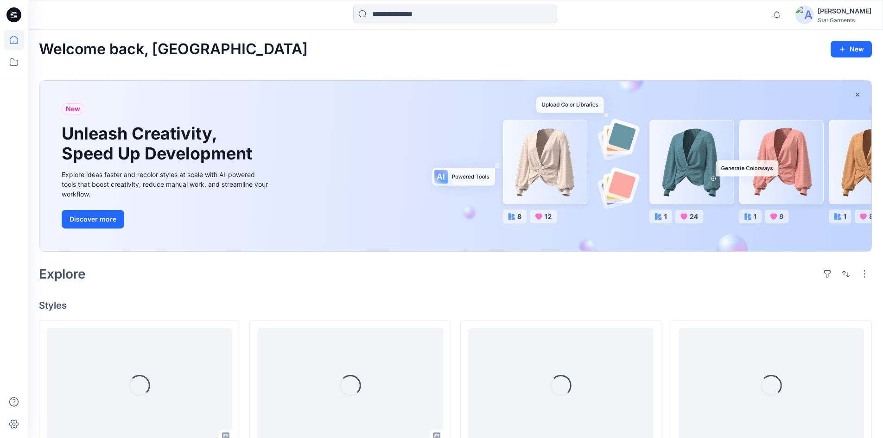
scroll to position [4875, 0]
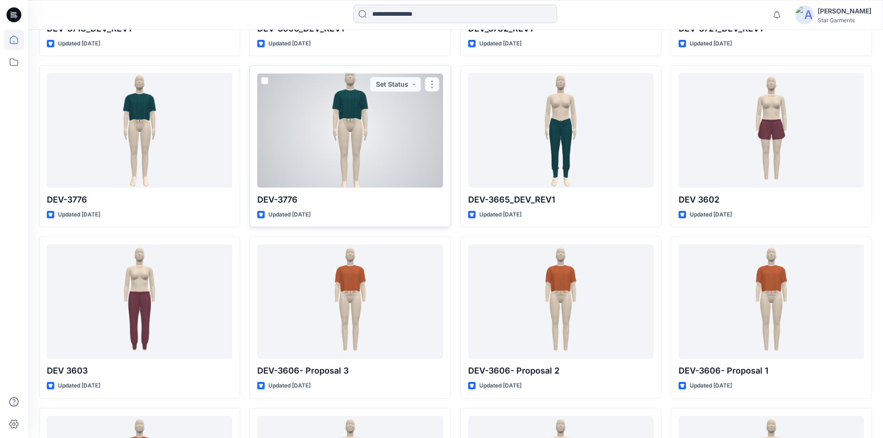
click at [369, 160] on div at bounding box center [349, 130] width 185 height 114
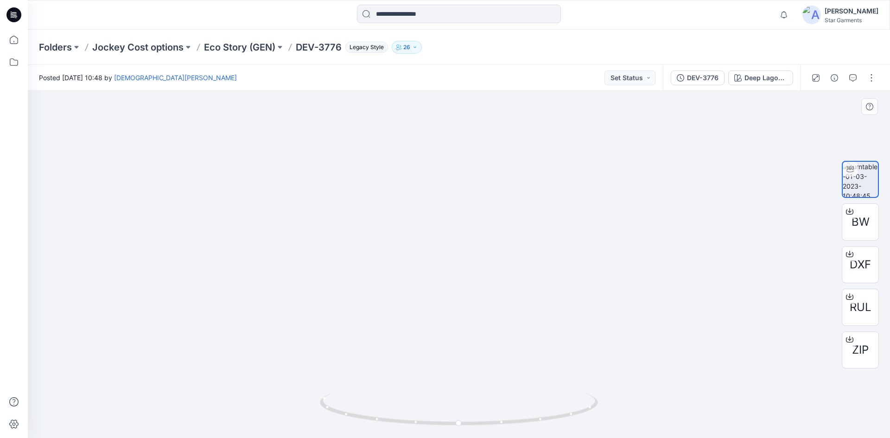
drag, startPoint x: 462, startPoint y: 108, endPoint x: 453, endPoint y: 276, distance: 168.0
click at [460, 306] on img at bounding box center [458, 240] width 321 height 396
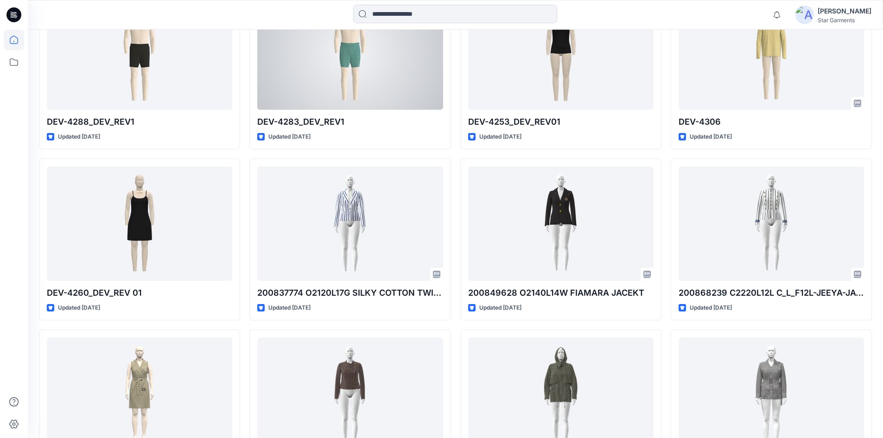
scroll to position [3855, 0]
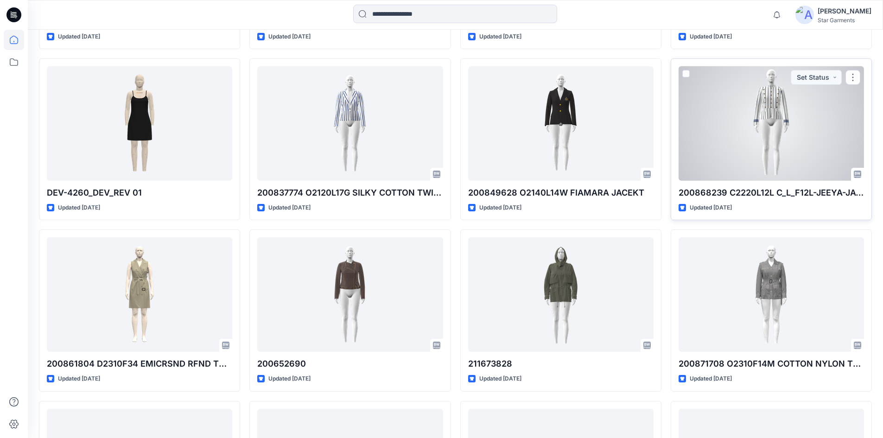
click at [720, 134] on div at bounding box center [771, 123] width 185 height 114
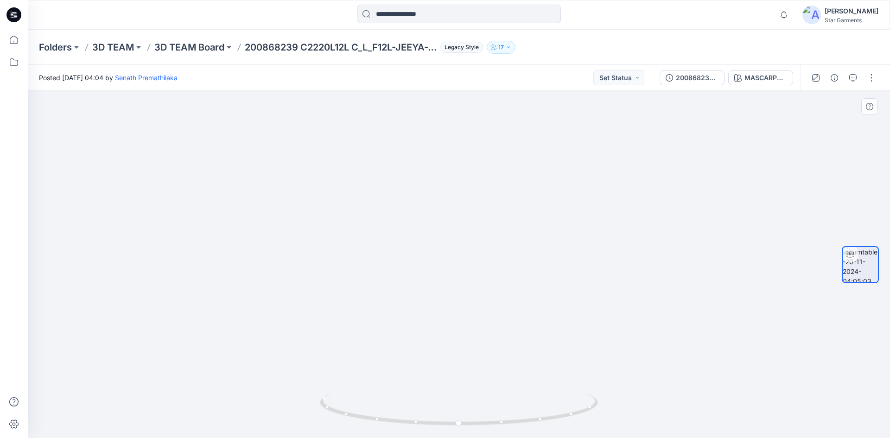
drag, startPoint x: 445, startPoint y: 149, endPoint x: 416, endPoint y: 383, distance: 235.8
click at [416, 383] on img at bounding box center [451, 245] width 892 height 386
click at [767, 76] on div "MASCARPO NE CREAM/LAPI S SEA - 001" at bounding box center [765, 78] width 43 height 10
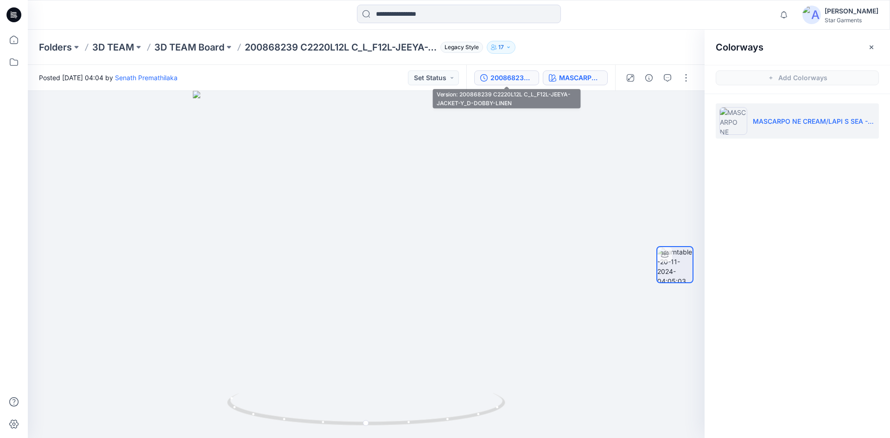
click at [507, 78] on div "200868239 C2220L12L C_L_F12L-JEEYA-JACKET-Y_D-DOBBY-LINEN" at bounding box center [511, 78] width 43 height 10
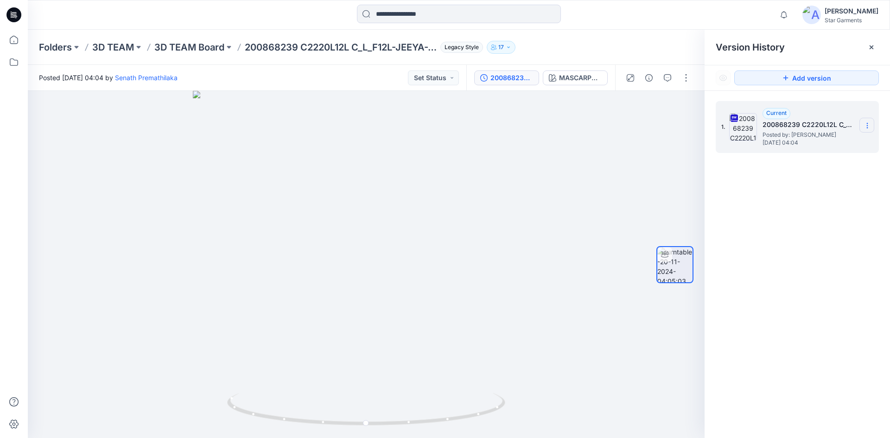
click at [868, 123] on icon at bounding box center [867, 125] width 7 height 7
click at [820, 146] on span "Download Source BW File" at bounding box center [819, 143] width 77 height 11
click at [595, 27] on div "Notifications Mark all as read View all notifications [PERSON_NAME] Star Garmen…" at bounding box center [459, 15] width 862 height 30
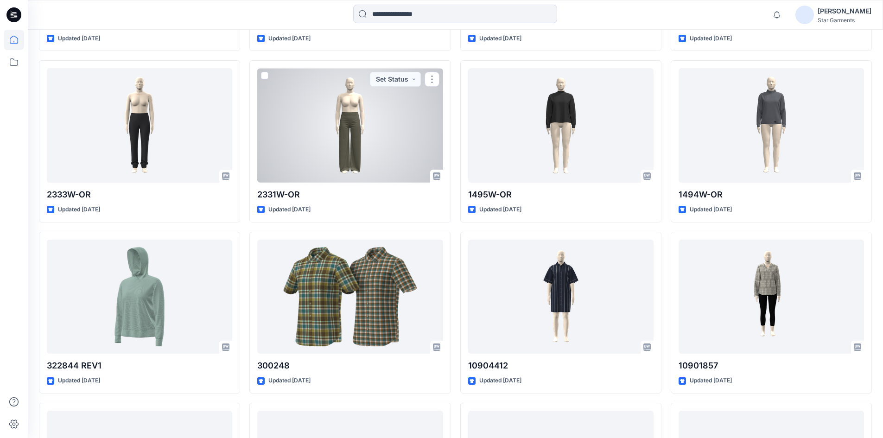
scroll to position [153, 0]
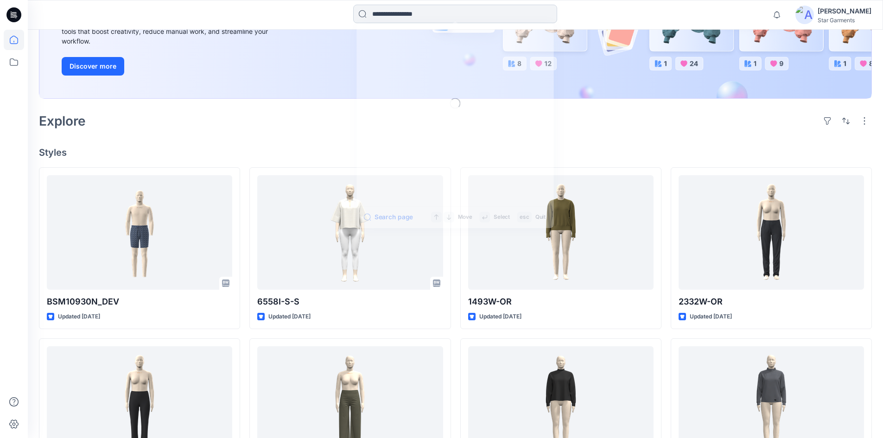
click at [401, 18] on input at bounding box center [455, 14] width 204 height 19
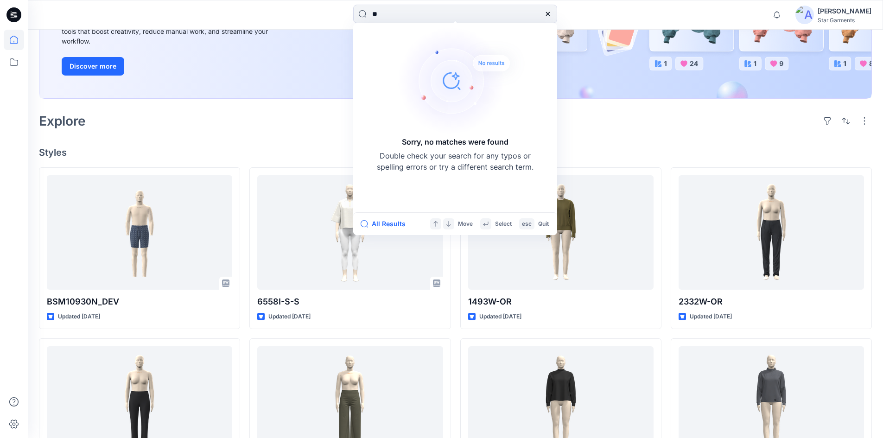
type input "*"
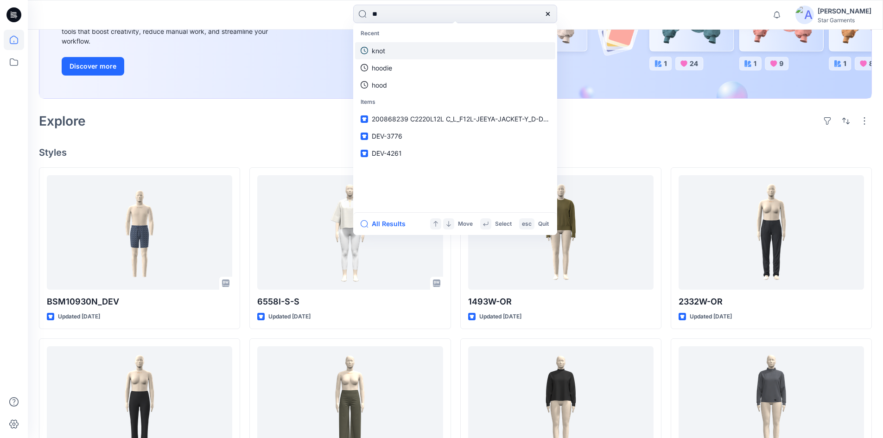
type input "***"
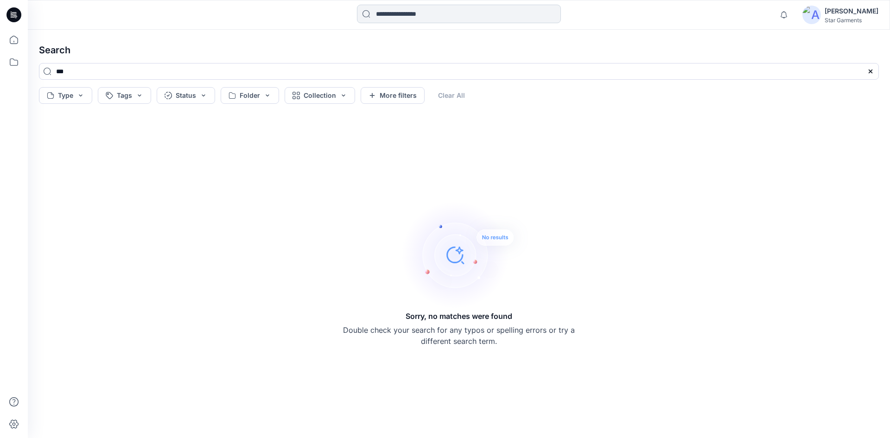
click at [413, 14] on input at bounding box center [459, 14] width 204 height 19
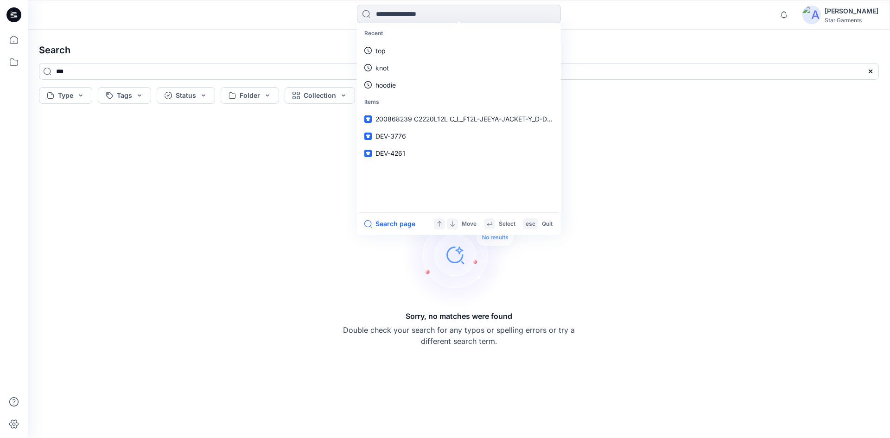
click at [12, 18] on icon at bounding box center [13, 14] width 15 height 15
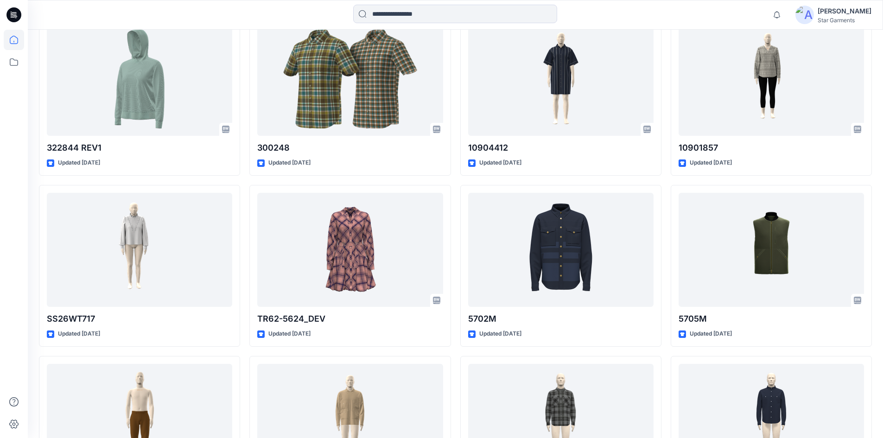
scroll to position [834, 0]
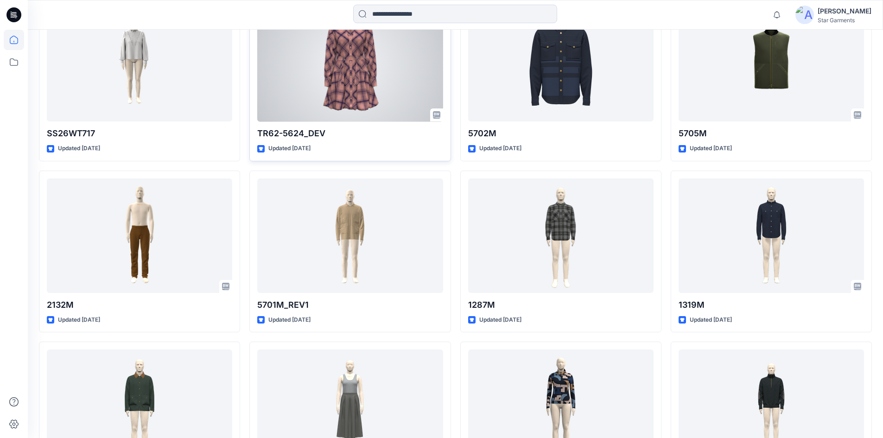
click at [329, 85] on div at bounding box center [349, 64] width 185 height 114
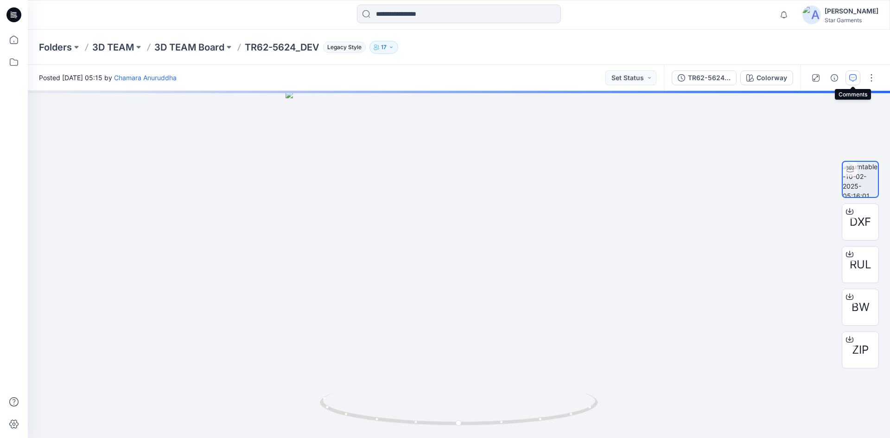
click at [852, 79] on icon "button" at bounding box center [852, 77] width 7 height 7
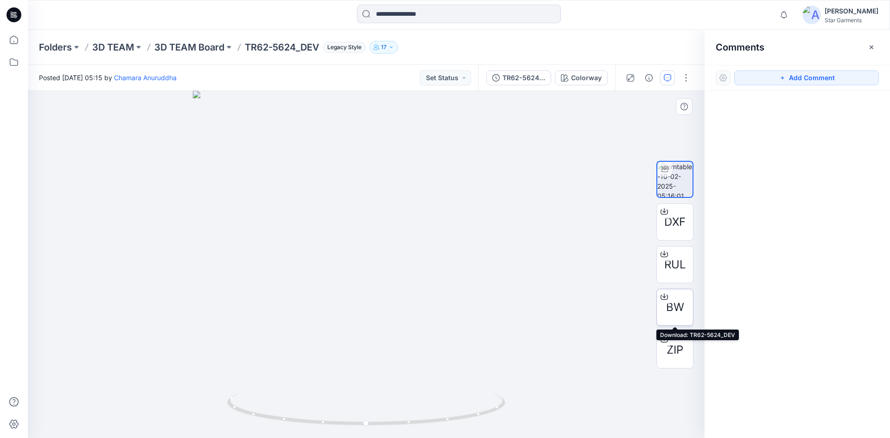
click at [664, 299] on icon at bounding box center [663, 296] width 7 height 7
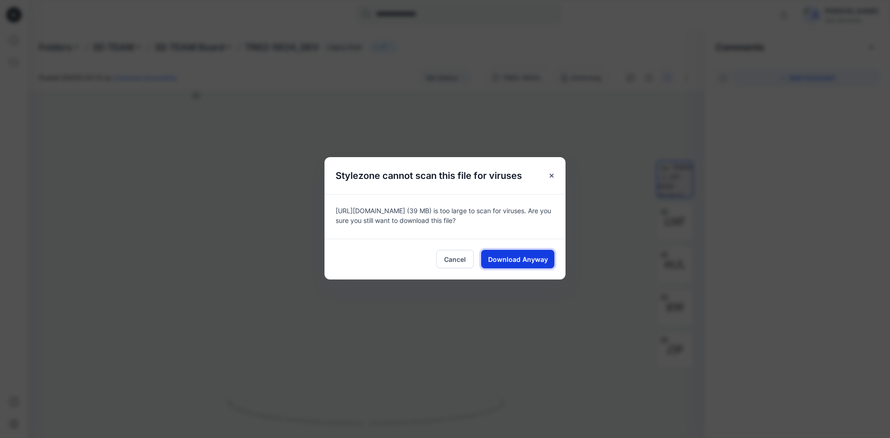
click at [510, 264] on span "Download Anyway" at bounding box center [518, 259] width 60 height 10
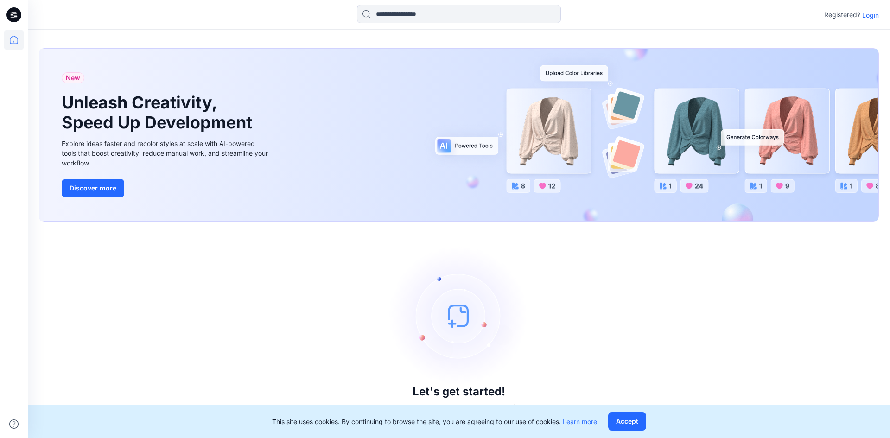
click at [866, 17] on p "Login" at bounding box center [870, 15] width 17 height 10
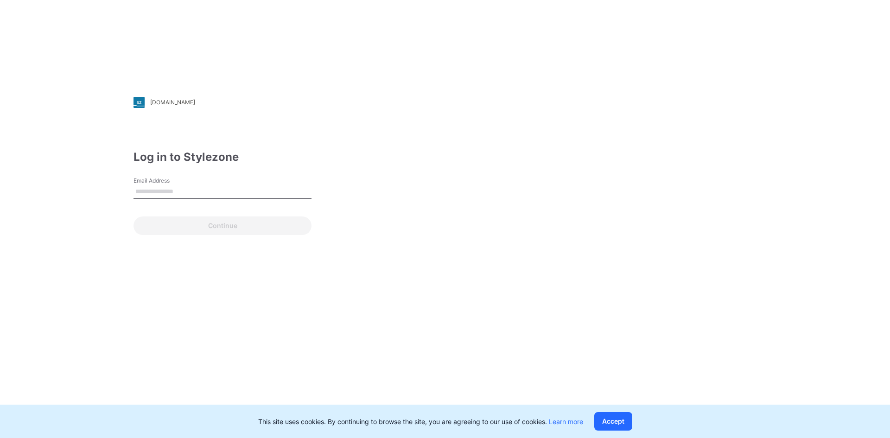
type input "**********"
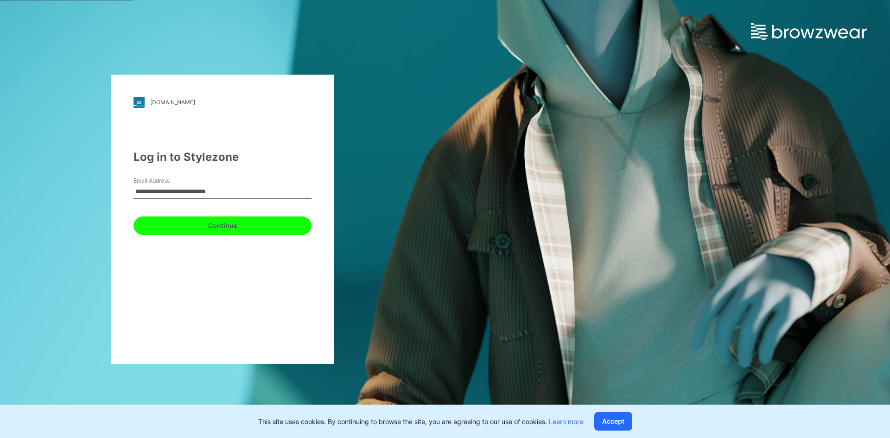
click at [200, 228] on button "Continue" at bounding box center [222, 225] width 178 height 19
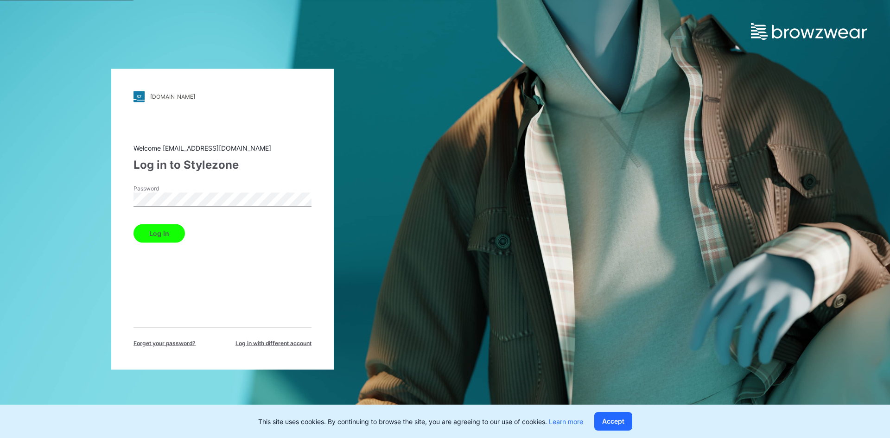
click at [171, 240] on button "Log in" at bounding box center [158, 233] width 51 height 19
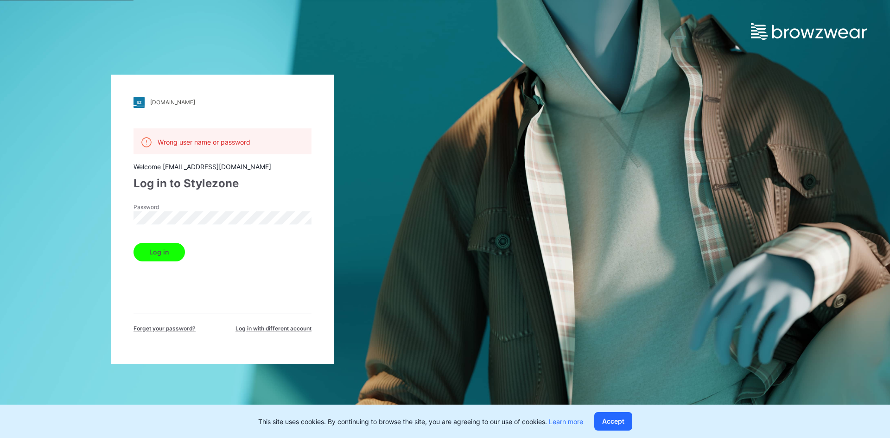
drag, startPoint x: 195, startPoint y: 251, endPoint x: 194, endPoint y: 229, distance: 22.3
click at [196, 251] on div "Log in" at bounding box center [222, 250] width 178 height 22
click at [112, 211] on div "[DOMAIN_NAME] Loading... Wrong user name or password Welcome [EMAIL_ADDRESS][DO…" at bounding box center [222, 219] width 222 height 289
click at [356, 281] on div "[DOMAIN_NAME] Loading... Wrong user name or password Welcome [EMAIL_ADDRESS][DO…" at bounding box center [222, 219] width 445 height 438
click at [154, 249] on button "Log in" at bounding box center [158, 252] width 51 height 19
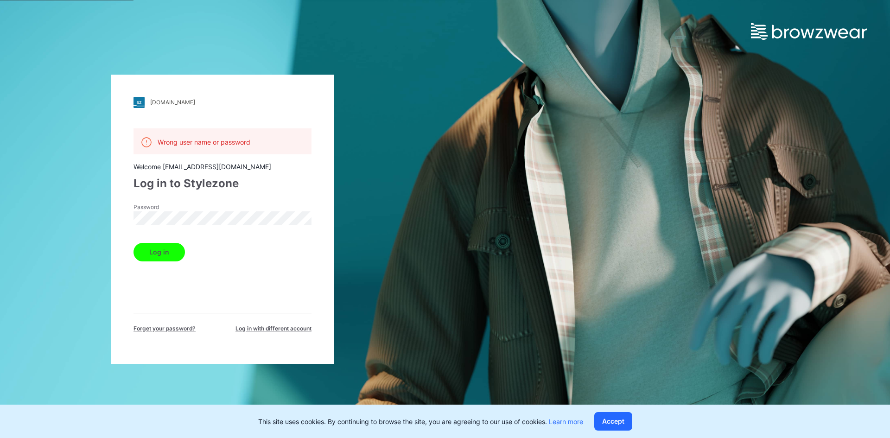
click at [123, 219] on div "[DOMAIN_NAME] Loading... Wrong user name or password Welcome [EMAIL_ADDRESS][DO…" at bounding box center [222, 219] width 222 height 289
click at [144, 255] on button "Log in" at bounding box center [158, 252] width 51 height 19
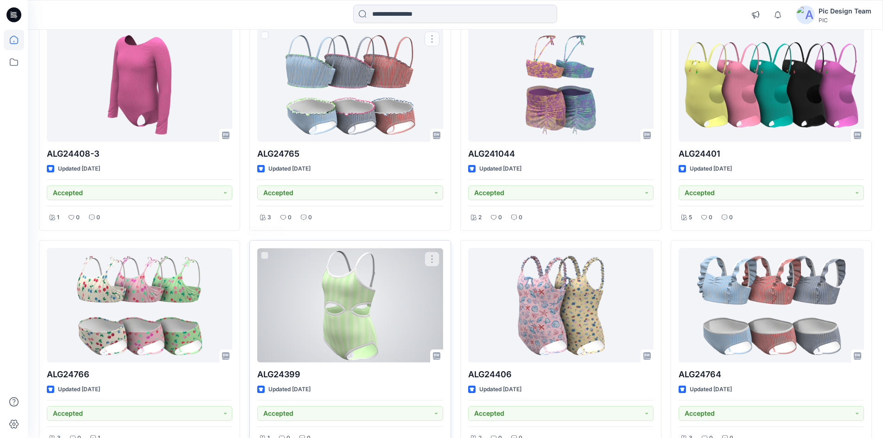
scroll to position [185, 0]
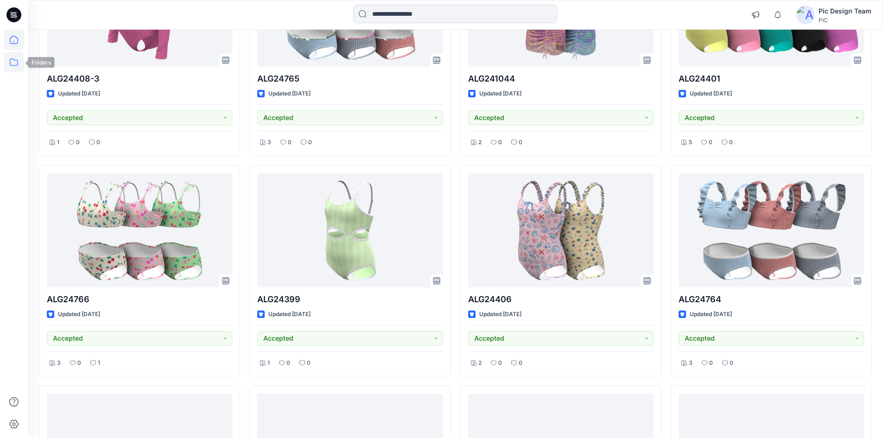
click at [17, 67] on icon at bounding box center [14, 62] width 20 height 20
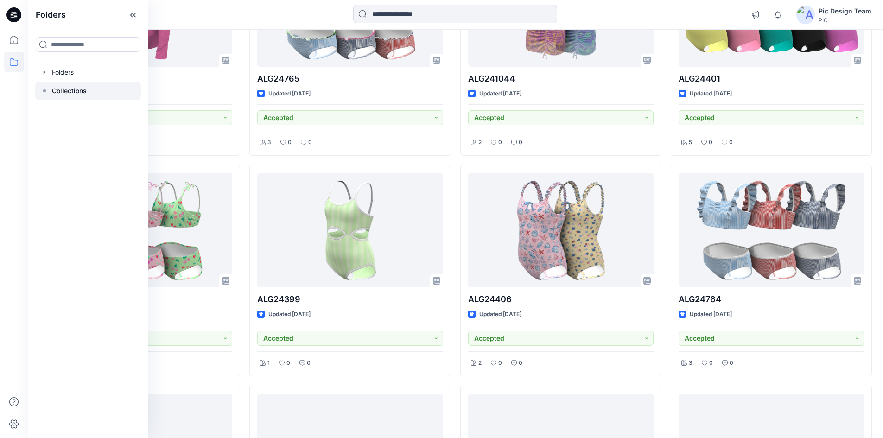
click at [55, 90] on p "Collections" at bounding box center [69, 90] width 35 height 11
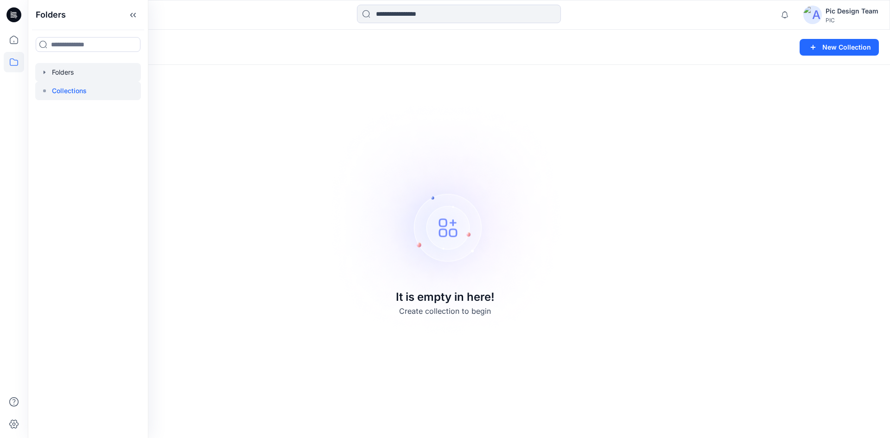
click at [54, 75] on div at bounding box center [88, 72] width 106 height 19
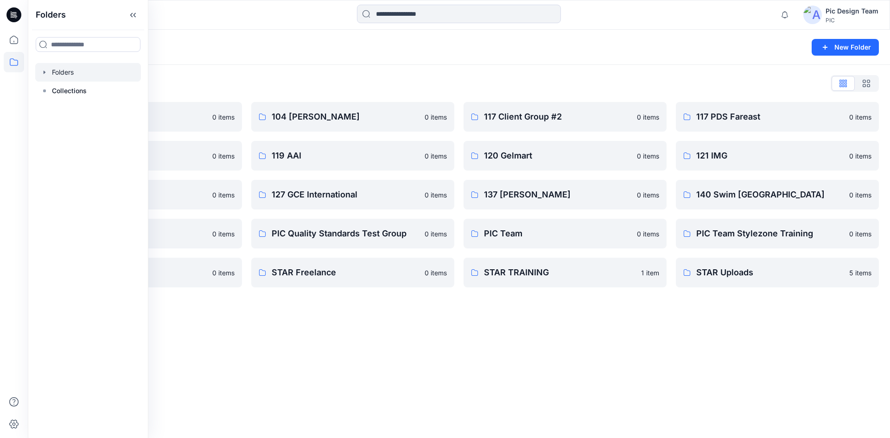
click at [238, 74] on div "Folders List 103 HIS International 0 items 118 Add Black 0 items 121 IMG Client…" at bounding box center [459, 182] width 862 height 234
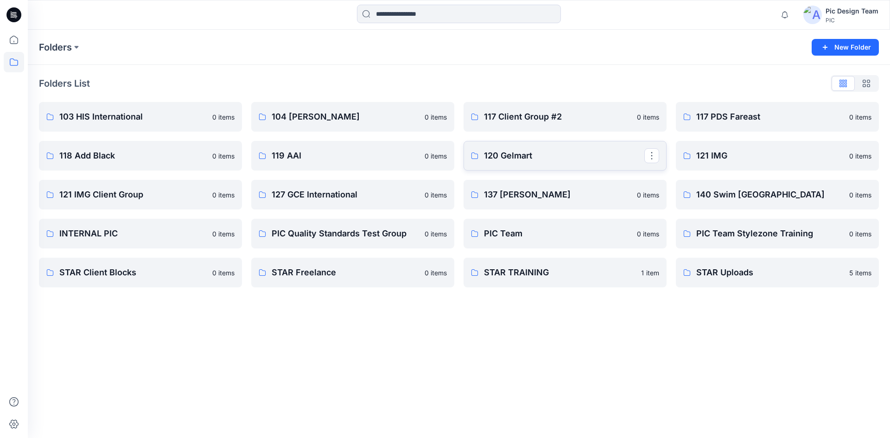
click at [503, 161] on p "120 Gelmart" at bounding box center [564, 155] width 160 height 13
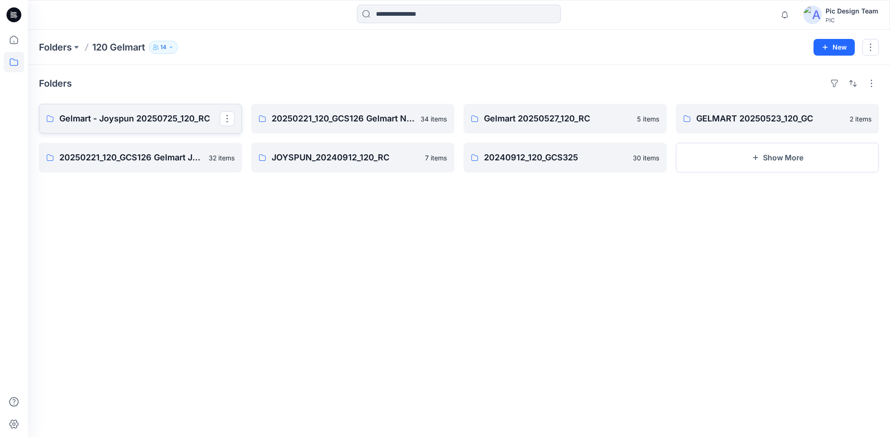
click at [159, 122] on p "Gelmart - Joyspun 20250725_120_RC" at bounding box center [139, 118] width 160 height 13
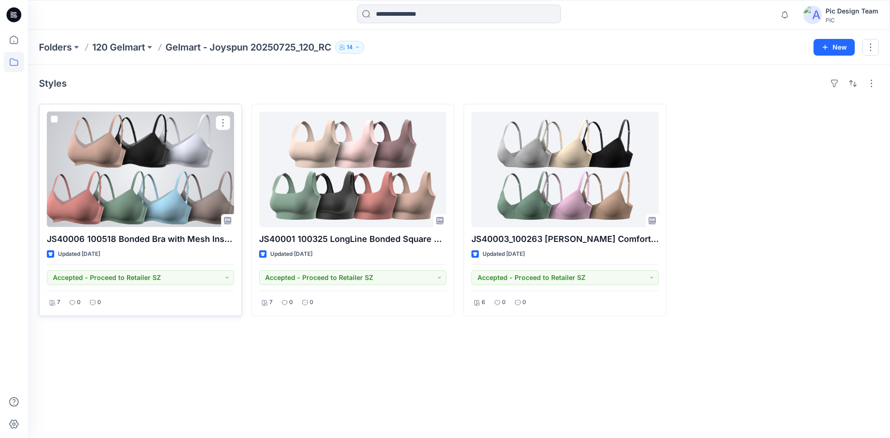
click at [118, 153] on div at bounding box center [140, 169] width 187 height 115
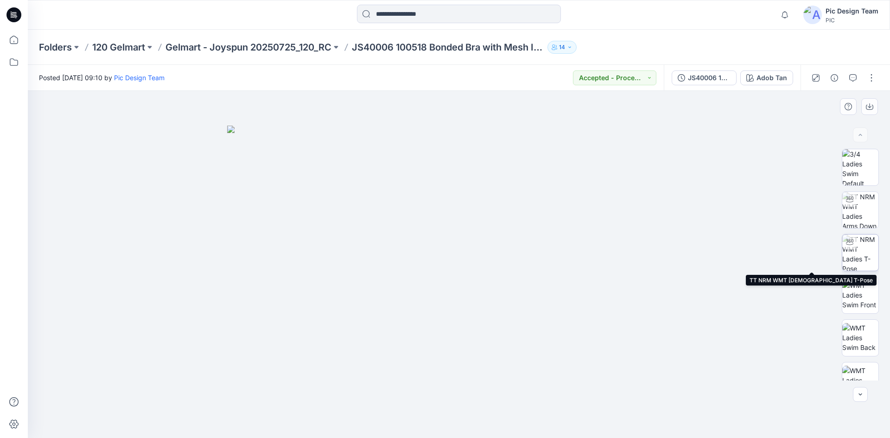
click at [862, 257] on img at bounding box center [860, 253] width 36 height 36
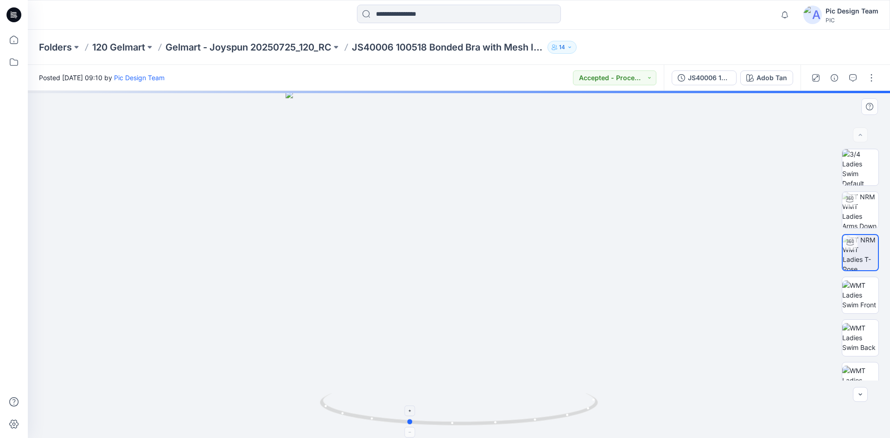
drag, startPoint x: 544, startPoint y: 417, endPoint x: 494, endPoint y: 419, distance: 50.6
click at [494, 419] on icon at bounding box center [460, 410] width 280 height 35
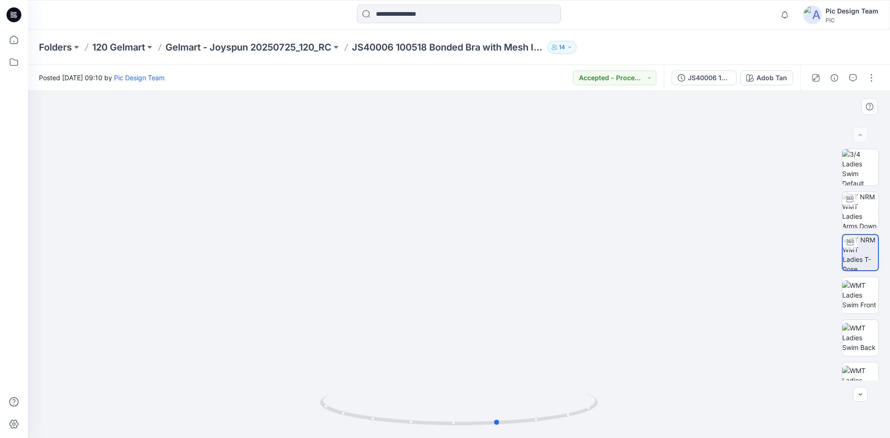
drag, startPoint x: 512, startPoint y: 425, endPoint x: 579, endPoint y: 366, distance: 89.0
click at [565, 418] on icon at bounding box center [460, 410] width 280 height 35
click at [472, 244] on img at bounding box center [459, 126] width 904 height 626
click at [621, 53] on div "Folders 120 Gelmart Gelmart - Joyspun 20250725_120_RC JS40006 100518 Bonded Bra…" at bounding box center [423, 47] width 768 height 13
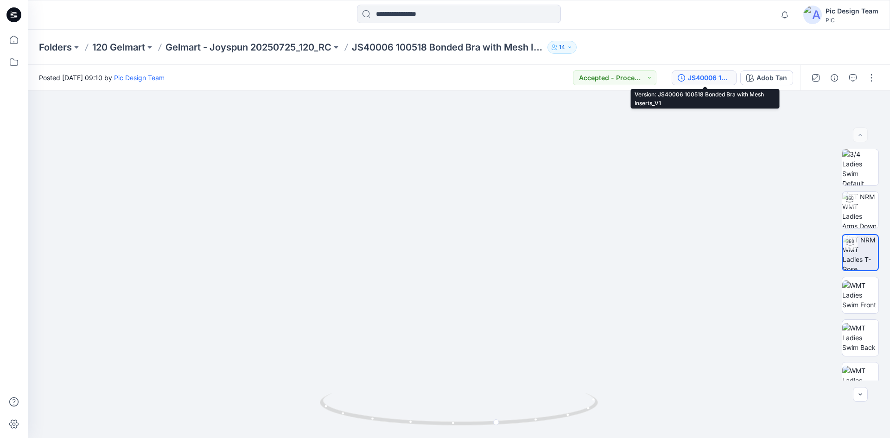
click at [698, 75] on div "JS40006 100518 Bonded Bra with Mesh Inserts_V1" at bounding box center [709, 78] width 43 height 10
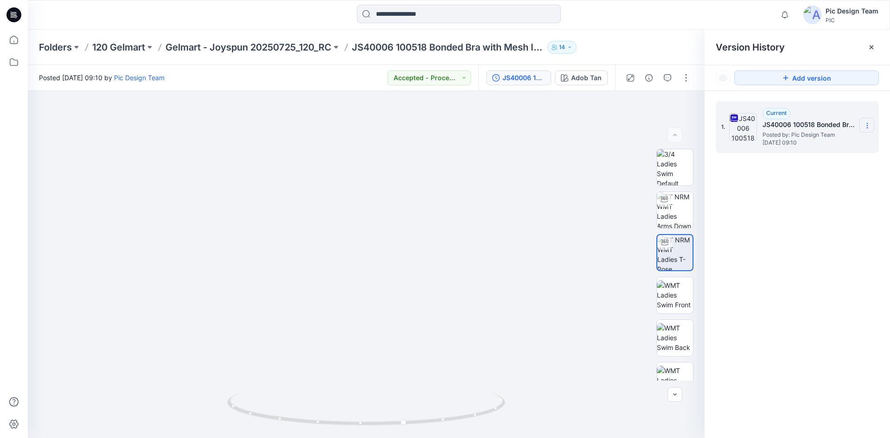
click at [866, 126] on icon at bounding box center [867, 125] width 7 height 7
click at [833, 146] on span "Download Source BW File" at bounding box center [819, 143] width 77 height 11
click at [794, 230] on div "1. Current JS40006 100518 Bonded Bra with Mesh Inserts_V1 Posted by: Pic Design…" at bounding box center [797, 271] width 185 height 361
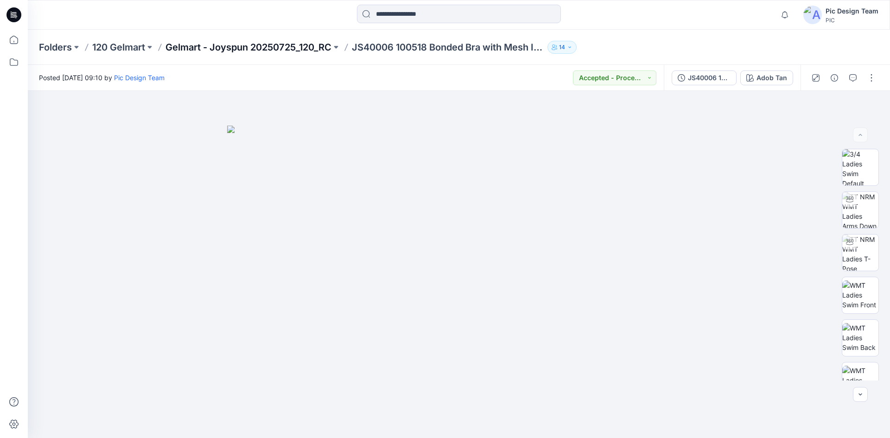
click at [197, 47] on p "Gelmart - Joyspun 20250725_120_RC" at bounding box center [248, 47] width 166 height 13
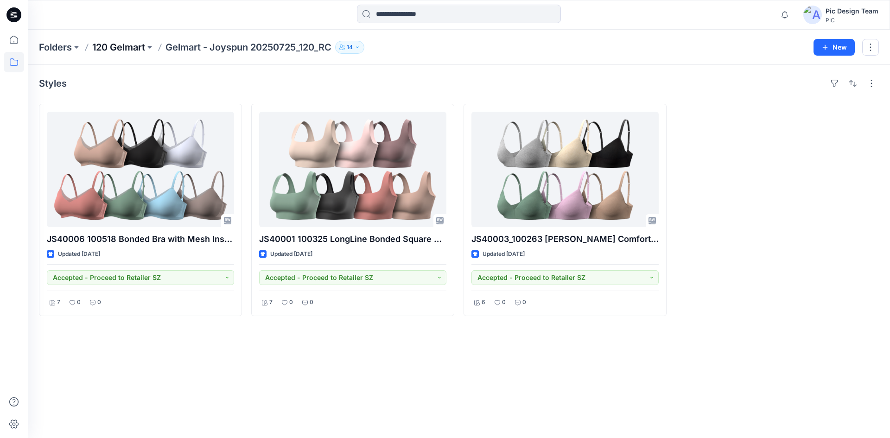
click at [127, 45] on p "120 Gelmart" at bounding box center [118, 47] width 53 height 13
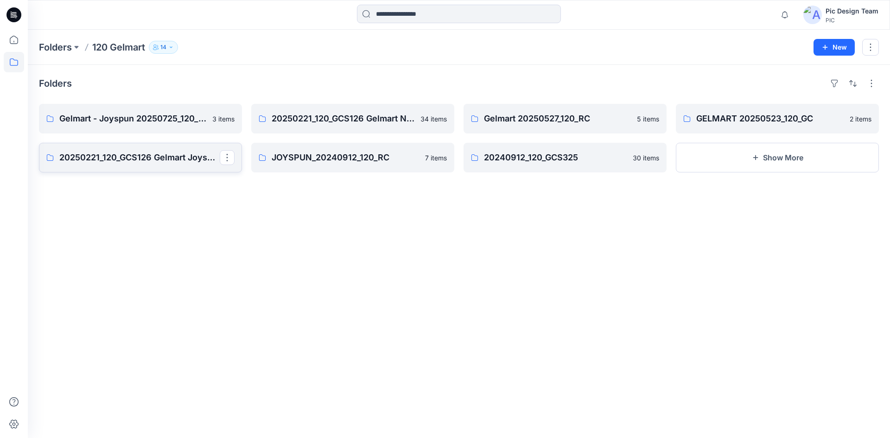
click at [167, 151] on link "20250221_120_GCS126 Gelmart Joyspun" at bounding box center [140, 158] width 203 height 30
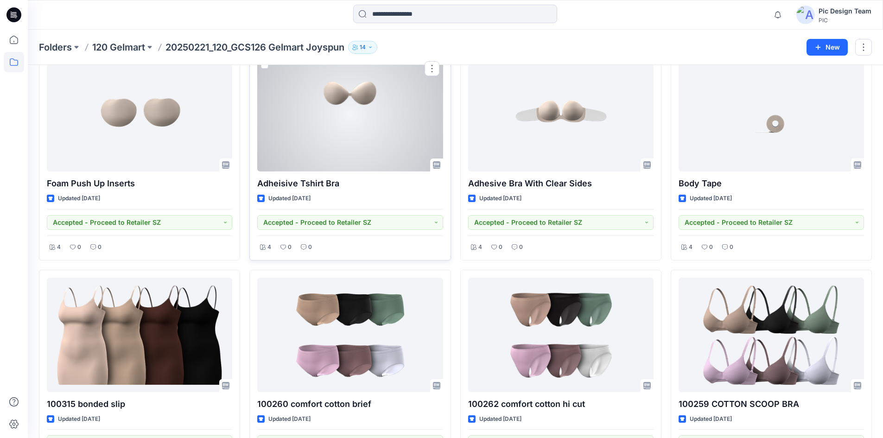
scroll to position [1432, 0]
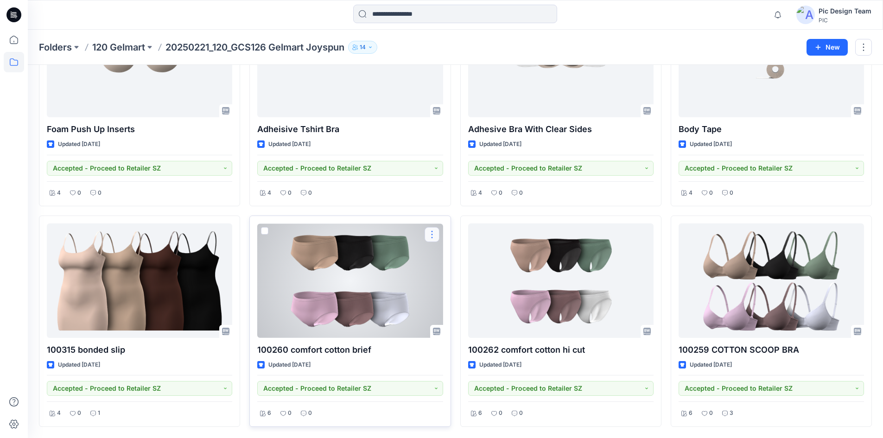
click at [430, 232] on button "button" at bounding box center [432, 234] width 15 height 15
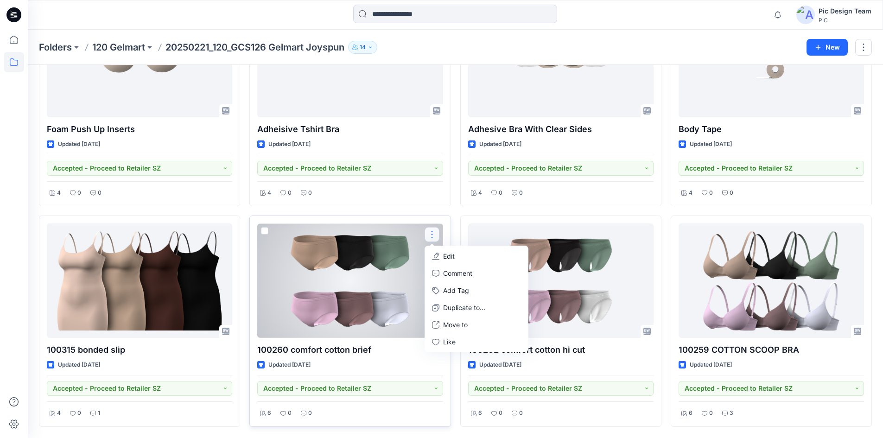
click at [379, 261] on div at bounding box center [349, 280] width 185 height 114
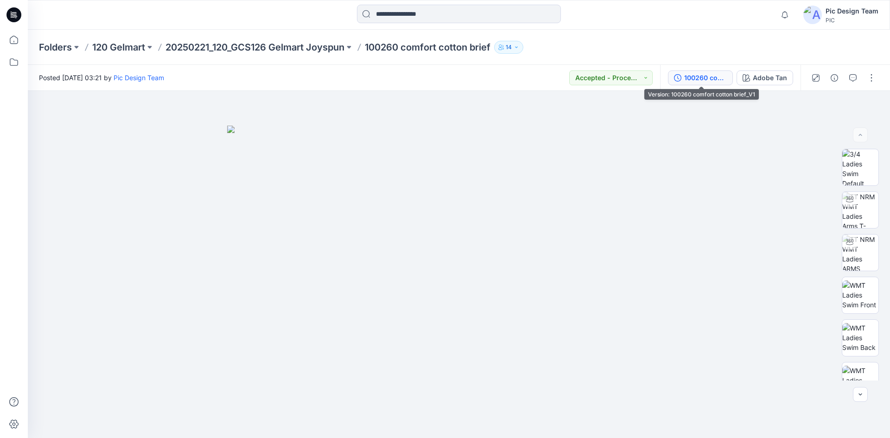
click at [690, 82] on div "100260 comfort cotton brief_V1" at bounding box center [705, 78] width 43 height 10
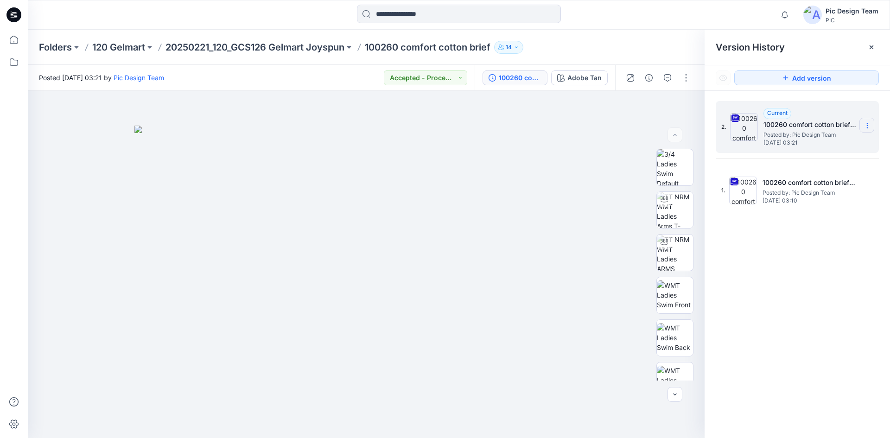
click at [867, 124] on icon at bounding box center [867, 123] width 0 height 0
click at [821, 146] on span "Download Source BW File" at bounding box center [819, 143] width 77 height 11
click at [289, 240] on img at bounding box center [366, 282] width 464 height 313
click at [121, 43] on p "120 Gelmart" at bounding box center [118, 47] width 53 height 13
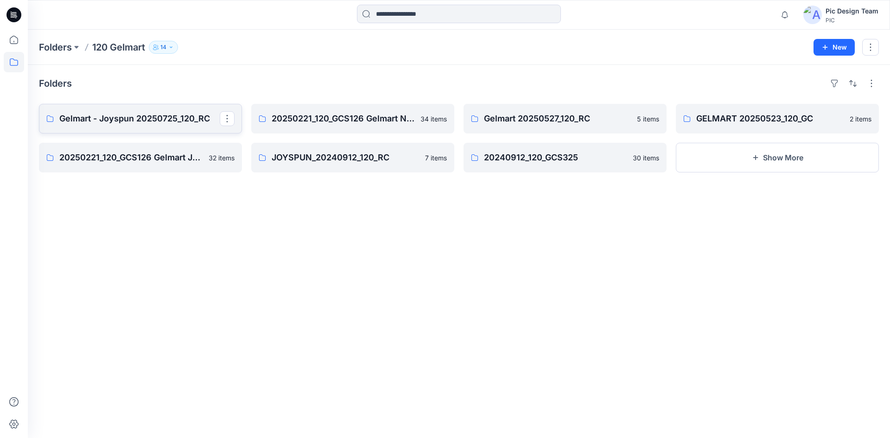
click at [133, 117] on p "Gelmart - Joyspun 20250725_120_RC" at bounding box center [139, 118] width 160 height 13
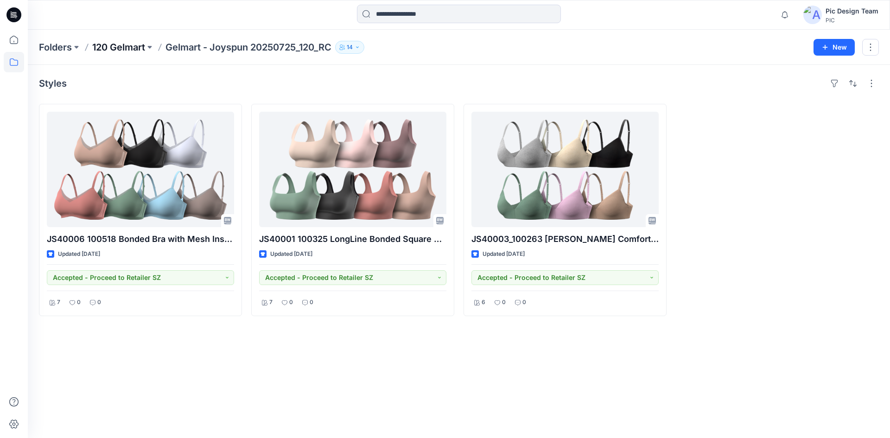
click at [122, 44] on p "120 Gelmart" at bounding box center [118, 47] width 53 height 13
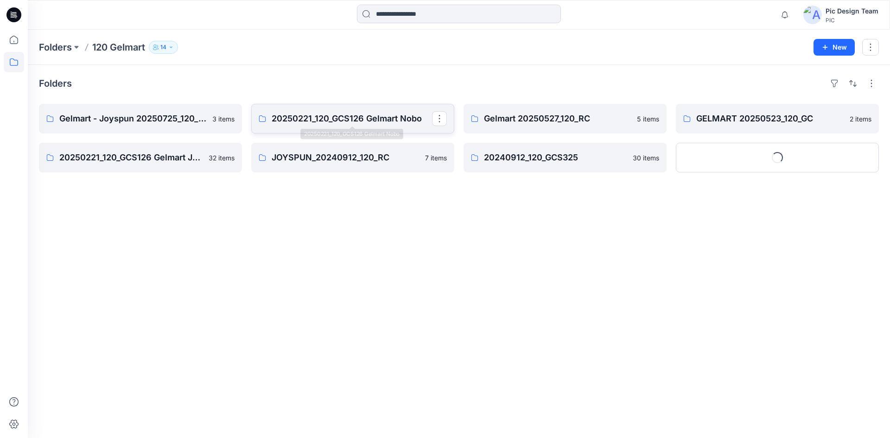
click at [289, 119] on p "20250221_120_GCS126 Gelmart Nobo" at bounding box center [352, 118] width 160 height 13
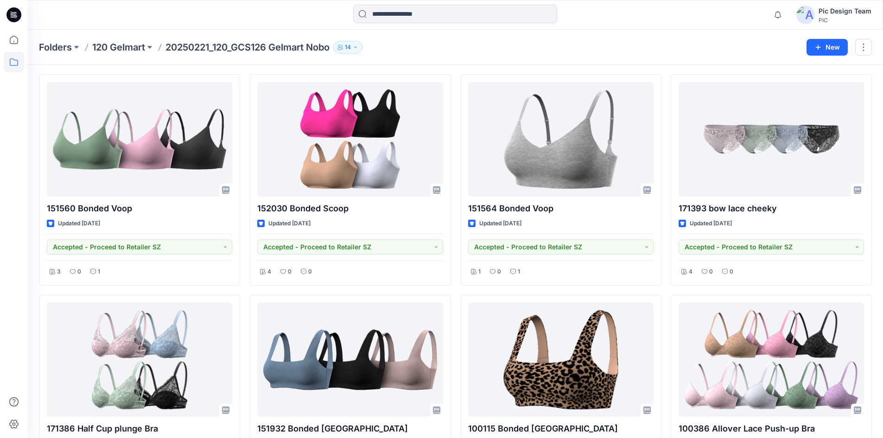
scroll to position [46, 0]
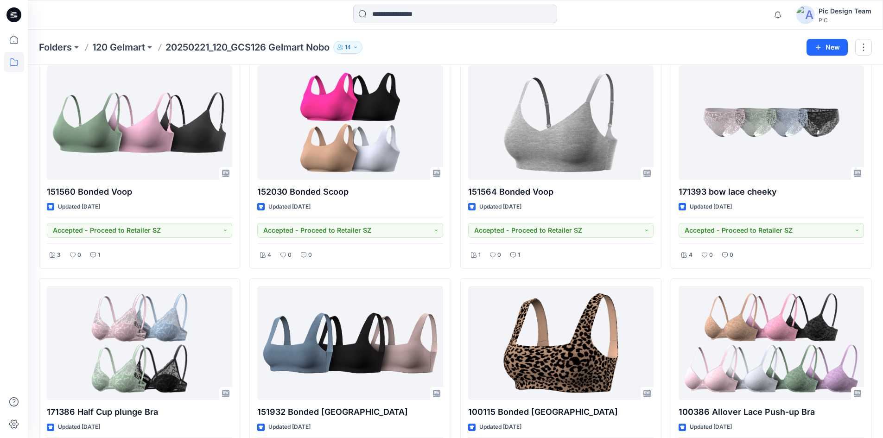
click at [36, 192] on div "Styles 151560 Bonded Voop Updated 2 months ago Accepted - Proceed to Retailer S…" at bounding box center [455, 387] width 855 height 736
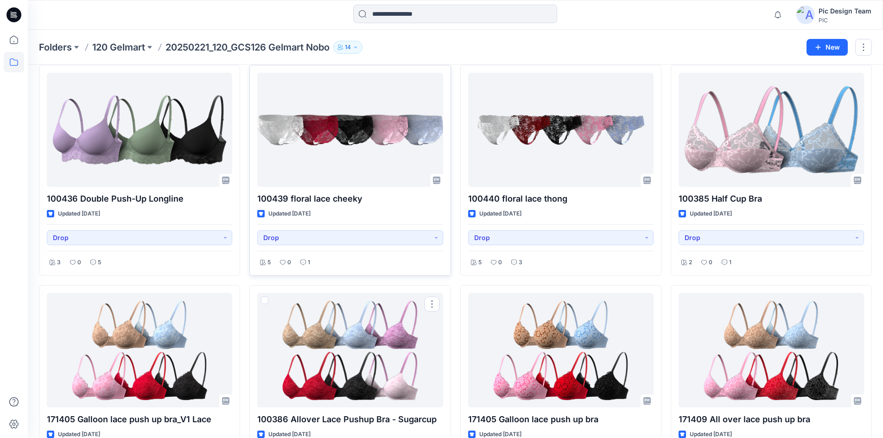
scroll to position [1328, 0]
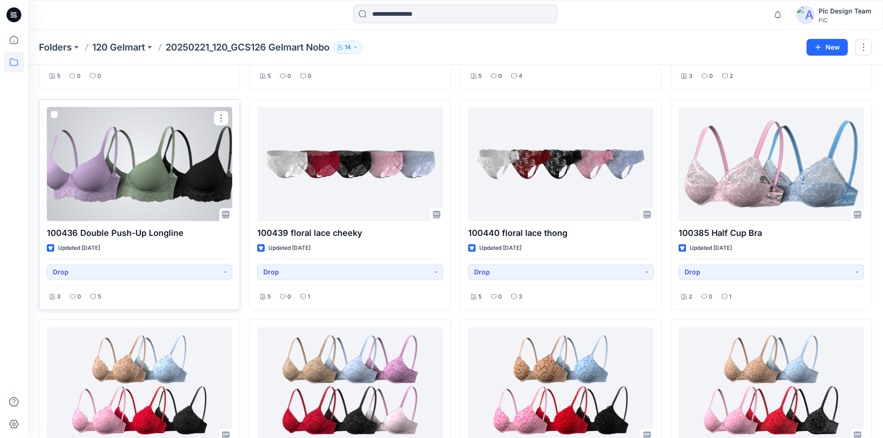
click at [156, 168] on div at bounding box center [139, 164] width 185 height 114
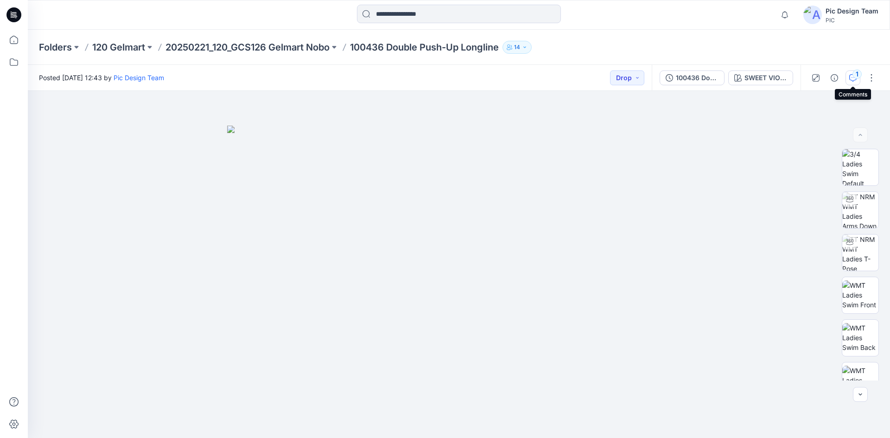
click at [854, 74] on div "1" at bounding box center [856, 74] width 9 height 9
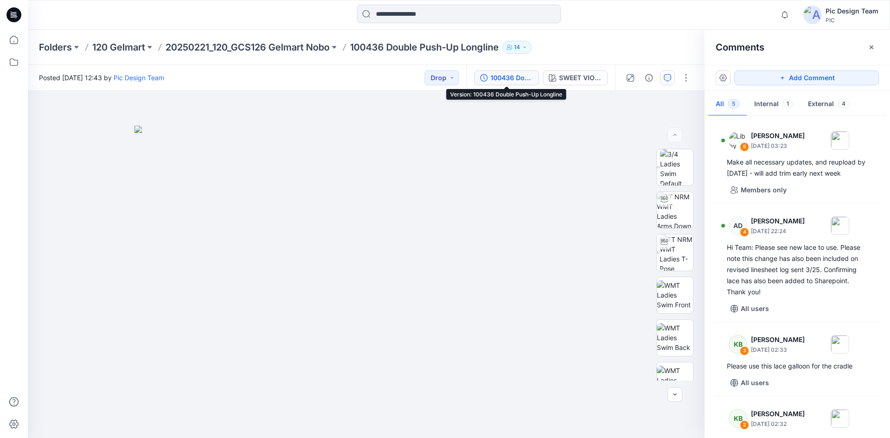
click at [499, 73] on div "100436 Double Push-Up Longline" at bounding box center [511, 78] width 43 height 10
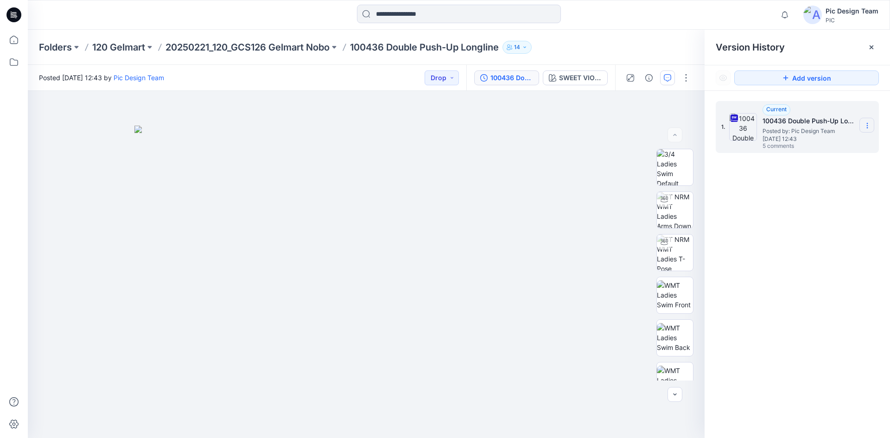
click at [866, 125] on icon at bounding box center [867, 125] width 7 height 7
click at [816, 147] on span "Download Source BW File" at bounding box center [819, 143] width 77 height 11
drag, startPoint x: 367, startPoint y: 139, endPoint x: 359, endPoint y: 134, distance: 9.3
click at [367, 138] on img at bounding box center [366, 282] width 464 height 313
click at [124, 43] on p "120 Gelmart" at bounding box center [118, 47] width 53 height 13
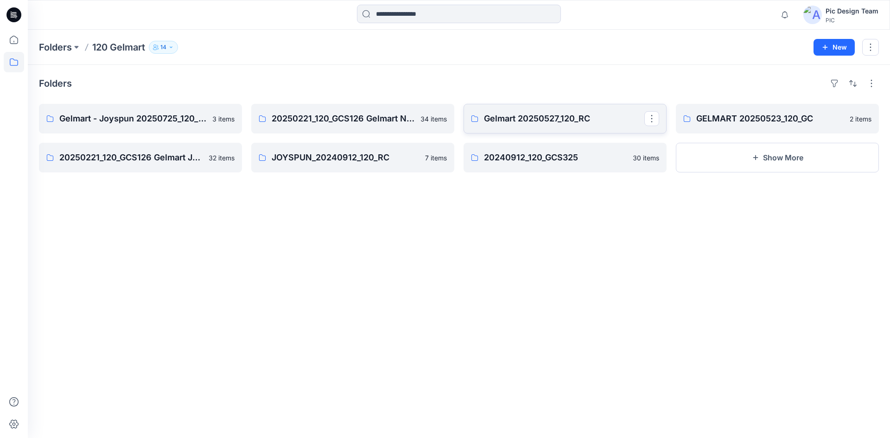
click at [555, 126] on link "Gelmart 20250527_120_RC" at bounding box center [565, 119] width 203 height 30
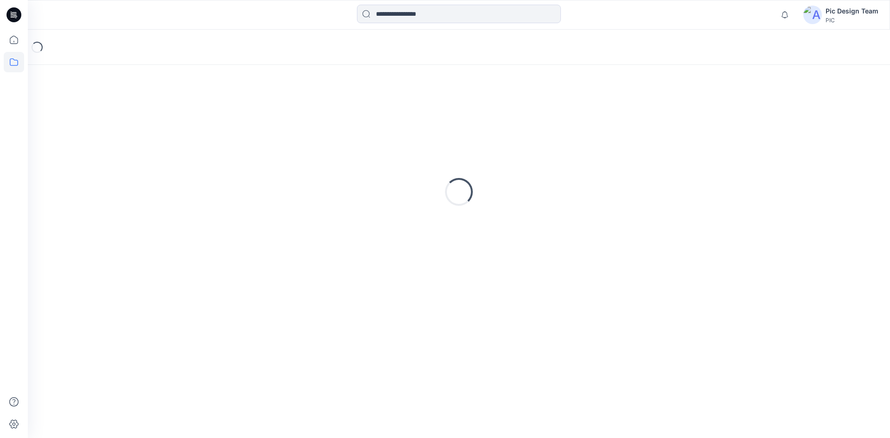
click at [555, 126] on div "Loading..." at bounding box center [459, 192] width 840 height 232
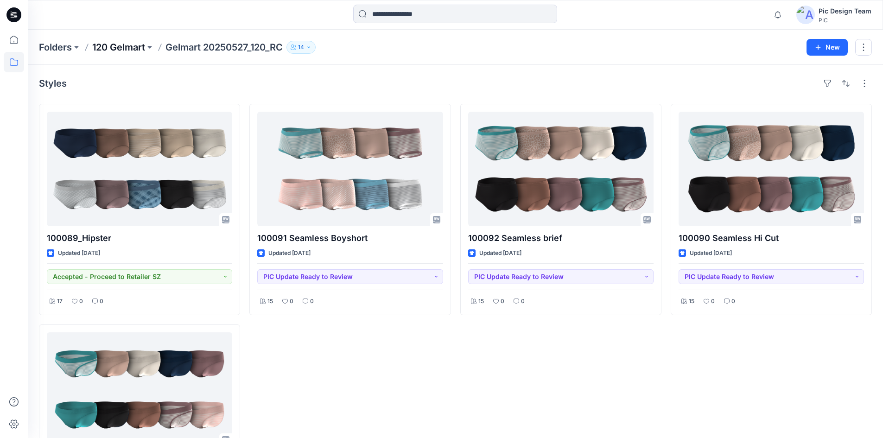
click at [121, 41] on p "120 Gelmart" at bounding box center [118, 47] width 53 height 13
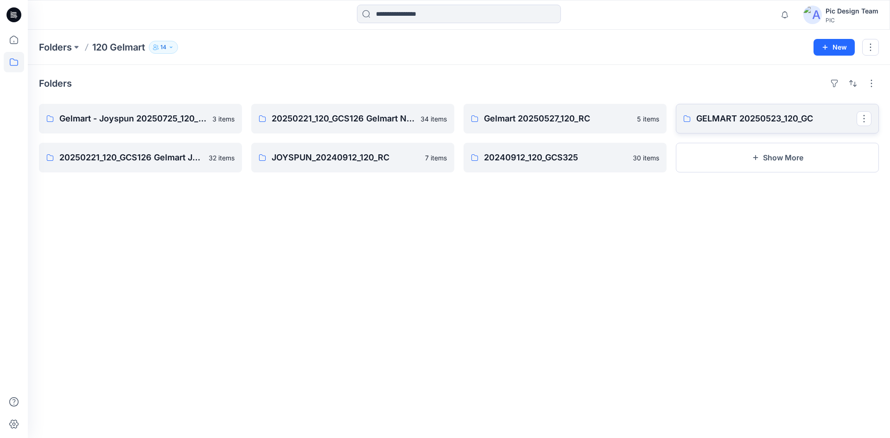
click at [710, 122] on p "GELMART 20250523_120_GC" at bounding box center [776, 118] width 160 height 13
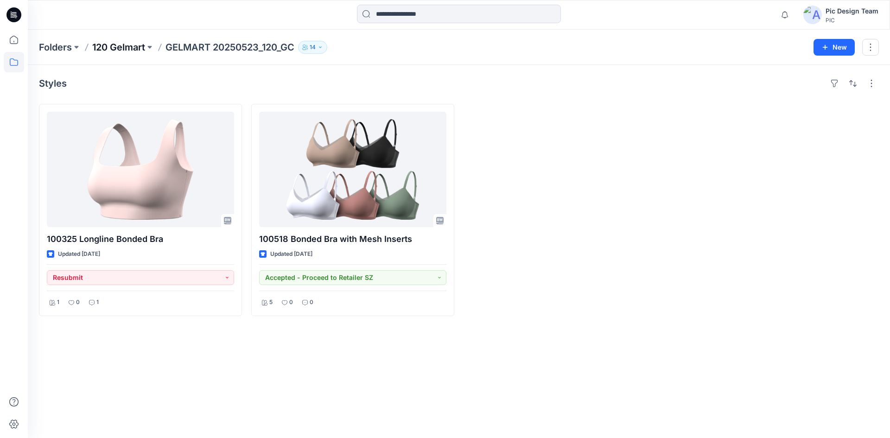
click at [123, 44] on p "120 Gelmart" at bounding box center [118, 47] width 53 height 13
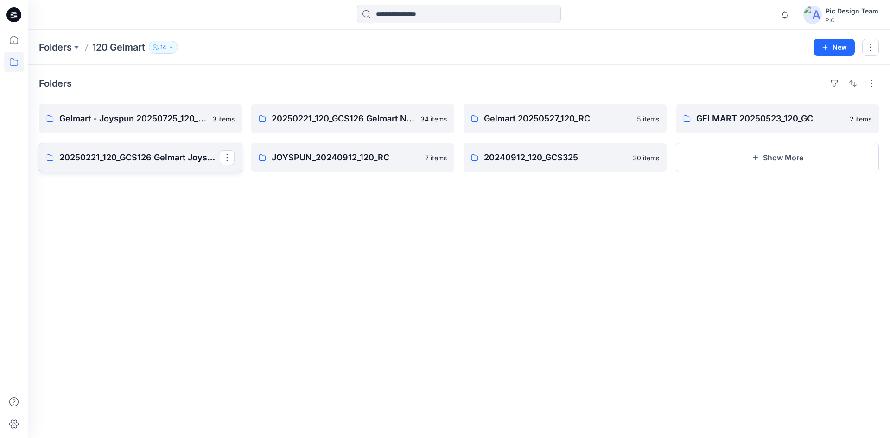
click at [159, 153] on p "20250221_120_GCS126 Gelmart Joyspun" at bounding box center [139, 157] width 160 height 13
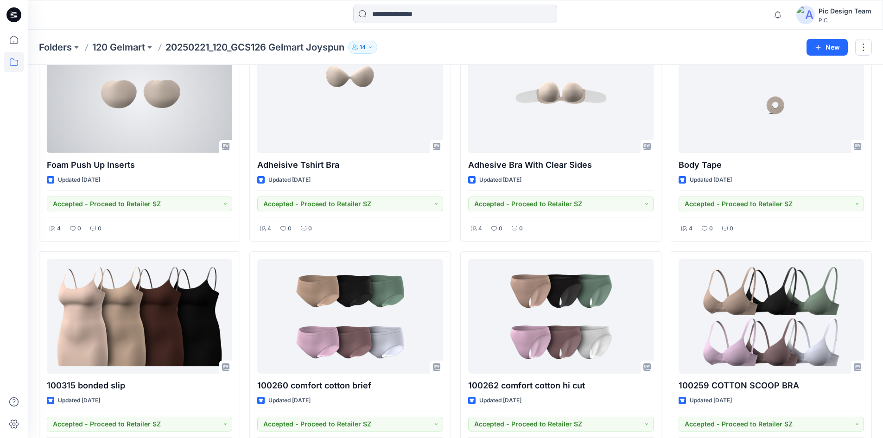
scroll to position [1339, 0]
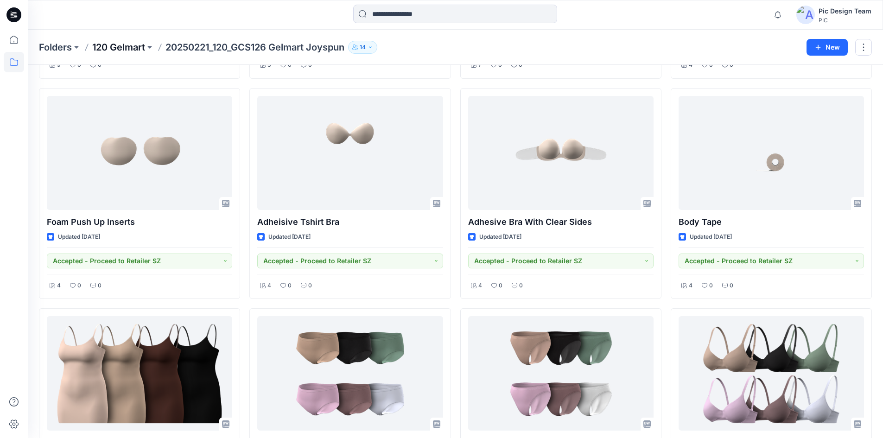
click at [123, 49] on p "120 Gelmart" at bounding box center [118, 47] width 53 height 13
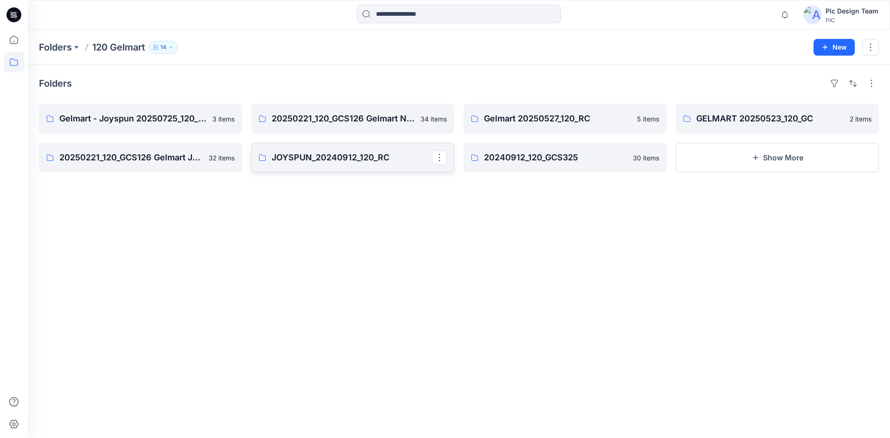
click at [332, 159] on p "JOYSPUN_20240912_120_RC" at bounding box center [352, 157] width 160 height 13
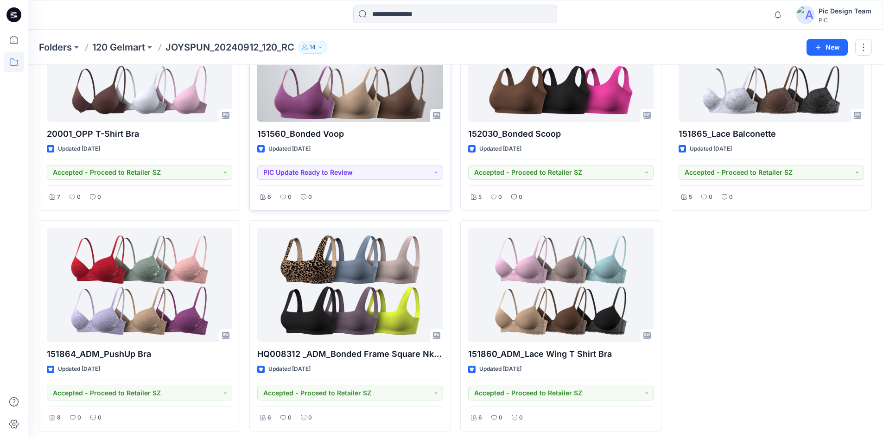
scroll to position [109, 0]
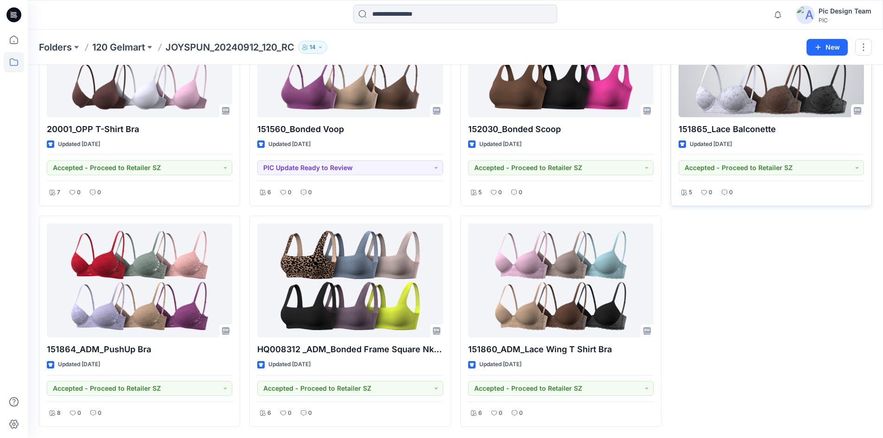
click at [747, 98] on div at bounding box center [771, 60] width 185 height 114
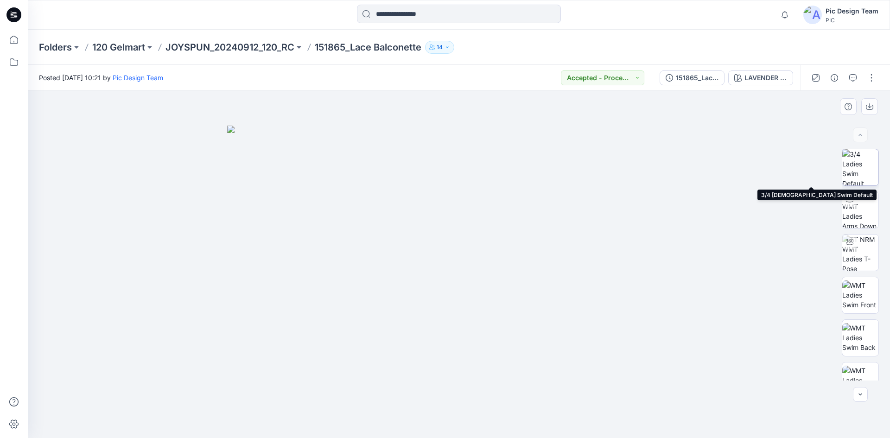
click at [860, 168] on img at bounding box center [860, 167] width 36 height 36
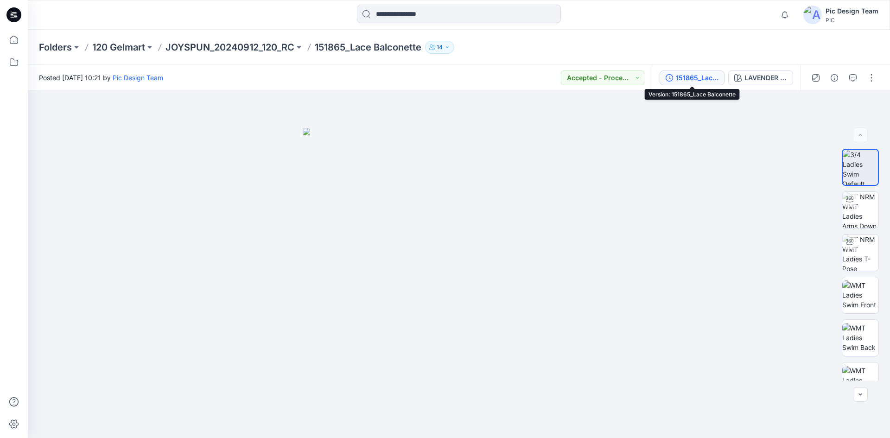
click at [691, 80] on div "151865_Lace Balconette" at bounding box center [697, 78] width 43 height 10
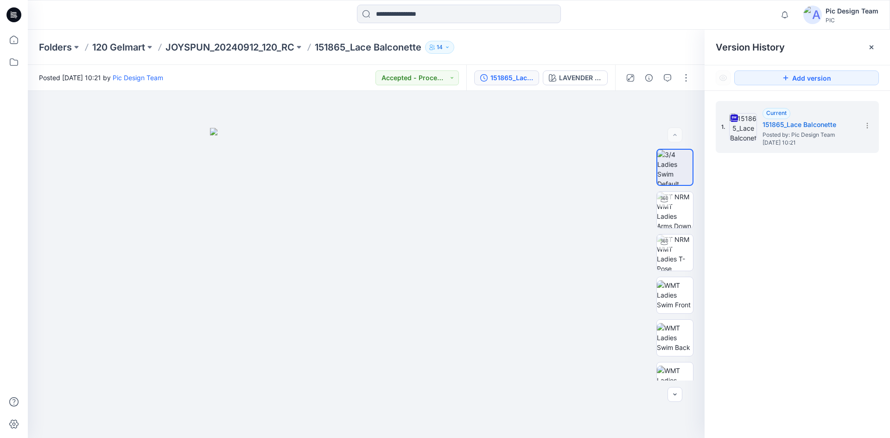
drag, startPoint x: 860, startPoint y: 210, endPoint x: 868, endPoint y: 186, distance: 24.8
click at [865, 204] on div "1. Current 151865_Lace Balconette Posted by: Pic Design Team Wednesday, Decembe…" at bounding box center [797, 271] width 185 height 361
click at [867, 126] on icon at bounding box center [867, 126] width 0 height 0
click at [808, 140] on span "Download Source BW File" at bounding box center [819, 143] width 77 height 11
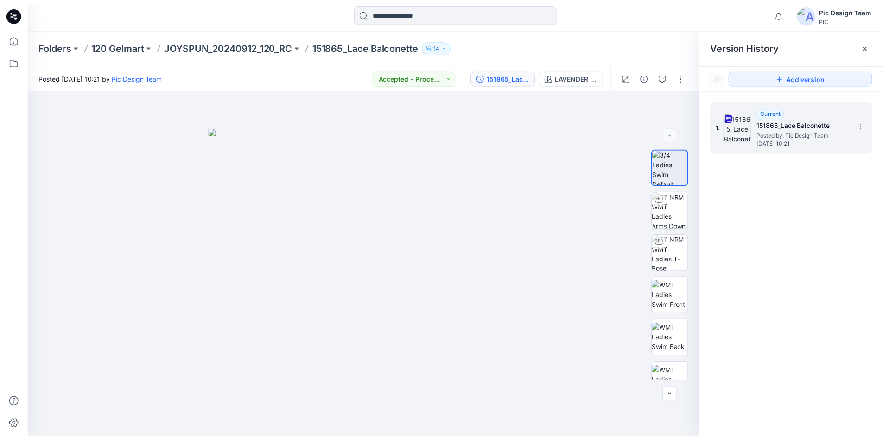
scroll to position [109, 0]
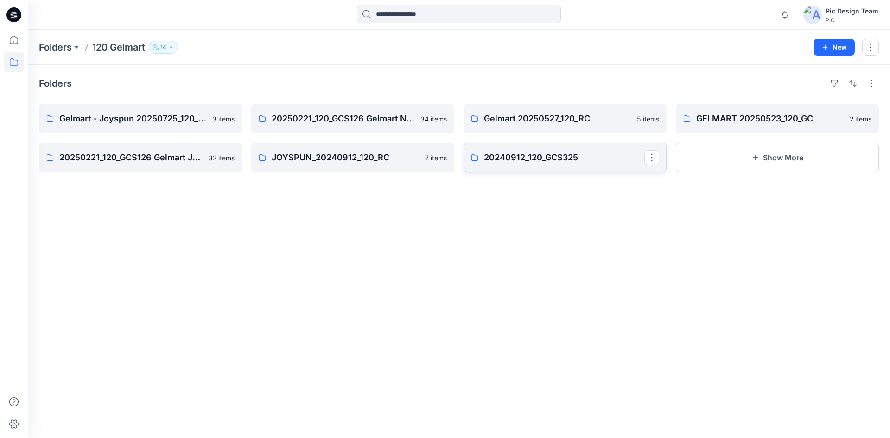
click at [535, 161] on p "20240912_120_GCS325" at bounding box center [564, 157] width 160 height 13
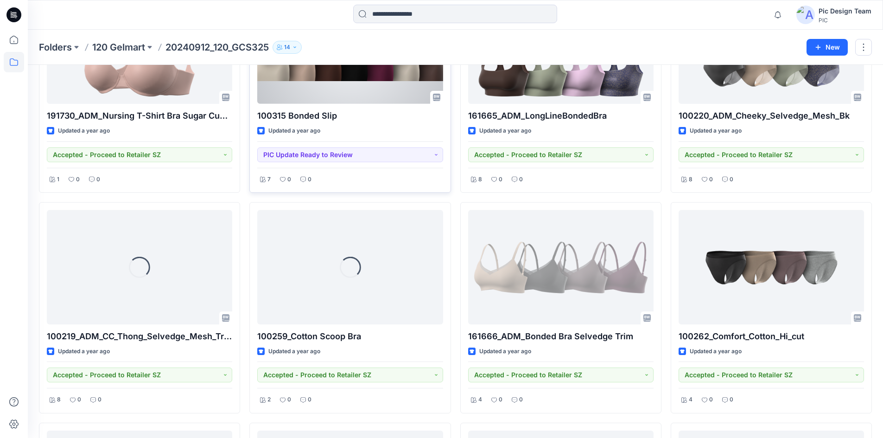
scroll to position [641, 0]
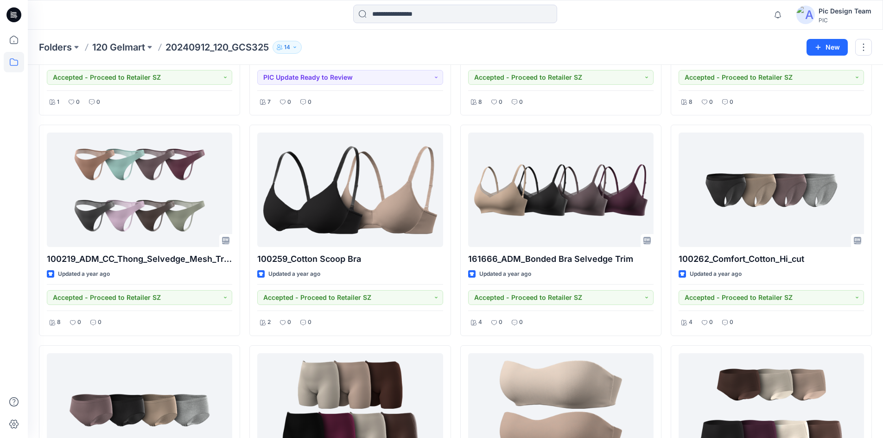
click at [451, 177] on div "152030_ADM_Bonded Scoop Updated 9 months ago Accepted - Proceed to Retailer SZ …" at bounding box center [455, 120] width 833 height 1314
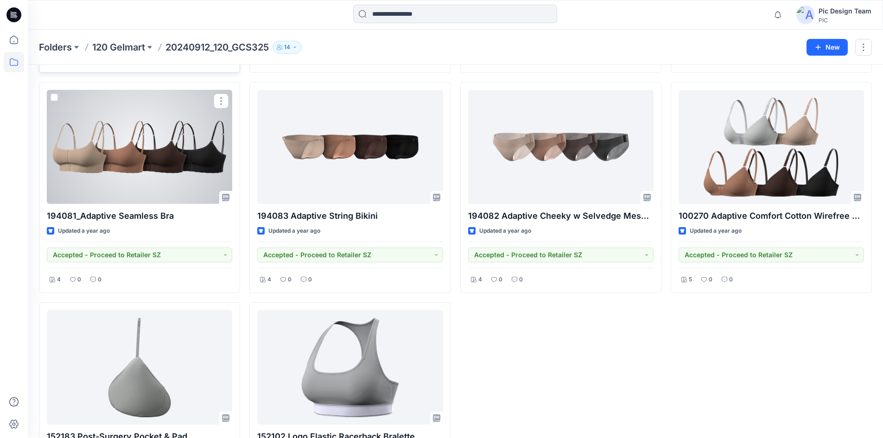
scroll to position [1200, 0]
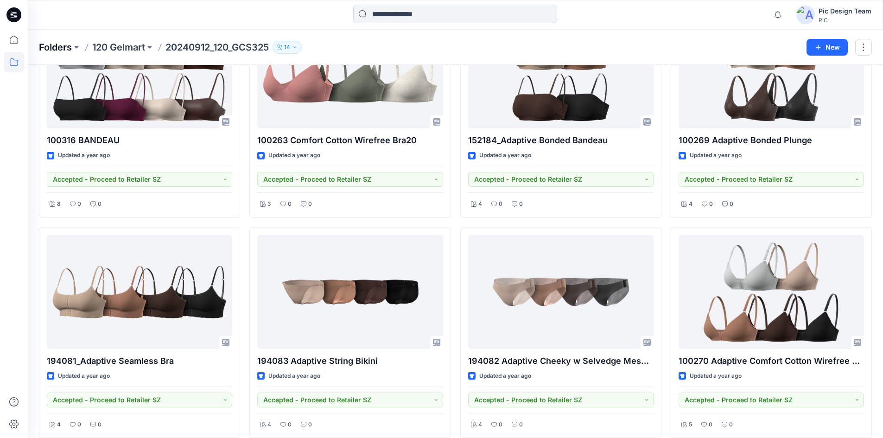
click at [49, 53] on p "Folders" at bounding box center [55, 47] width 33 height 13
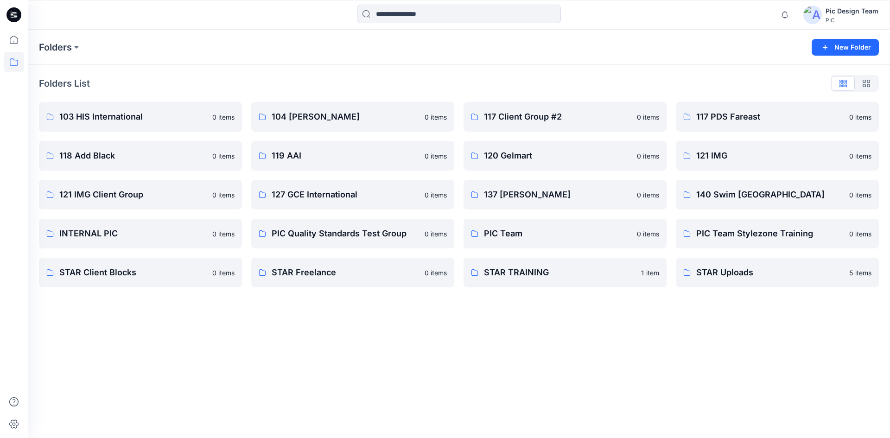
click at [16, 17] on icon at bounding box center [15, 16] width 3 height 0
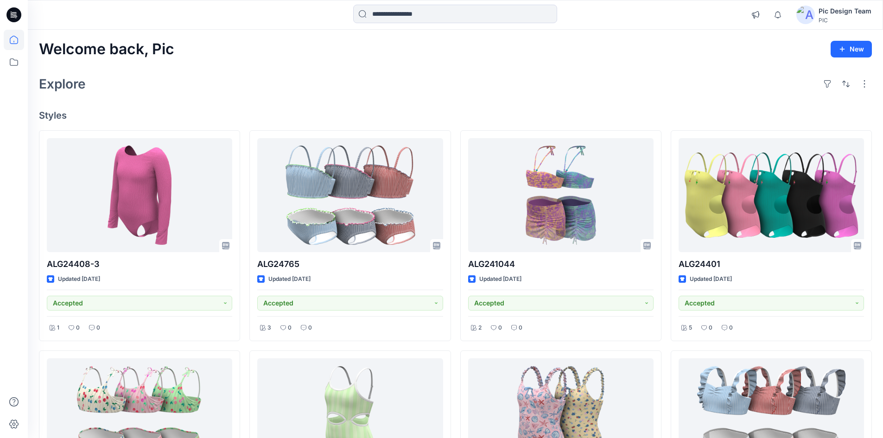
click at [9, 19] on icon at bounding box center [13, 14] width 15 height 15
click at [16, 64] on icon at bounding box center [14, 62] width 20 height 20
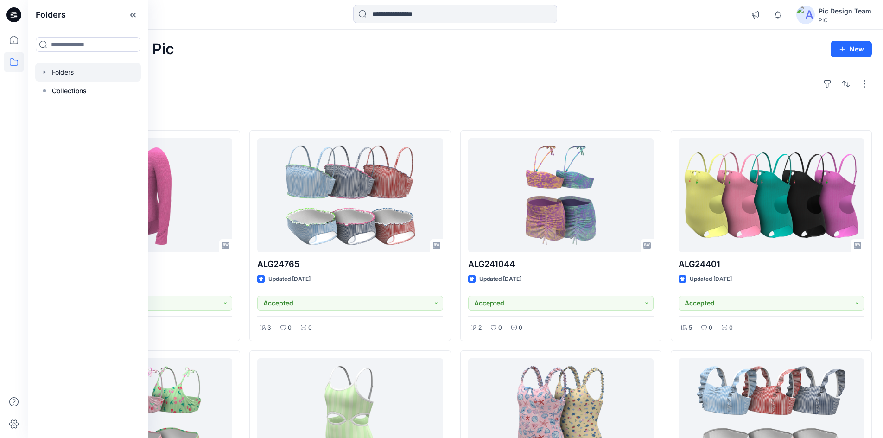
click at [53, 73] on div at bounding box center [88, 72] width 106 height 19
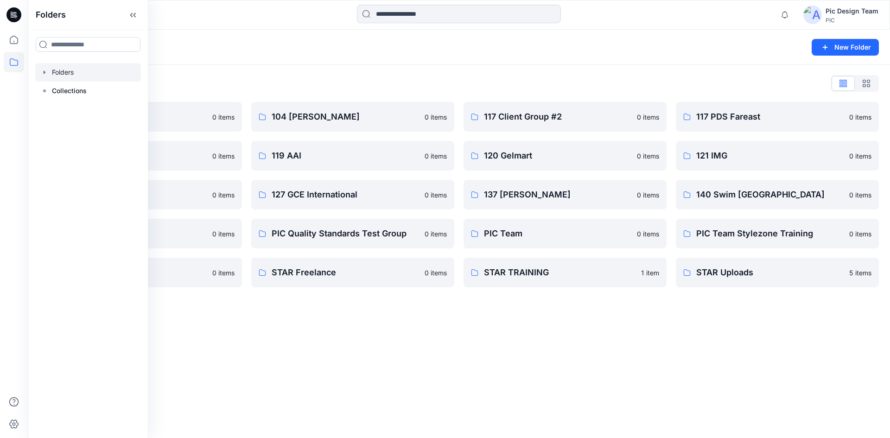
click at [222, 75] on div "Folders List 103 HIS International 0 items 118 Add Black 0 items 121 IMG Client…" at bounding box center [459, 182] width 862 height 234
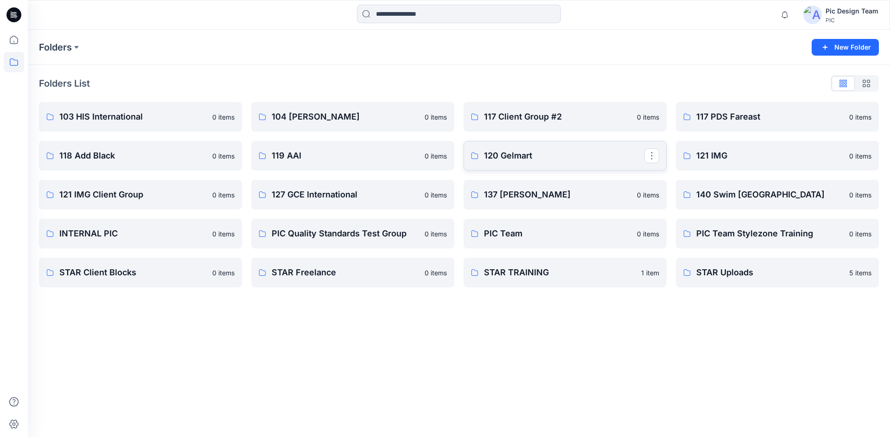
click at [490, 153] on p "120 Gelmart" at bounding box center [564, 155] width 160 height 13
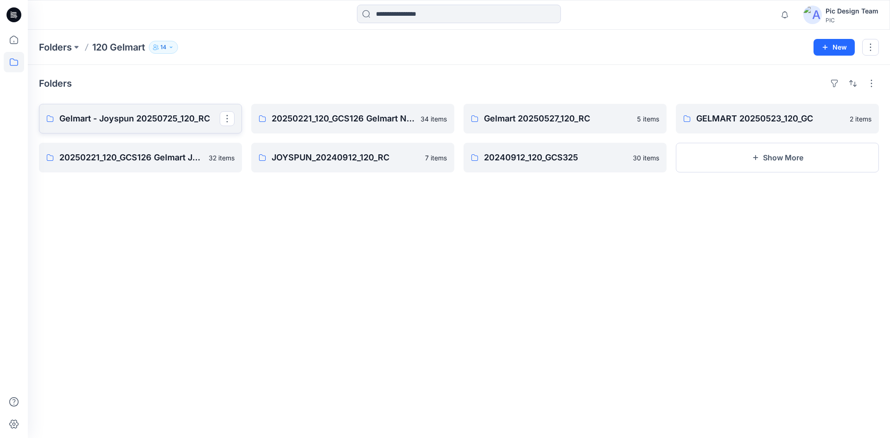
click at [167, 118] on p "Gelmart - Joyspun 20250725_120_RC" at bounding box center [139, 118] width 160 height 13
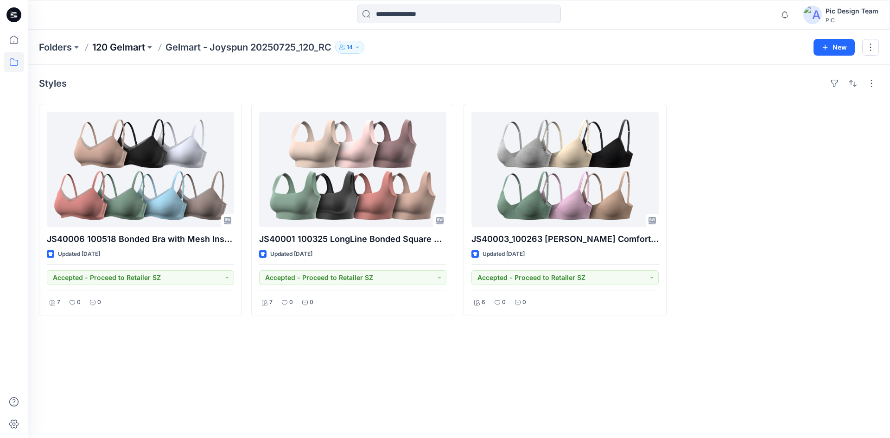
click at [133, 45] on p "120 Gelmart" at bounding box center [118, 47] width 53 height 13
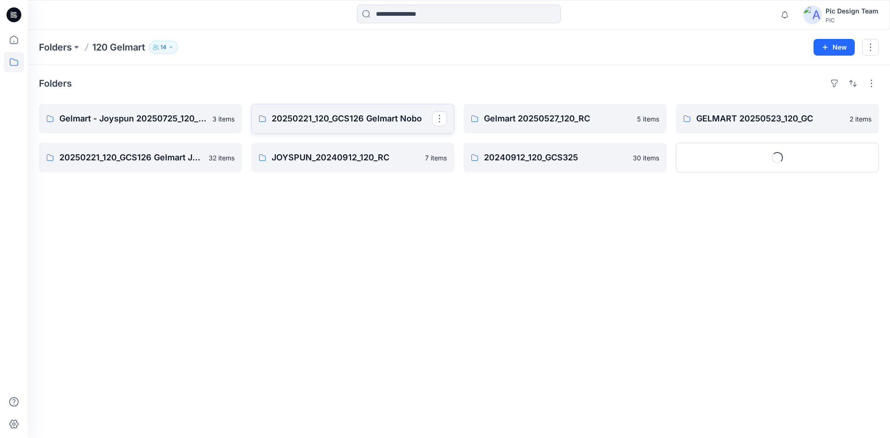
click at [296, 113] on link "20250221_120_GCS126 Gelmart Nobo" at bounding box center [352, 119] width 203 height 30
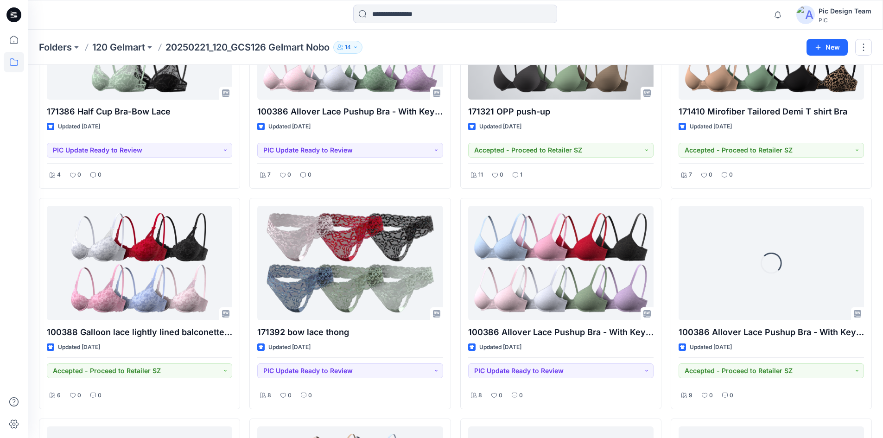
scroll to position [881, 0]
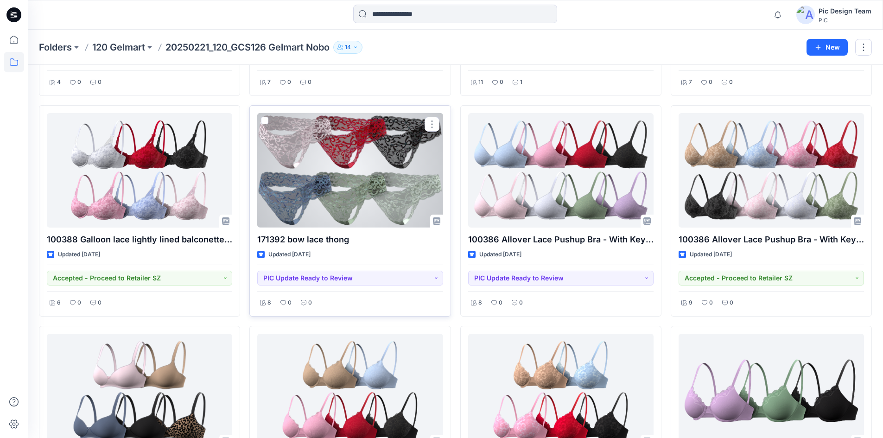
click at [324, 205] on div at bounding box center [349, 170] width 185 height 114
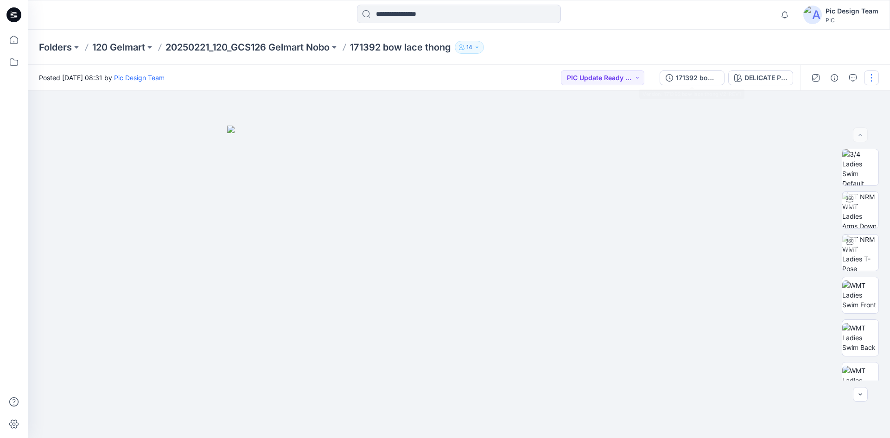
click at [686, 83] on button "171392 bow lace thong V2-REV1" at bounding box center [692, 77] width 65 height 15
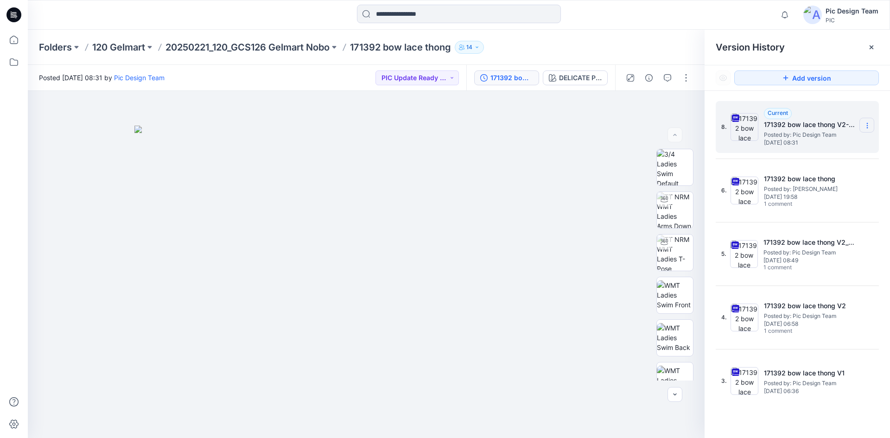
click at [867, 125] on icon at bounding box center [867, 125] width 7 height 7
click at [814, 153] on div "Duplicate Version" at bounding box center [818, 162] width 108 height 19
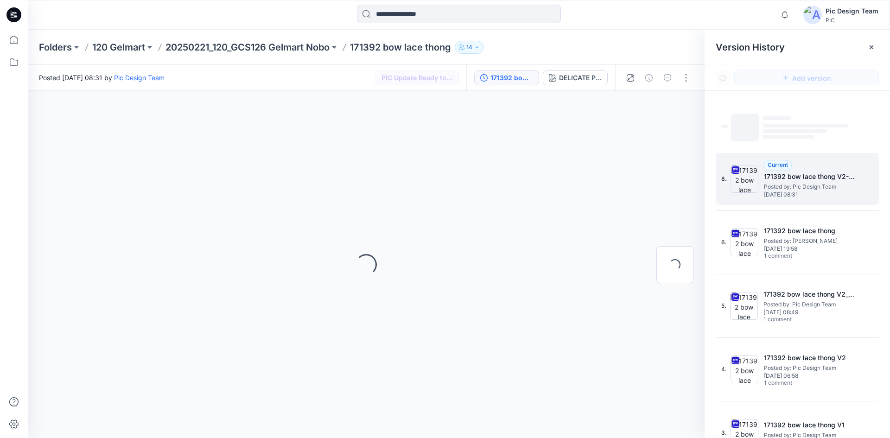
click at [785, 188] on span "Posted by: Pic Design Team" at bounding box center [810, 186] width 93 height 9
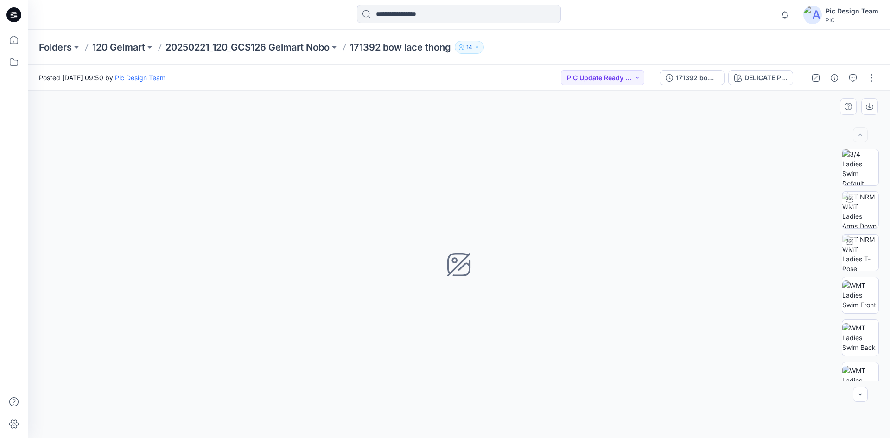
click at [789, 216] on div "DELICATE PINK Loading... Material Properties Loading..." at bounding box center [459, 264] width 862 height 347
click at [849, 176] on img at bounding box center [860, 167] width 36 height 36
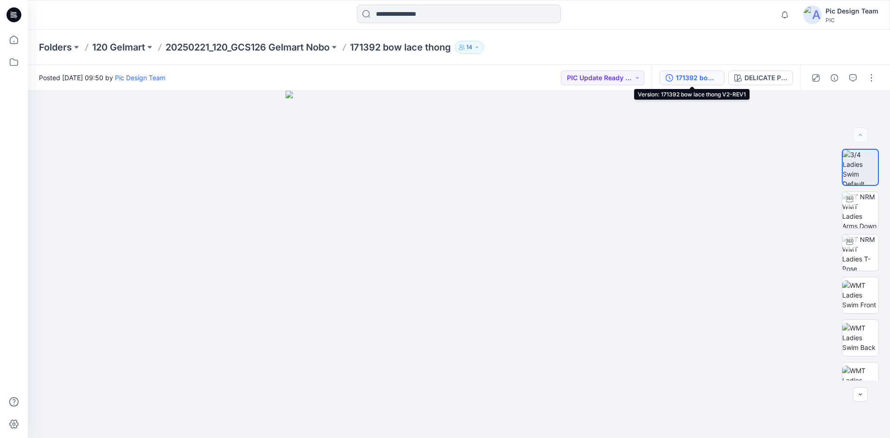
click at [681, 75] on div "171392 bow lace thong V2-REV1" at bounding box center [697, 78] width 43 height 10
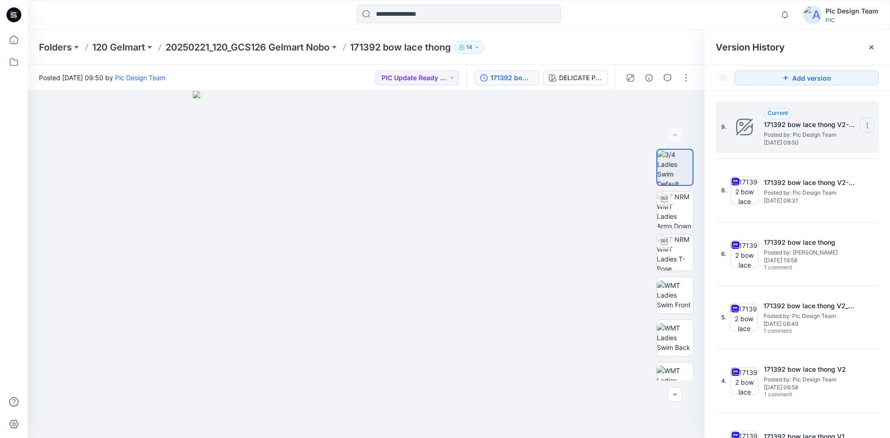
click at [868, 128] on section at bounding box center [866, 125] width 15 height 15
click at [834, 178] on div "Delete Version" at bounding box center [818, 185] width 108 height 19
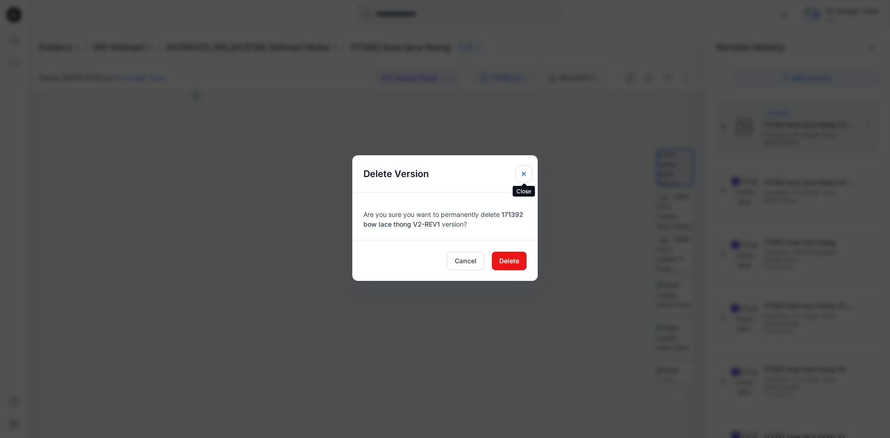
click at [522, 168] on button "Close" at bounding box center [523, 173] width 17 height 17
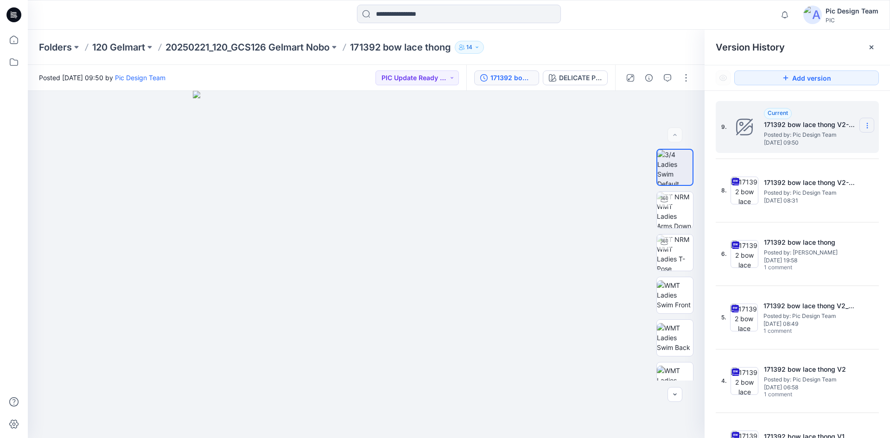
click at [864, 125] on icon at bounding box center [867, 125] width 7 height 7
click at [824, 181] on span "Delete Version" at bounding box center [802, 184] width 43 height 11
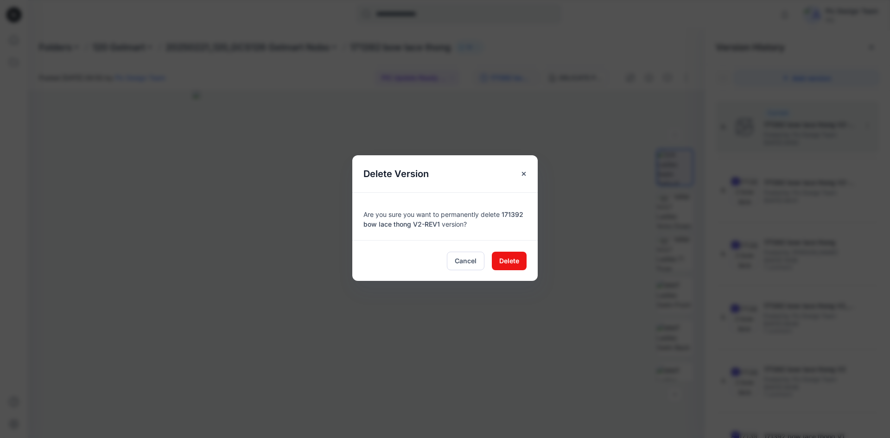
click at [491, 265] on div "Cancel Delete" at bounding box center [444, 260] width 185 height 41
click at [494, 266] on button "Delete" at bounding box center [509, 261] width 35 height 19
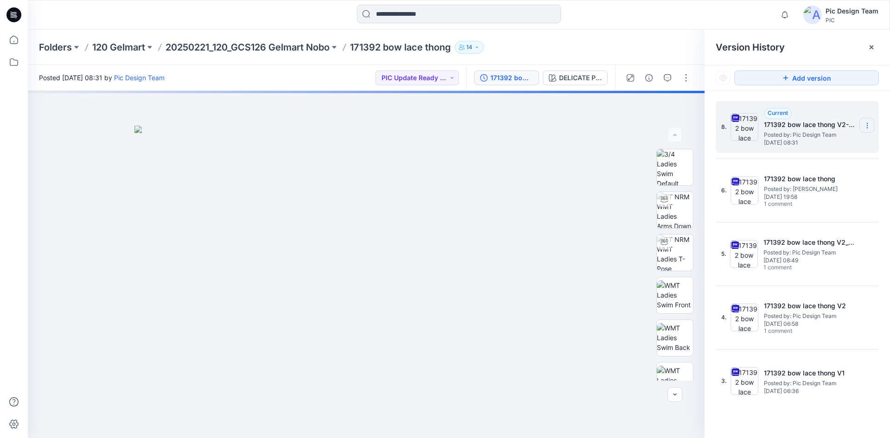
click at [866, 126] on icon at bounding box center [867, 125] width 7 height 7
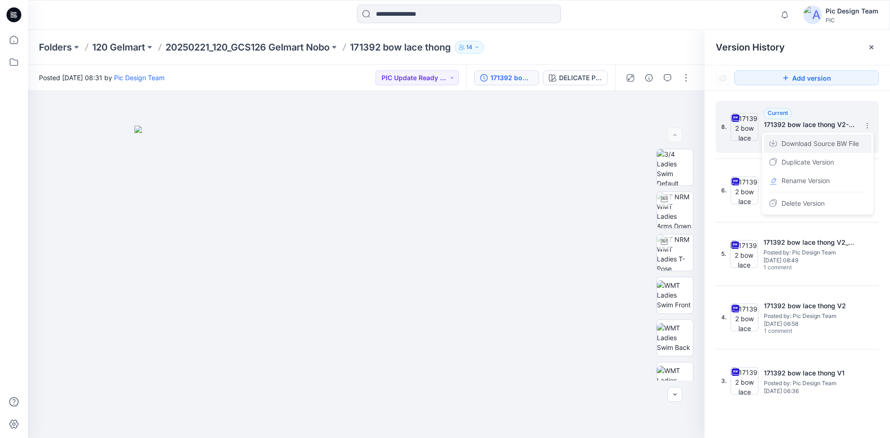
click at [810, 143] on span "Download Source BW File" at bounding box center [819, 143] width 77 height 11
